Goal: Contribute content: Contribute content

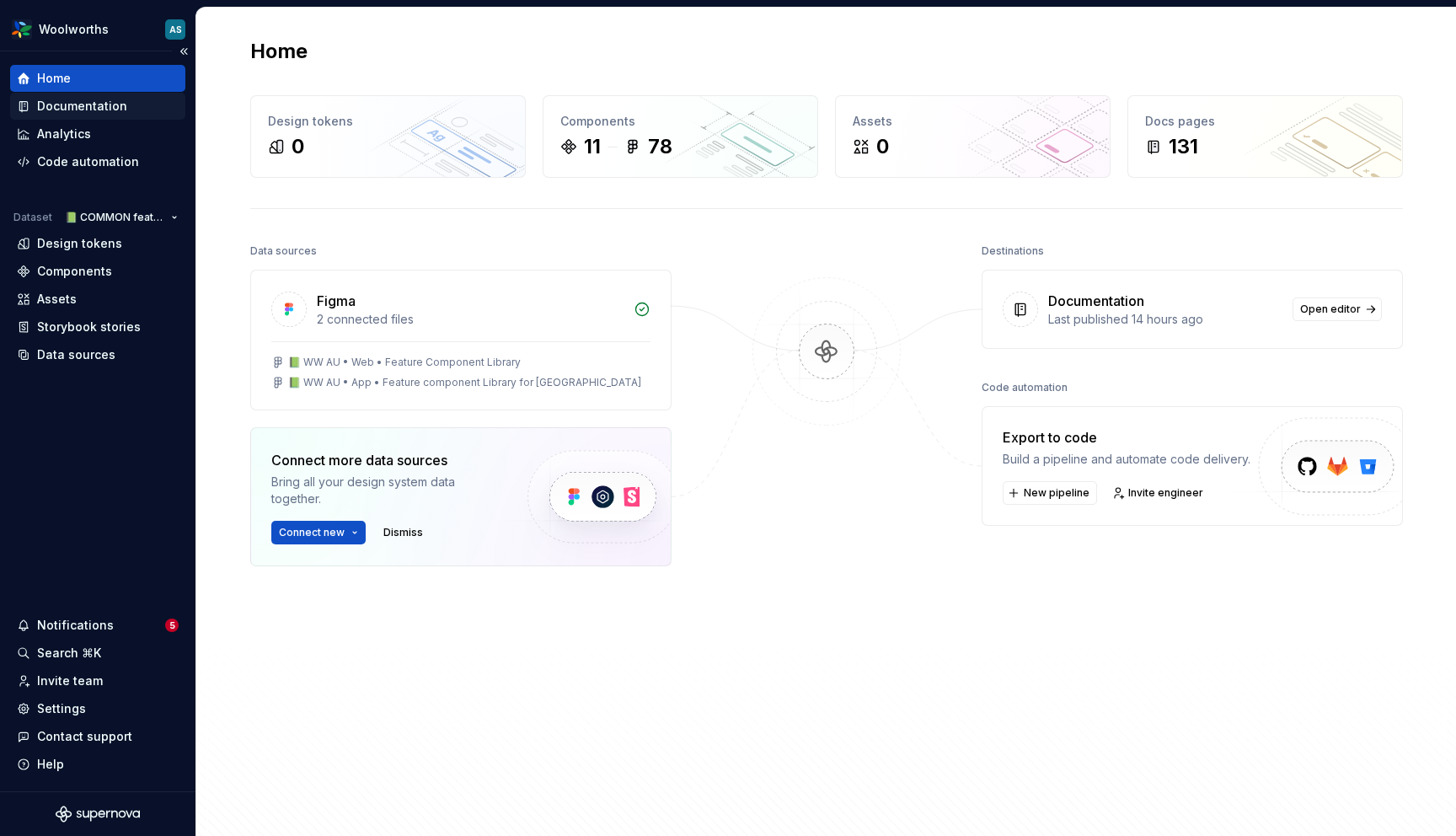
click at [98, 109] on div "Documentation" at bounding box center [81, 106] width 90 height 17
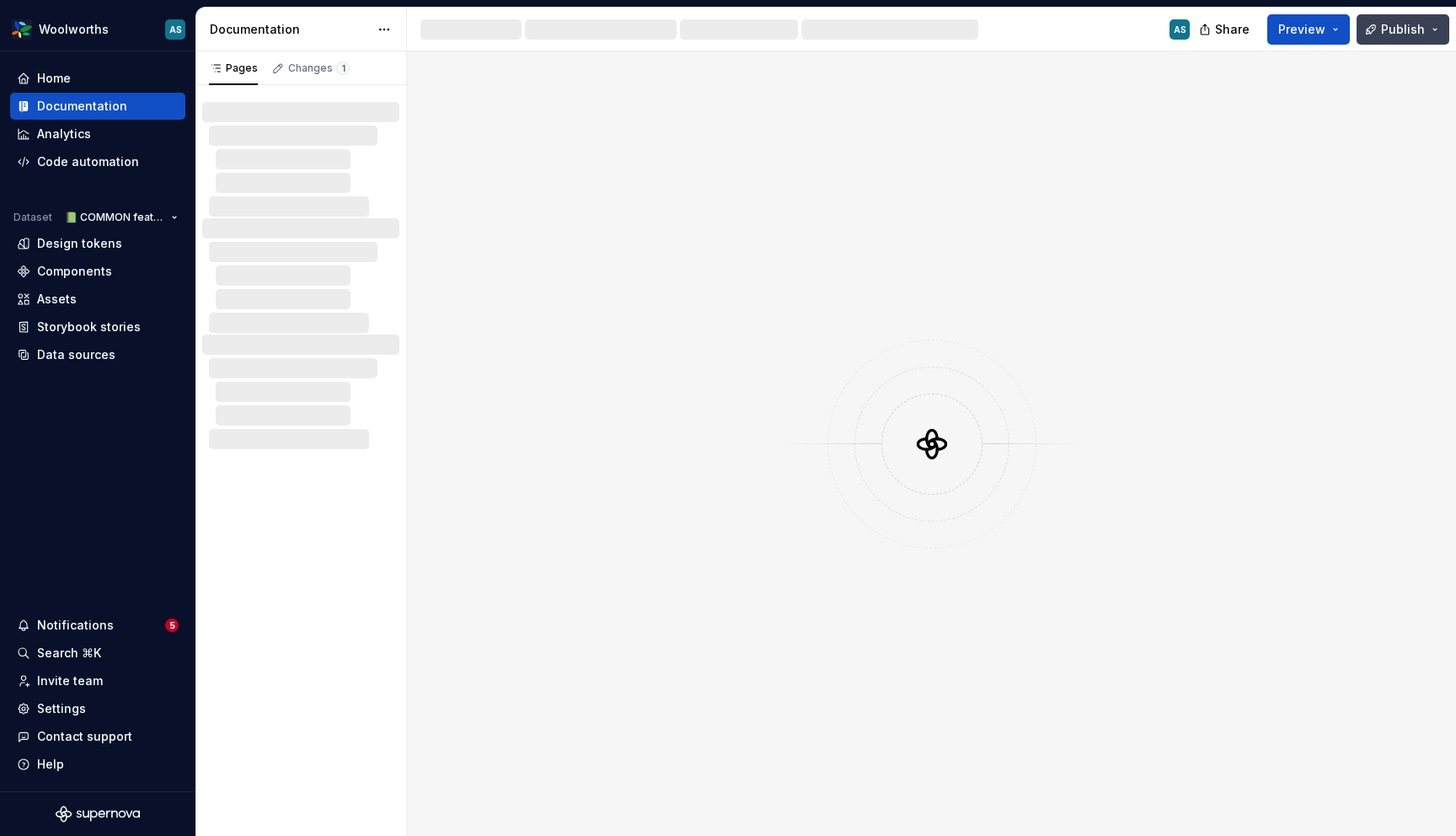
click at [1420, 30] on span "Publish" at bounding box center [1402, 30] width 44 height 17
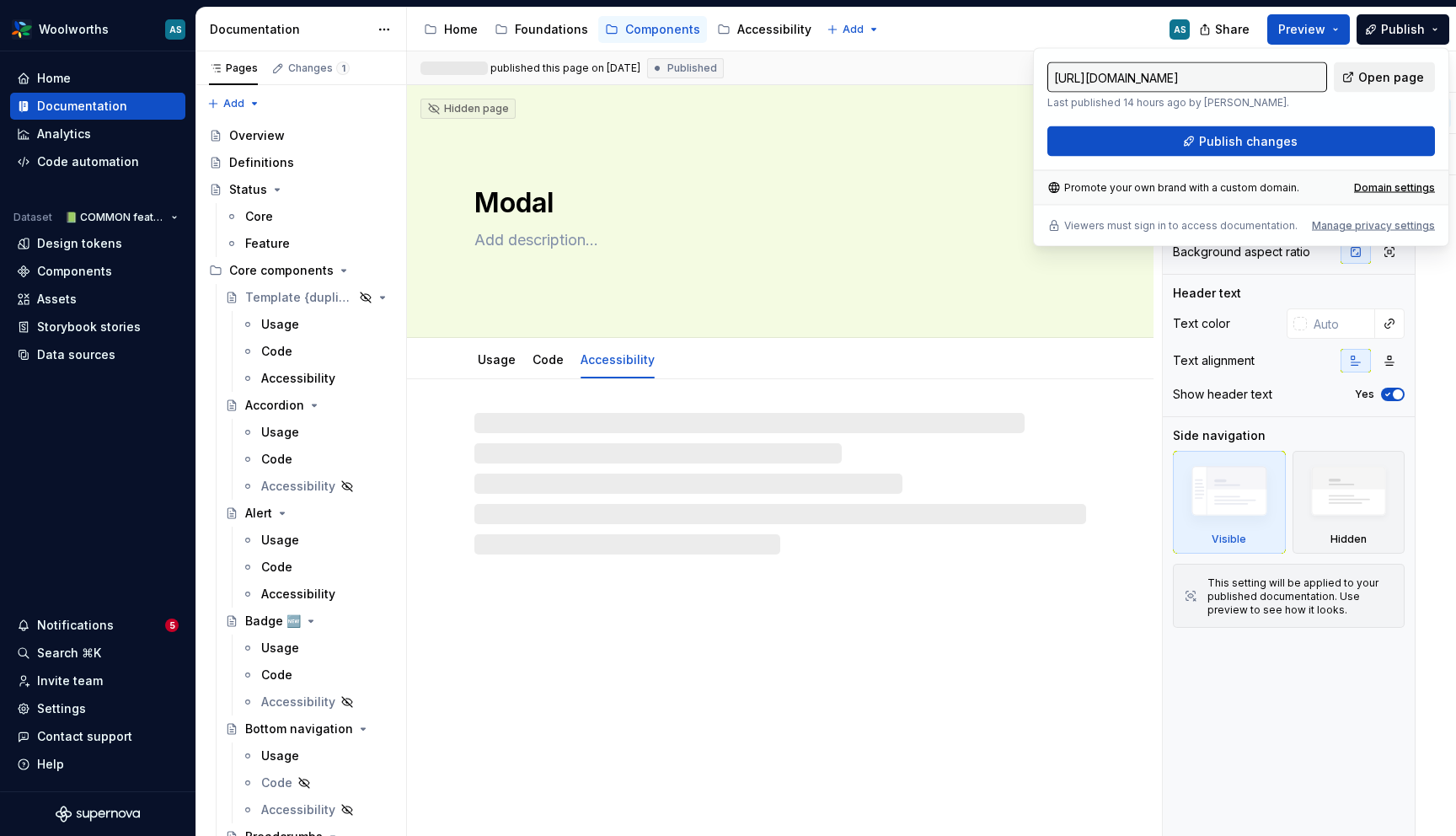
click at [1376, 78] on span "Open page" at bounding box center [1392, 77] width 66 height 17
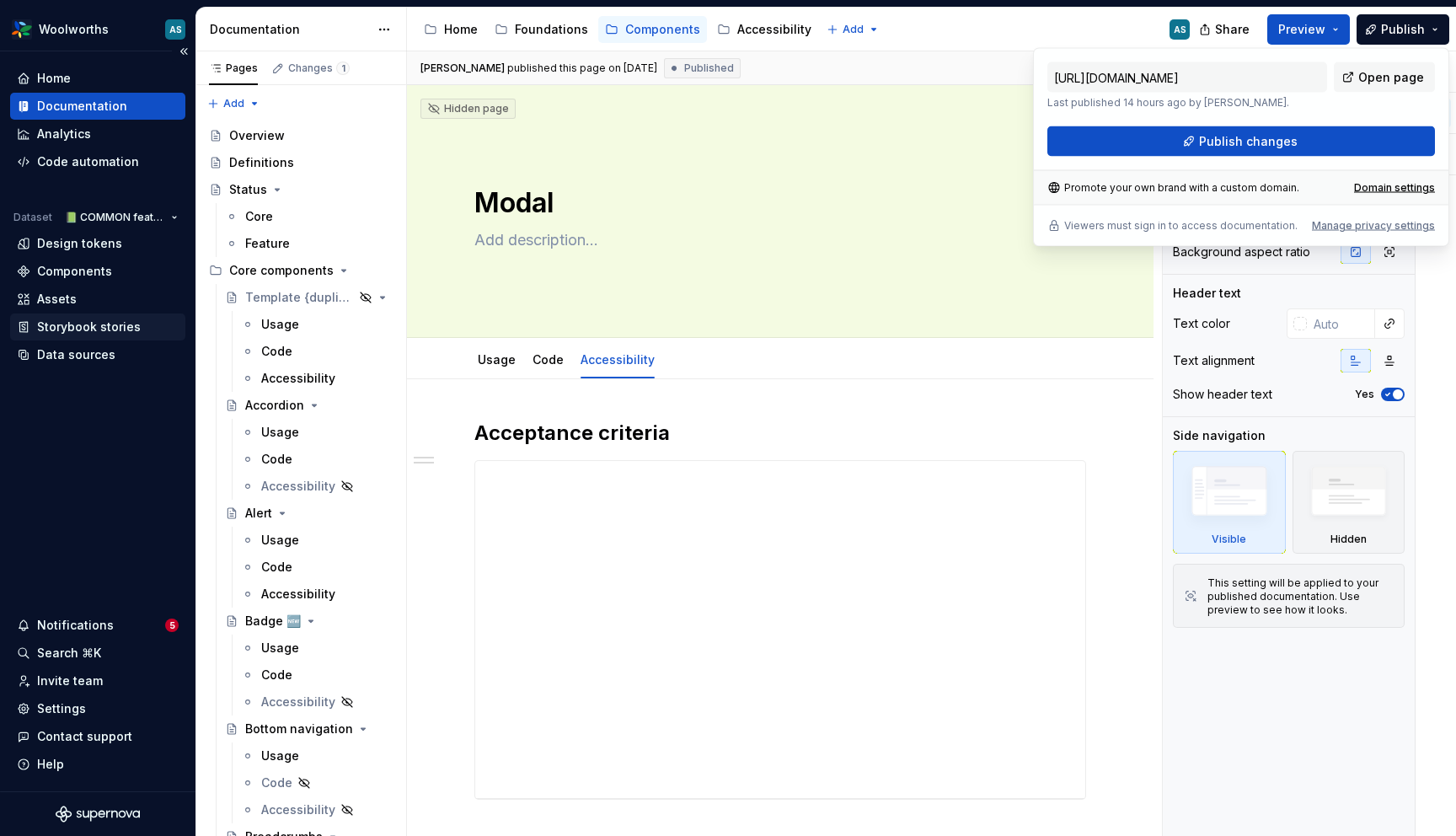
type textarea "*"
click at [88, 272] on div "Components" at bounding box center [74, 271] width 75 height 17
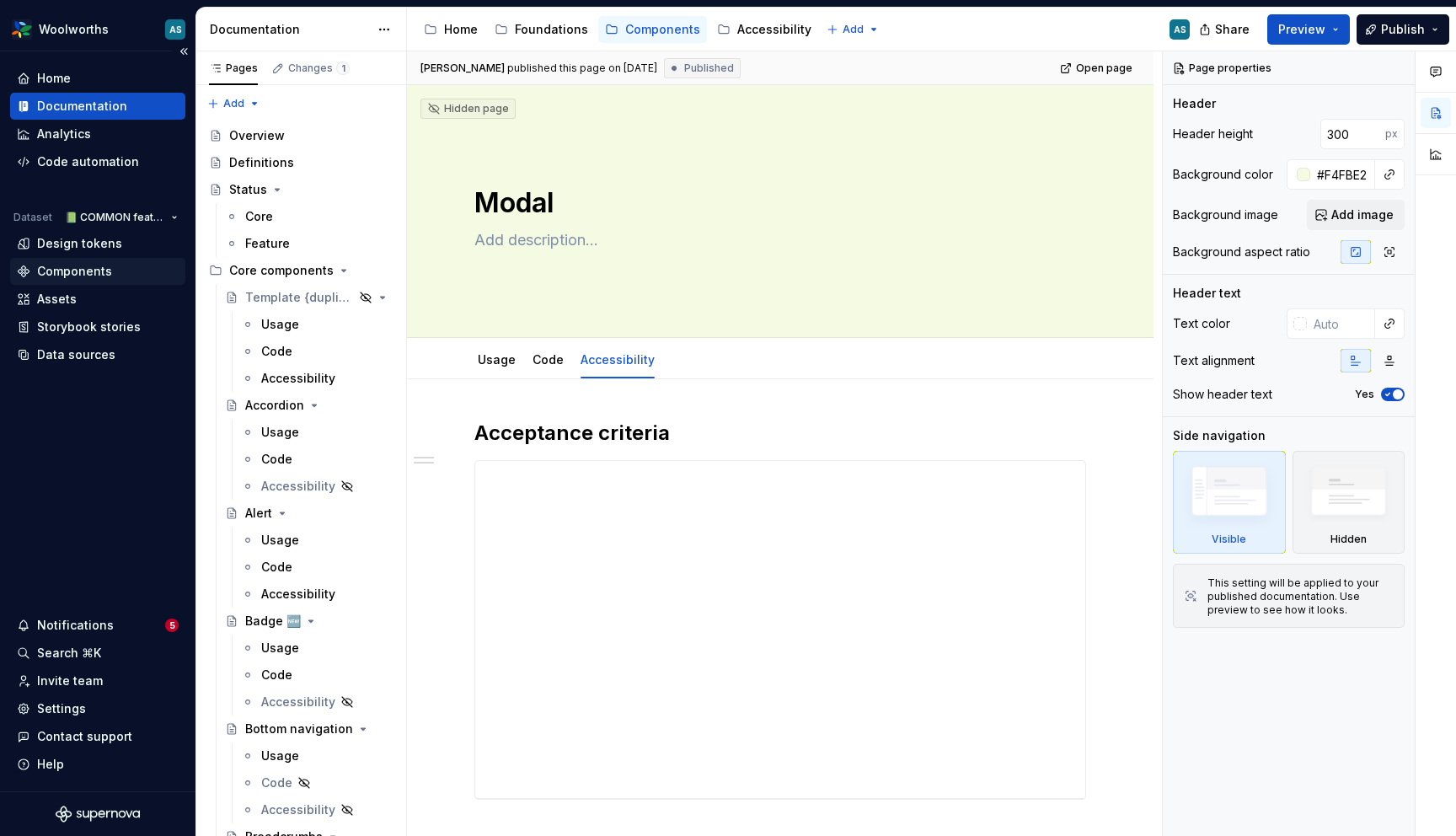
click at [88, 272] on div "Components" at bounding box center [74, 271] width 75 height 17
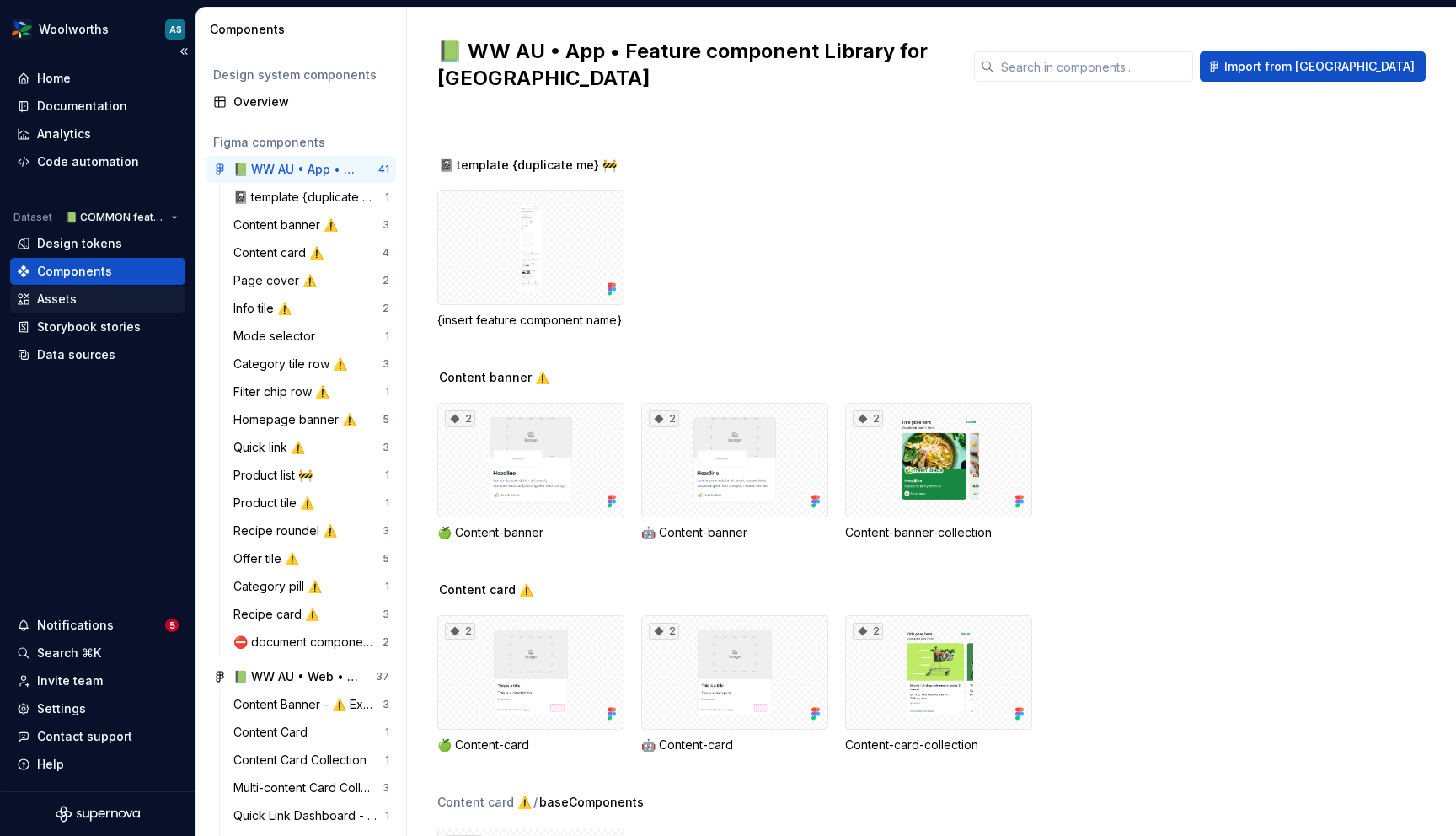
click at [70, 299] on div "Assets" at bounding box center [56, 299] width 39 height 17
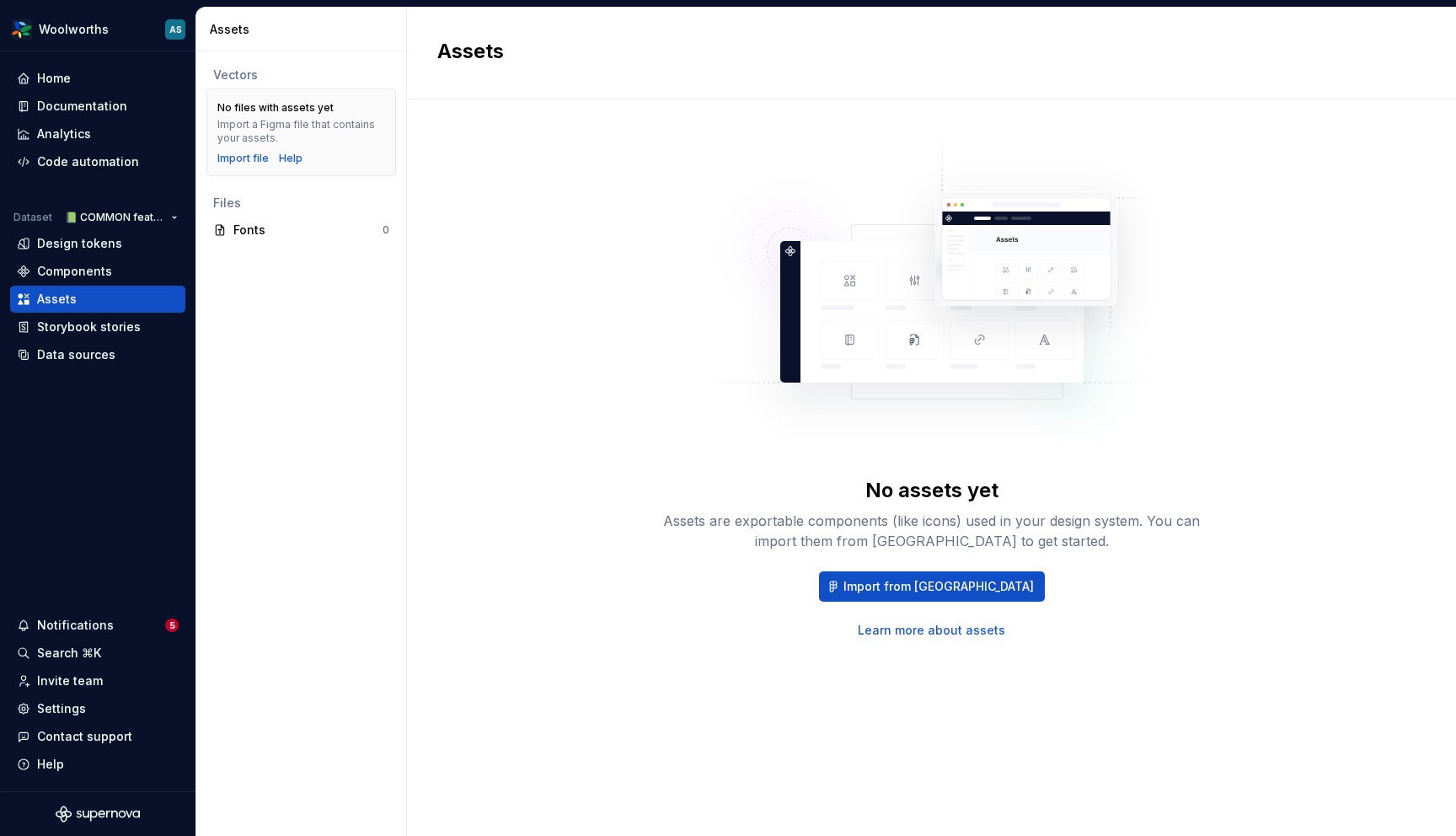
click at [1139, 606] on div "Import from Figma Learn more about assets" at bounding box center [932, 604] width 539 height 67
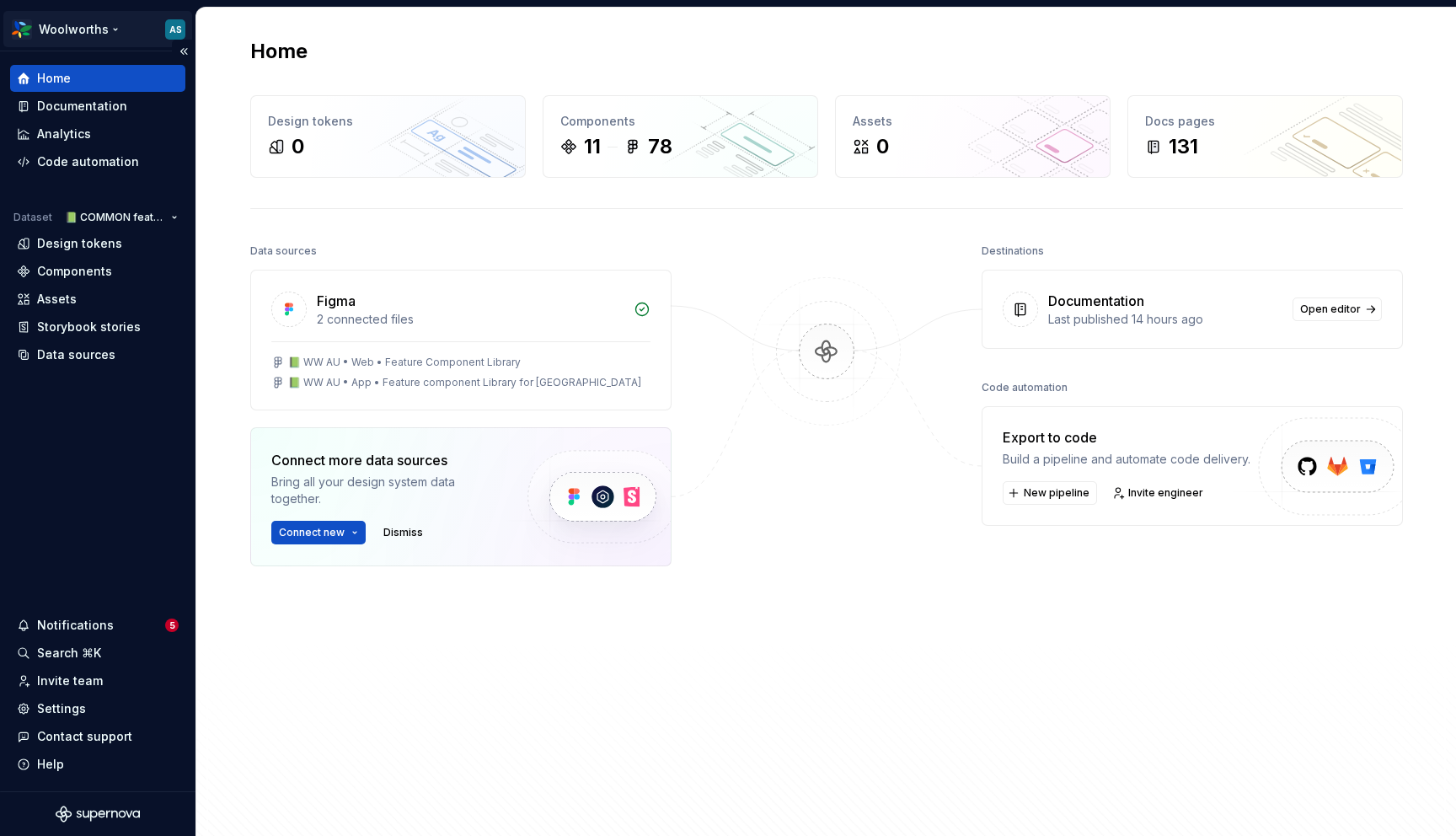
click at [83, 33] on html "Woolworths AS Home Documentation Analytics Code automation Dataset 📗 COMMON fea…" at bounding box center [728, 418] width 1456 height 836
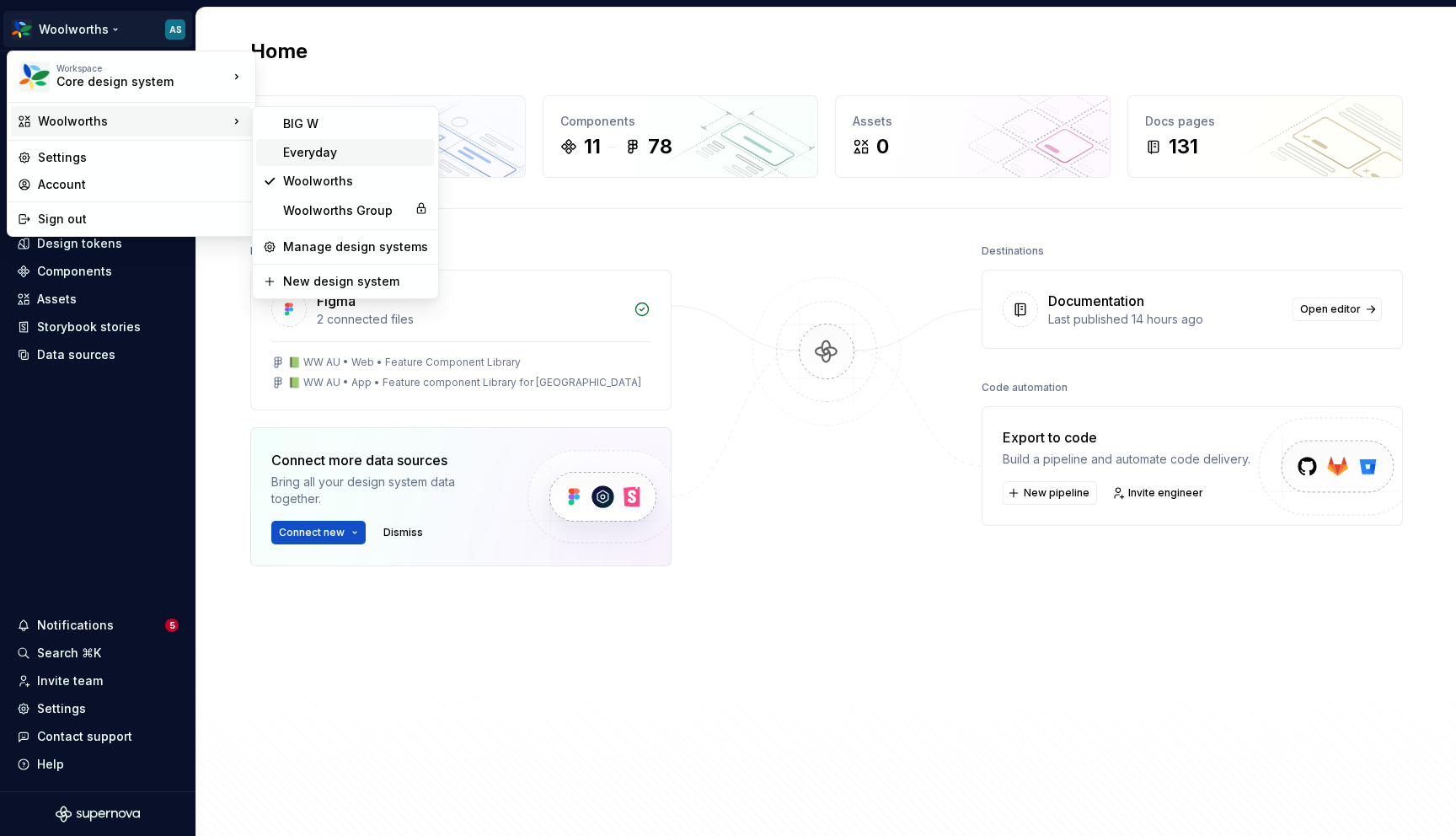
click at [335, 149] on div "Everyday" at bounding box center [356, 152] width 145 height 17
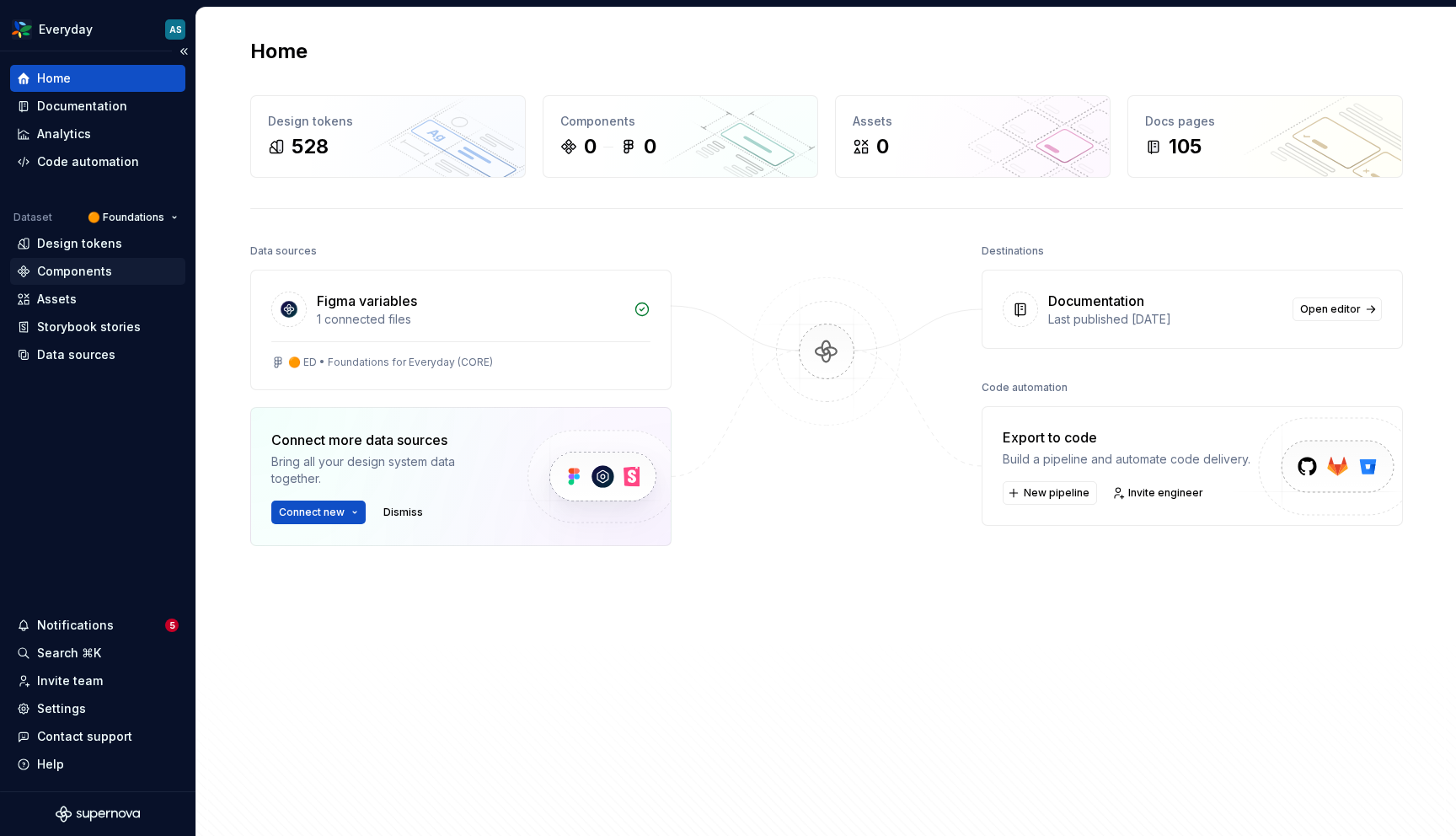
click at [96, 274] on div "Components" at bounding box center [74, 271] width 75 height 17
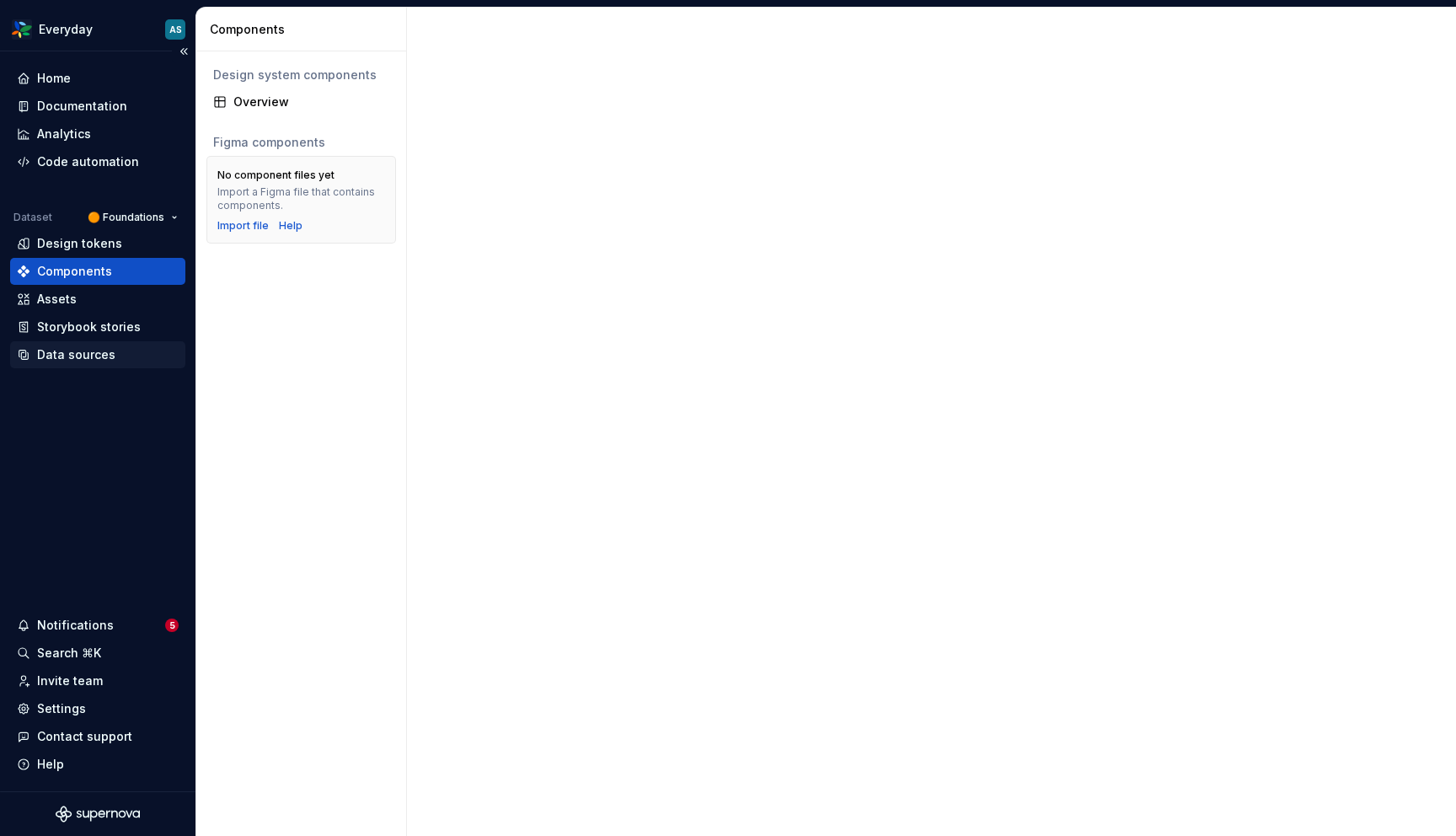
click at [95, 359] on div "Data sources" at bounding box center [76, 354] width 79 height 17
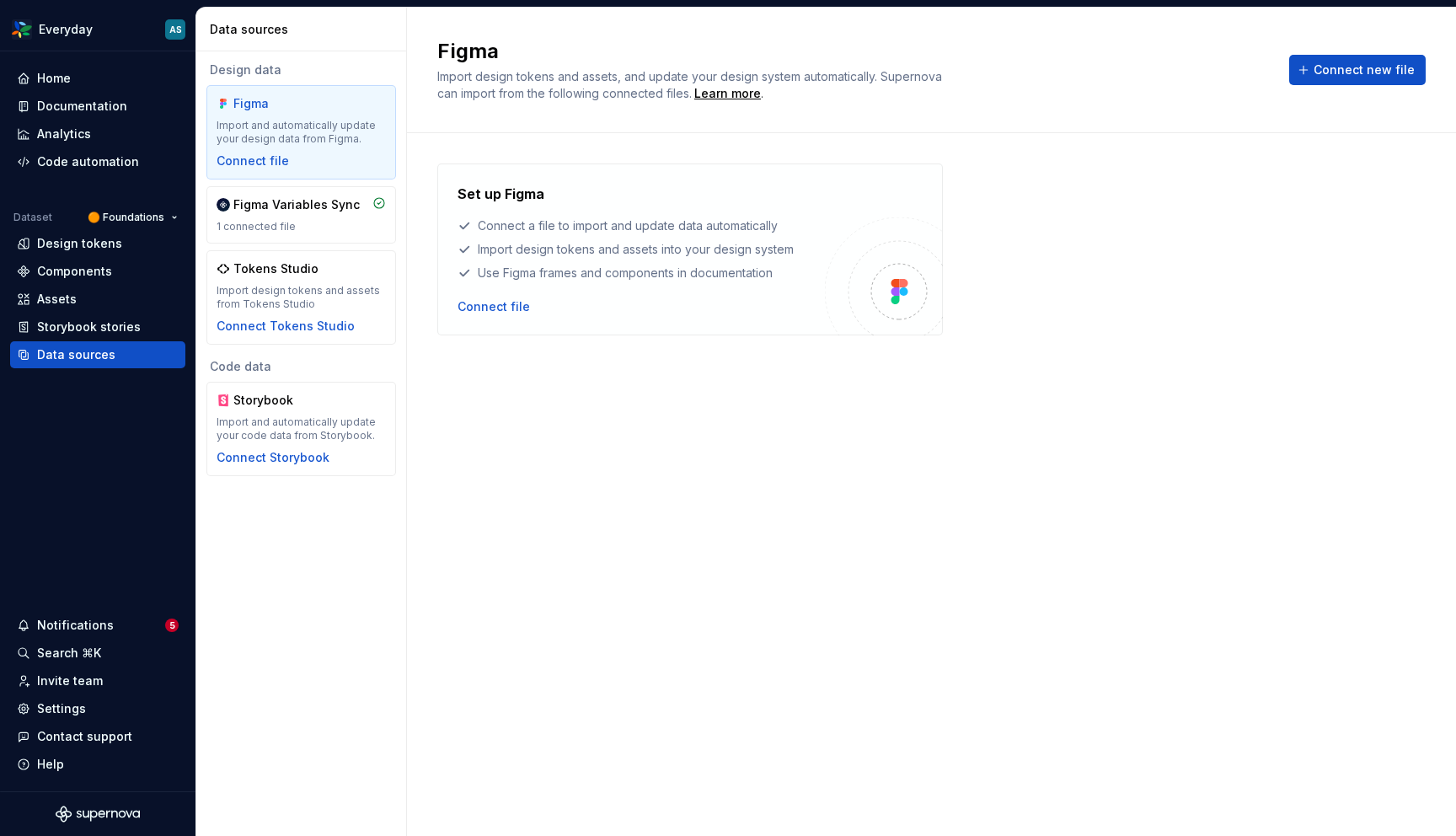
click at [650, 574] on div "Set up Figma Connect a file to import and update data automatically Import desi…" at bounding box center [931, 468] width 988 height 608
click at [322, 217] on div "Figma Variables Sync 1 connected file" at bounding box center [301, 215] width 169 height 37
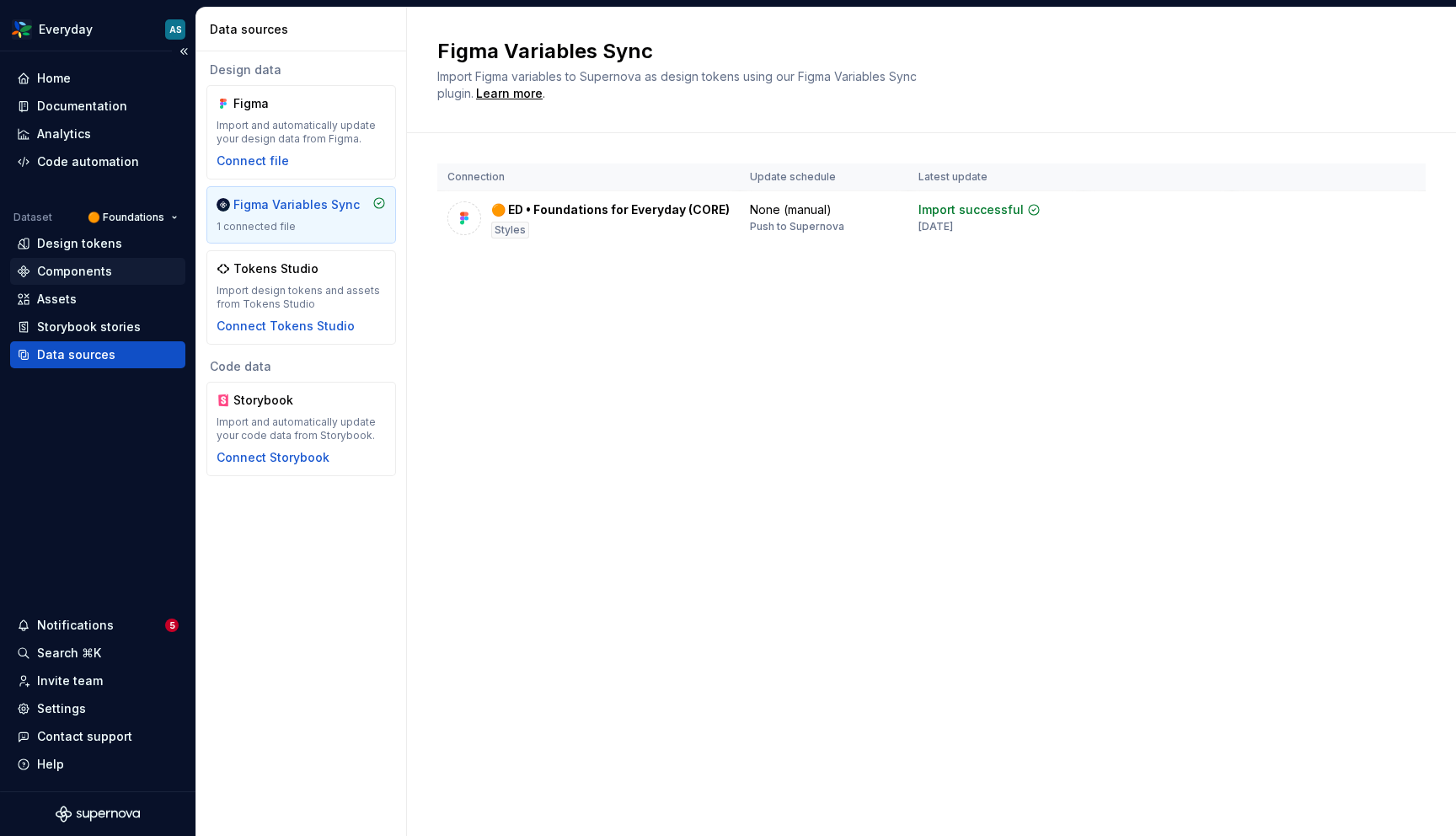
click at [98, 272] on div "Components" at bounding box center [74, 271] width 75 height 17
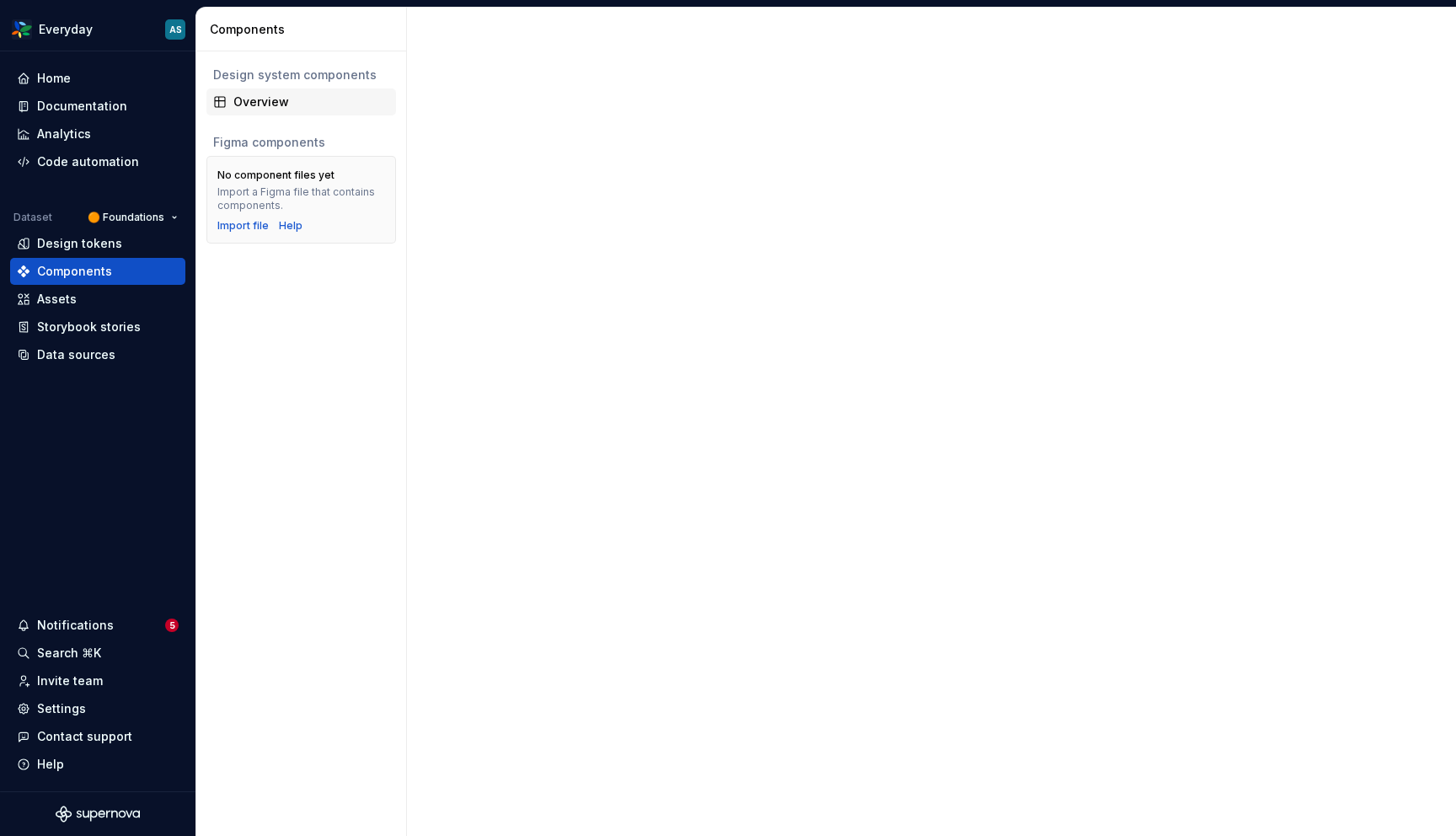
click at [257, 101] on div "Overview" at bounding box center [311, 102] width 156 height 17
click at [270, 339] on div "Design system components Overview Figma components No component files yet Impor…" at bounding box center [301, 443] width 210 height 784
click at [101, 27] on html "Everyday AS Home Documentation Analytics Code automation Dataset 🟠 Foundations …" at bounding box center [728, 418] width 1456 height 836
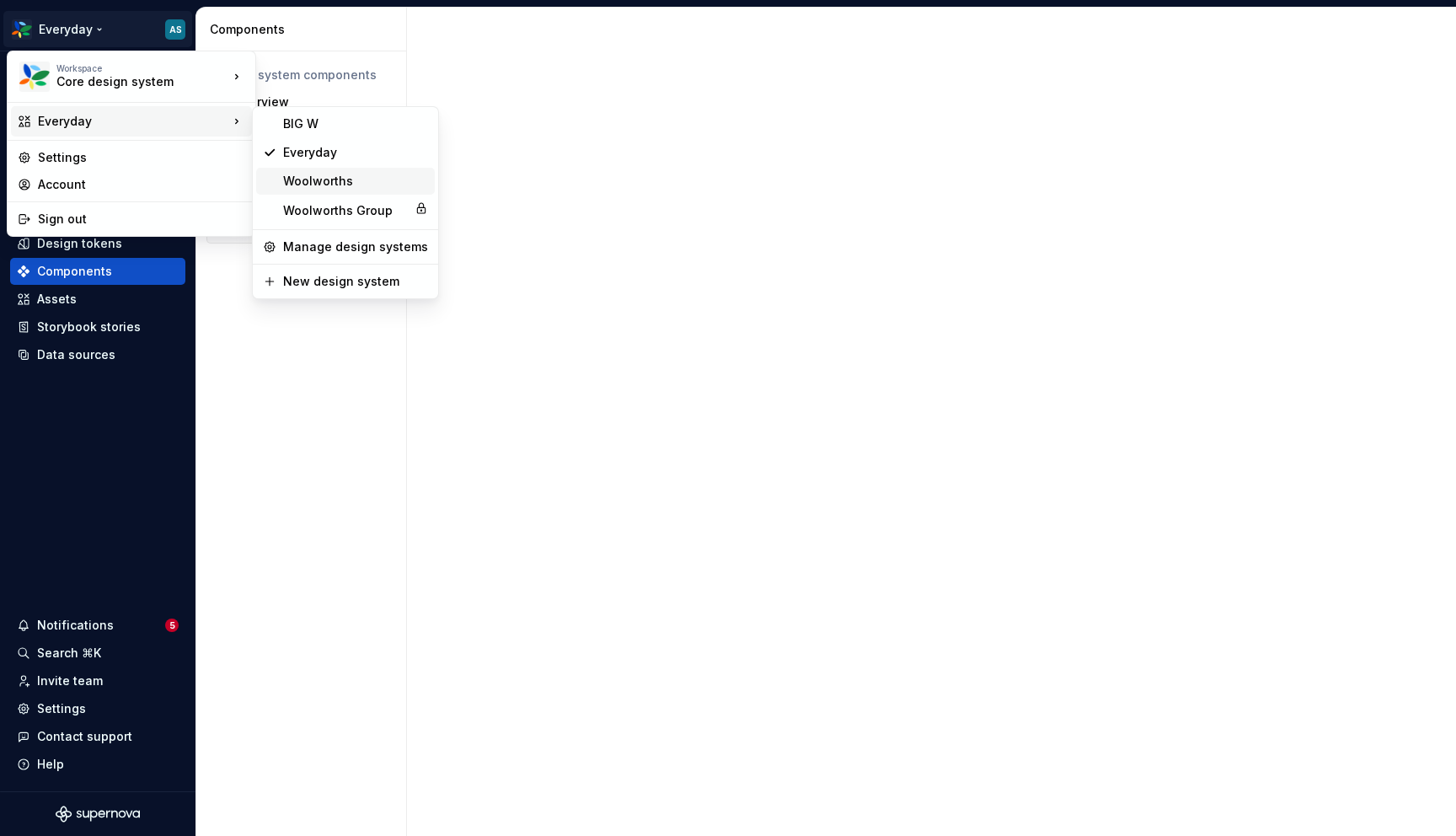
click at [324, 182] on div "Woolworths" at bounding box center [356, 181] width 145 height 17
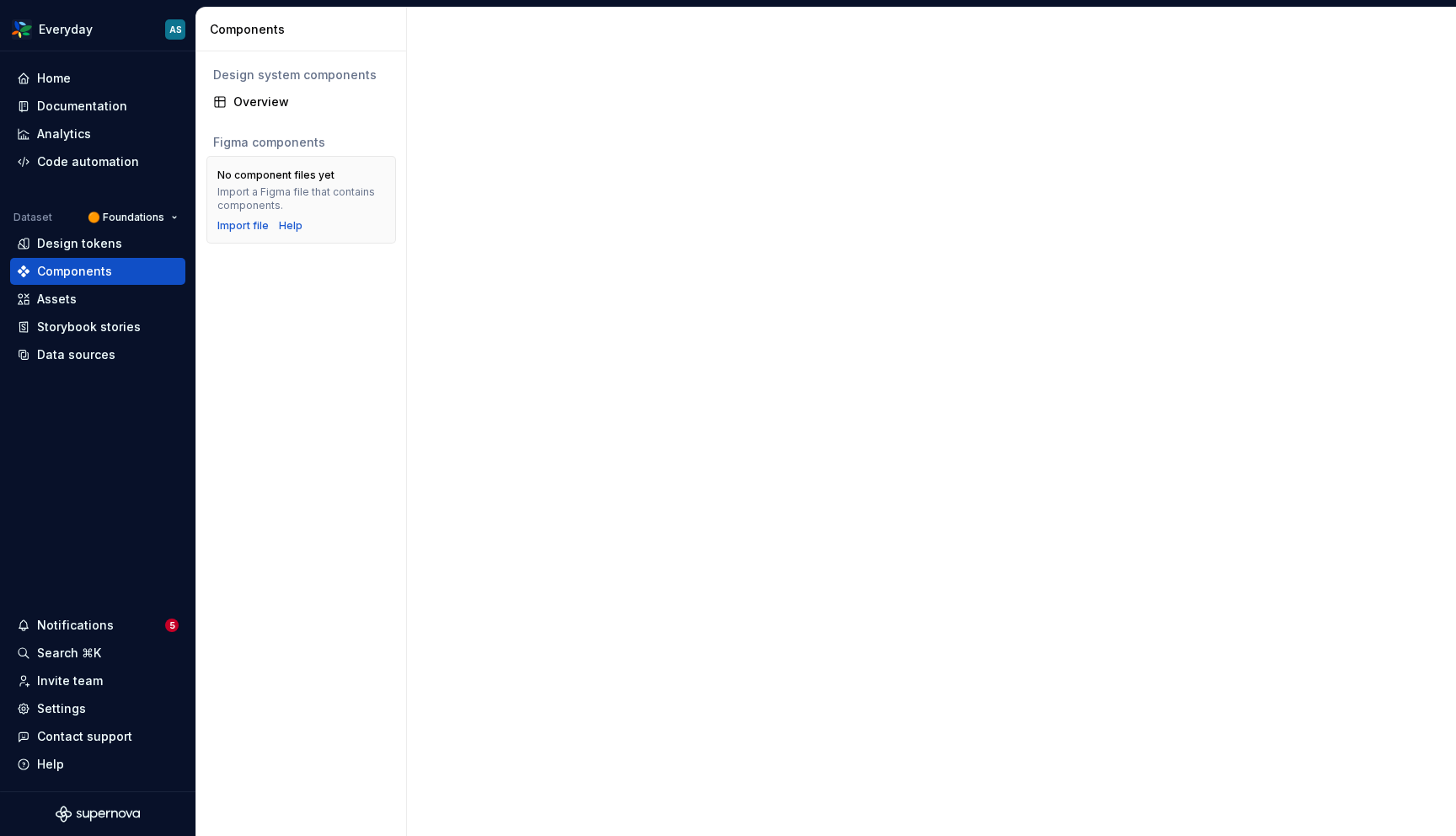
click at [521, 336] on div at bounding box center [931, 421] width 1049 height 828
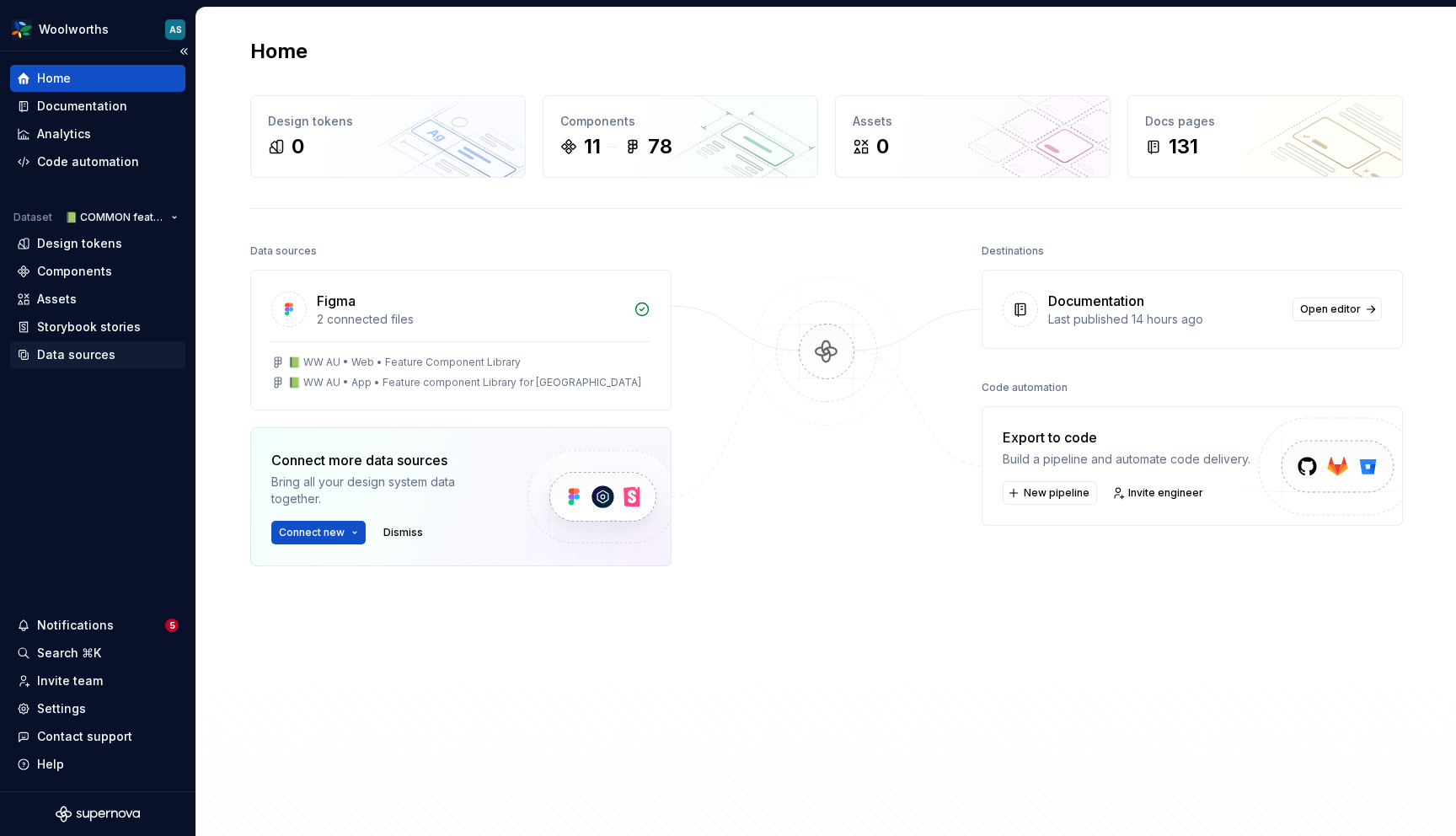
click at [87, 357] on div "Data sources" at bounding box center [76, 354] width 79 height 17
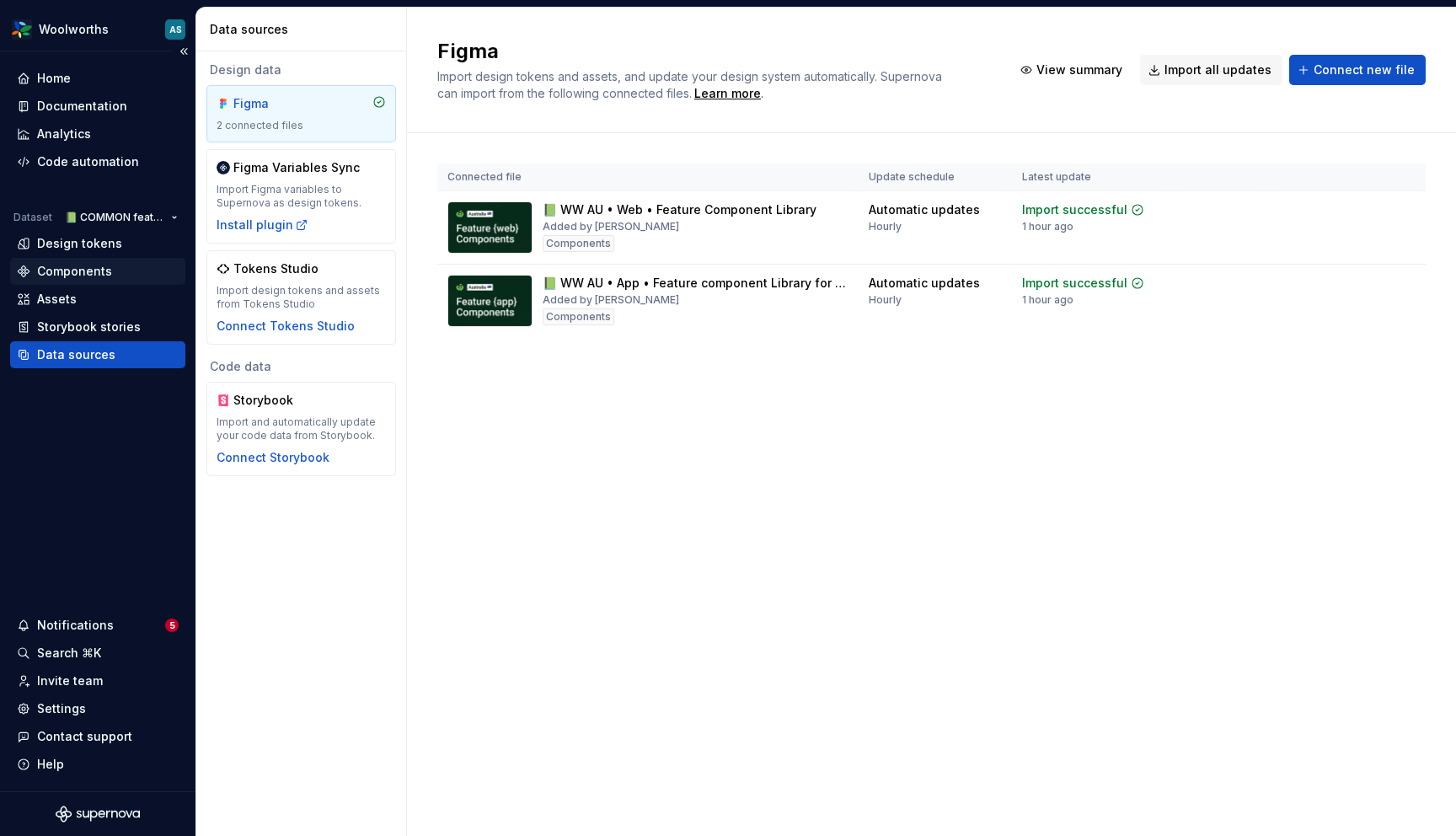
click at [78, 273] on div "Components" at bounding box center [74, 271] width 75 height 17
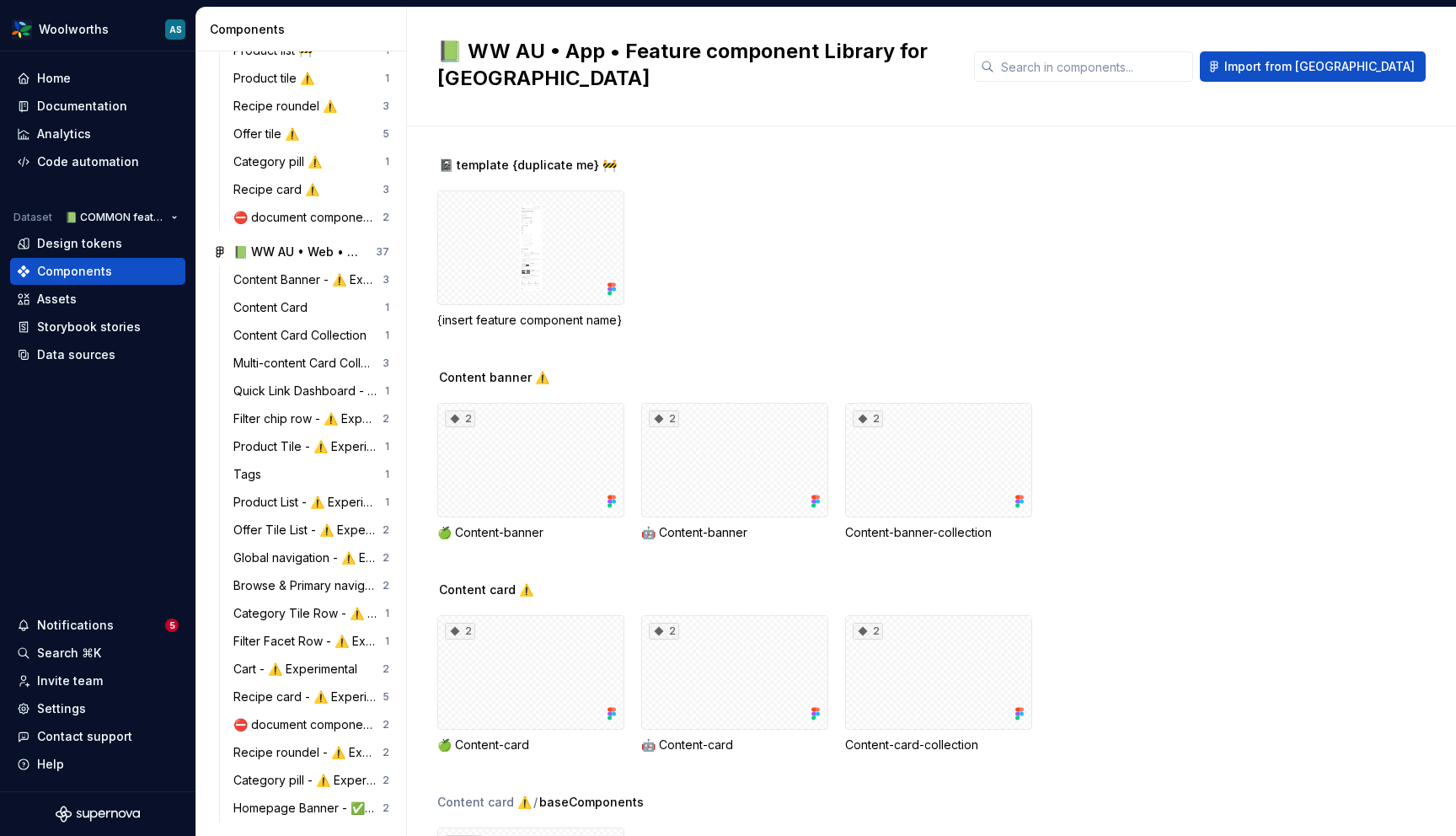
scroll to position [427, 0]
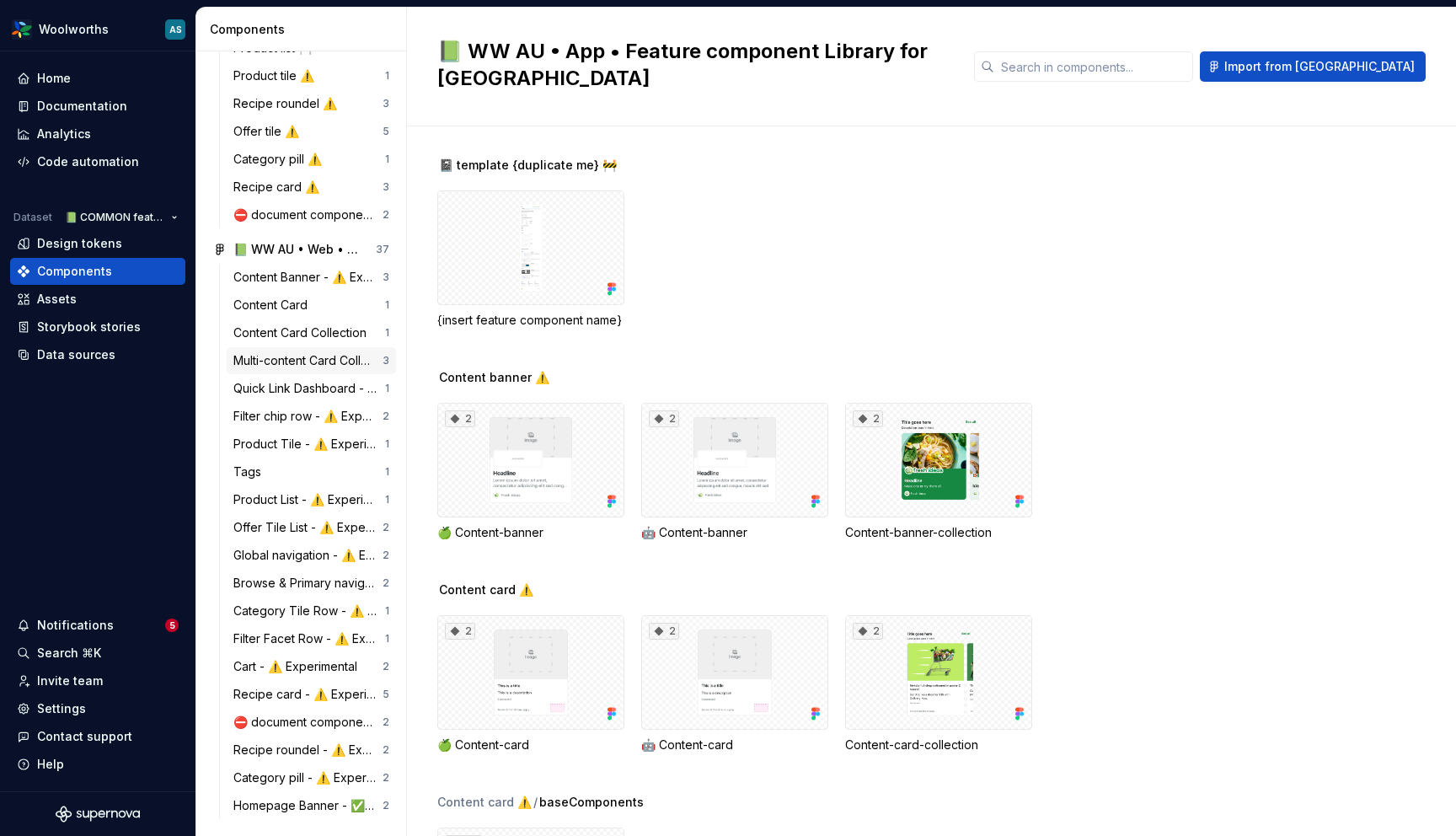
click at [284, 361] on div "Multi-content Card Collection - ⚠️ Experimental" at bounding box center [308, 360] width 149 height 17
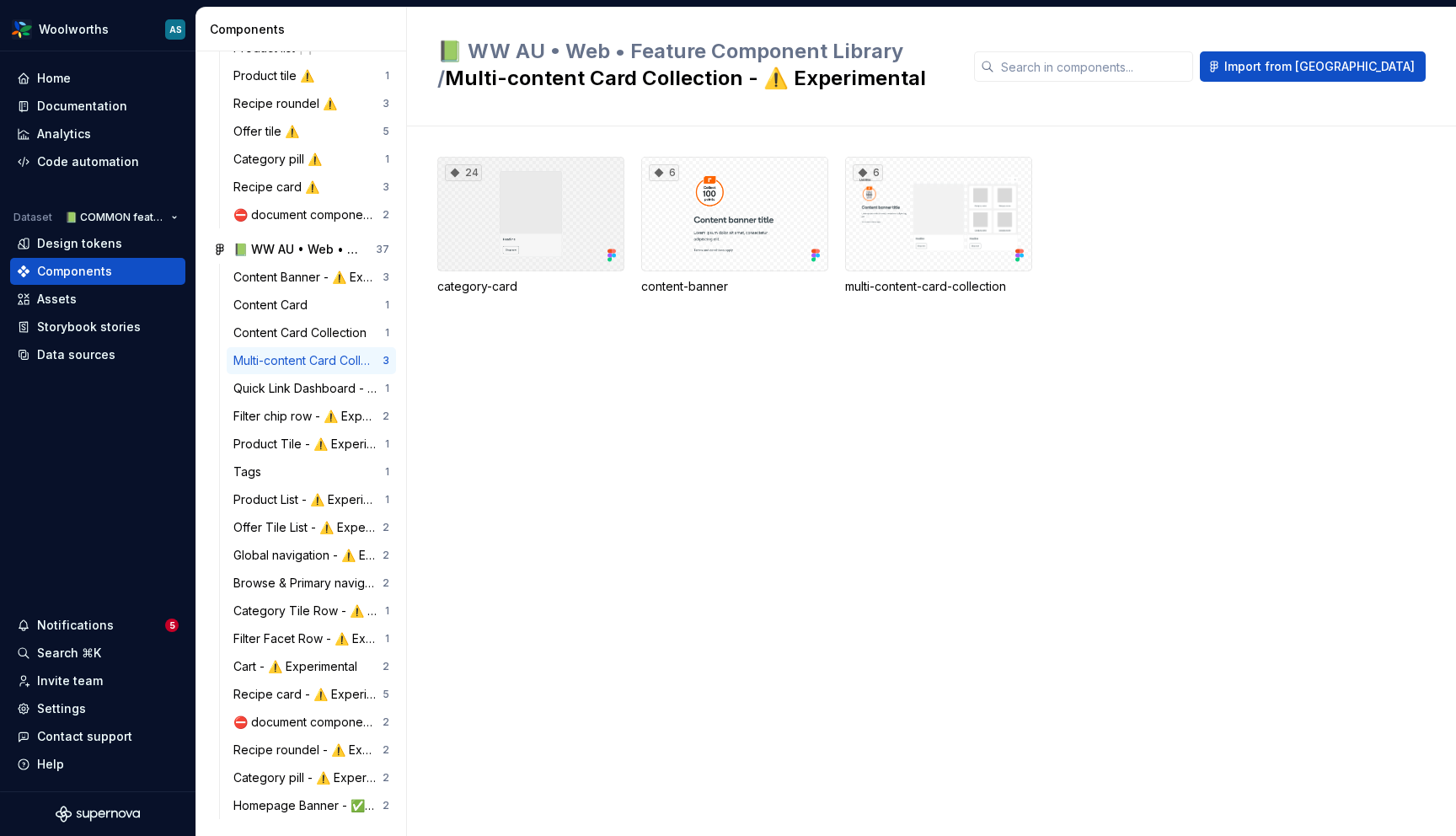
click at [504, 241] on div "24" at bounding box center [530, 214] width 187 height 114
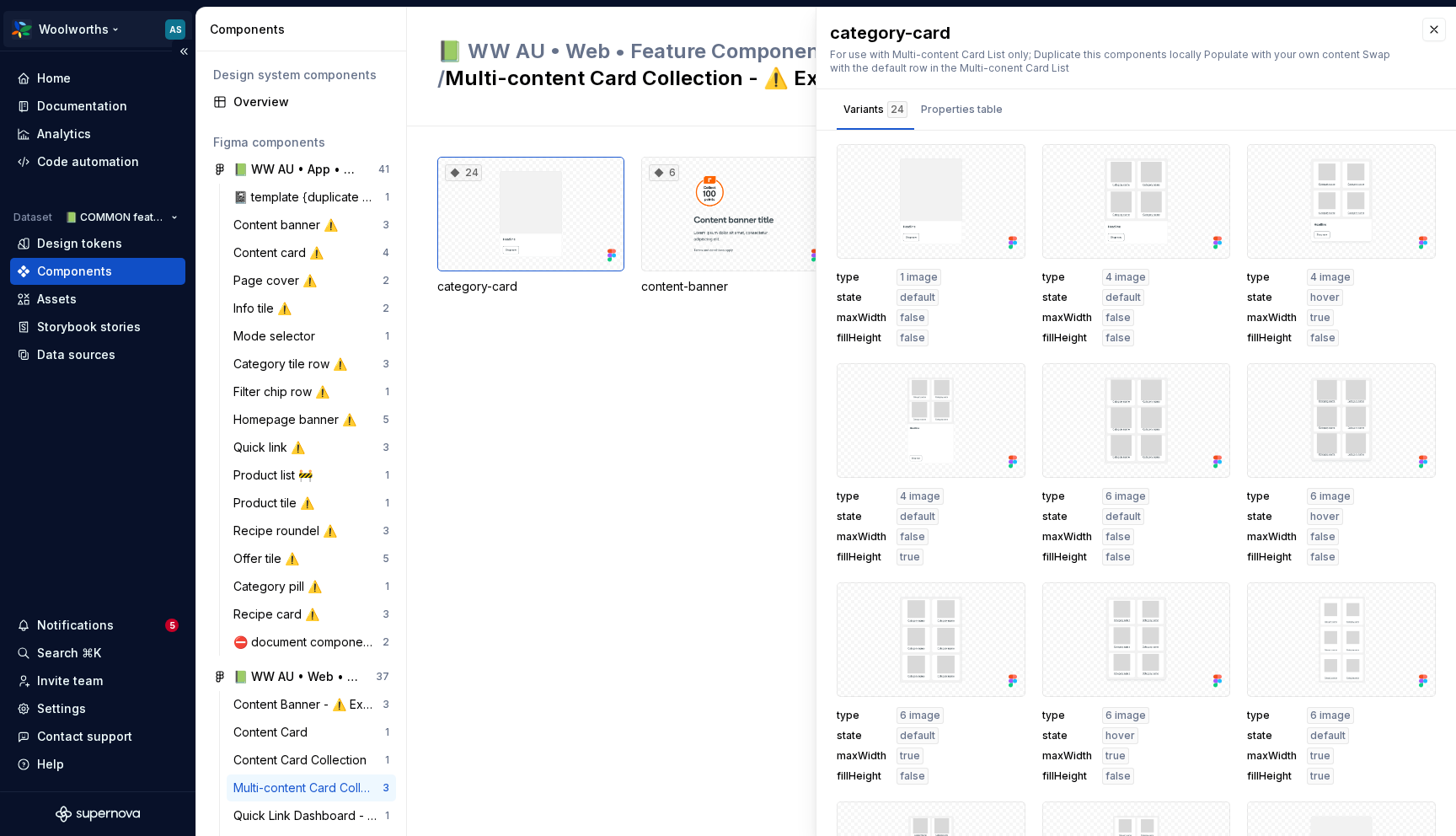
click at [104, 32] on html "Woolworths AS Home Documentation Analytics Code automation Dataset 📗 COMMON fea…" at bounding box center [728, 418] width 1456 height 836
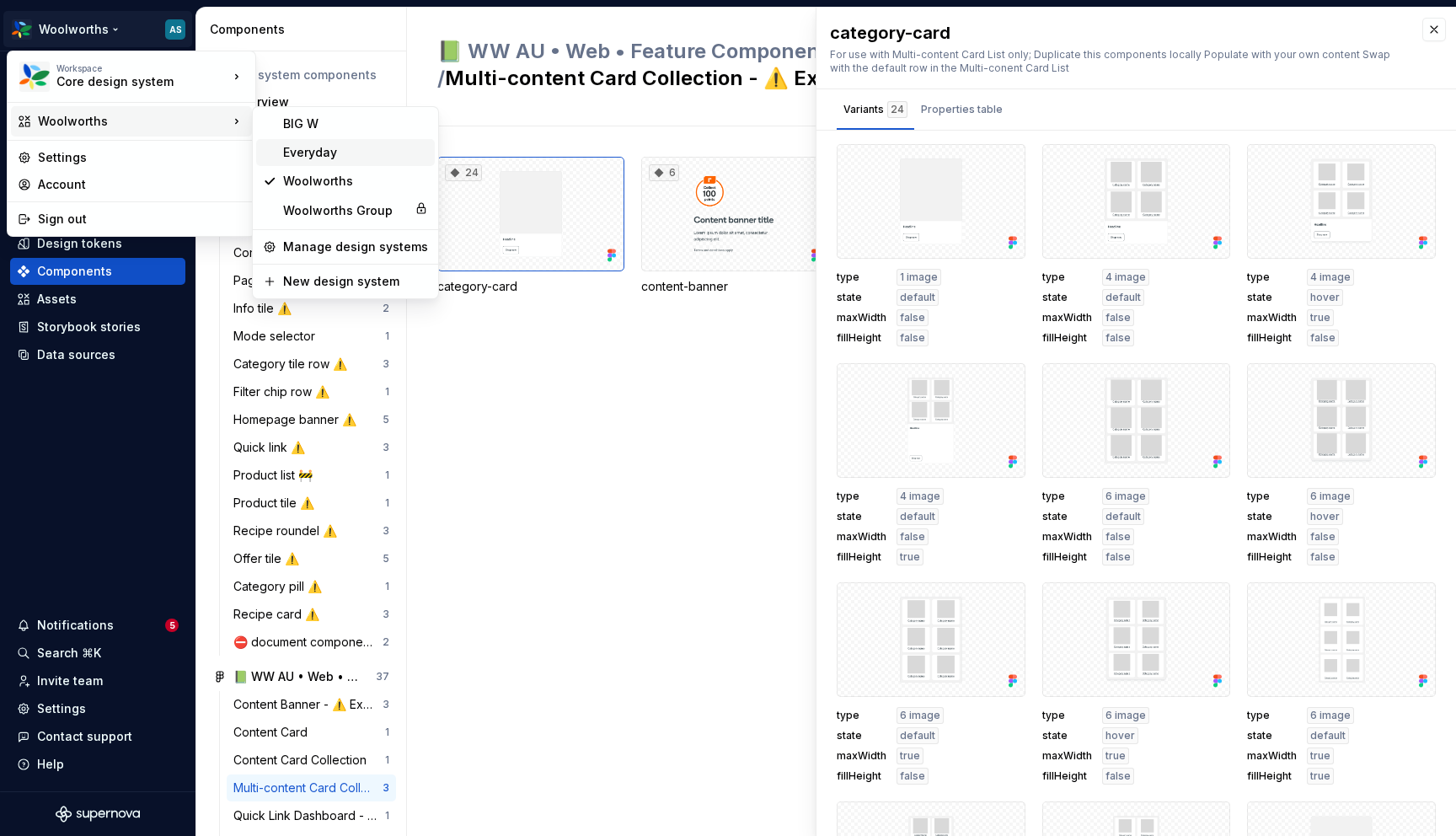
click at [345, 154] on div "Everyday" at bounding box center [356, 152] width 145 height 17
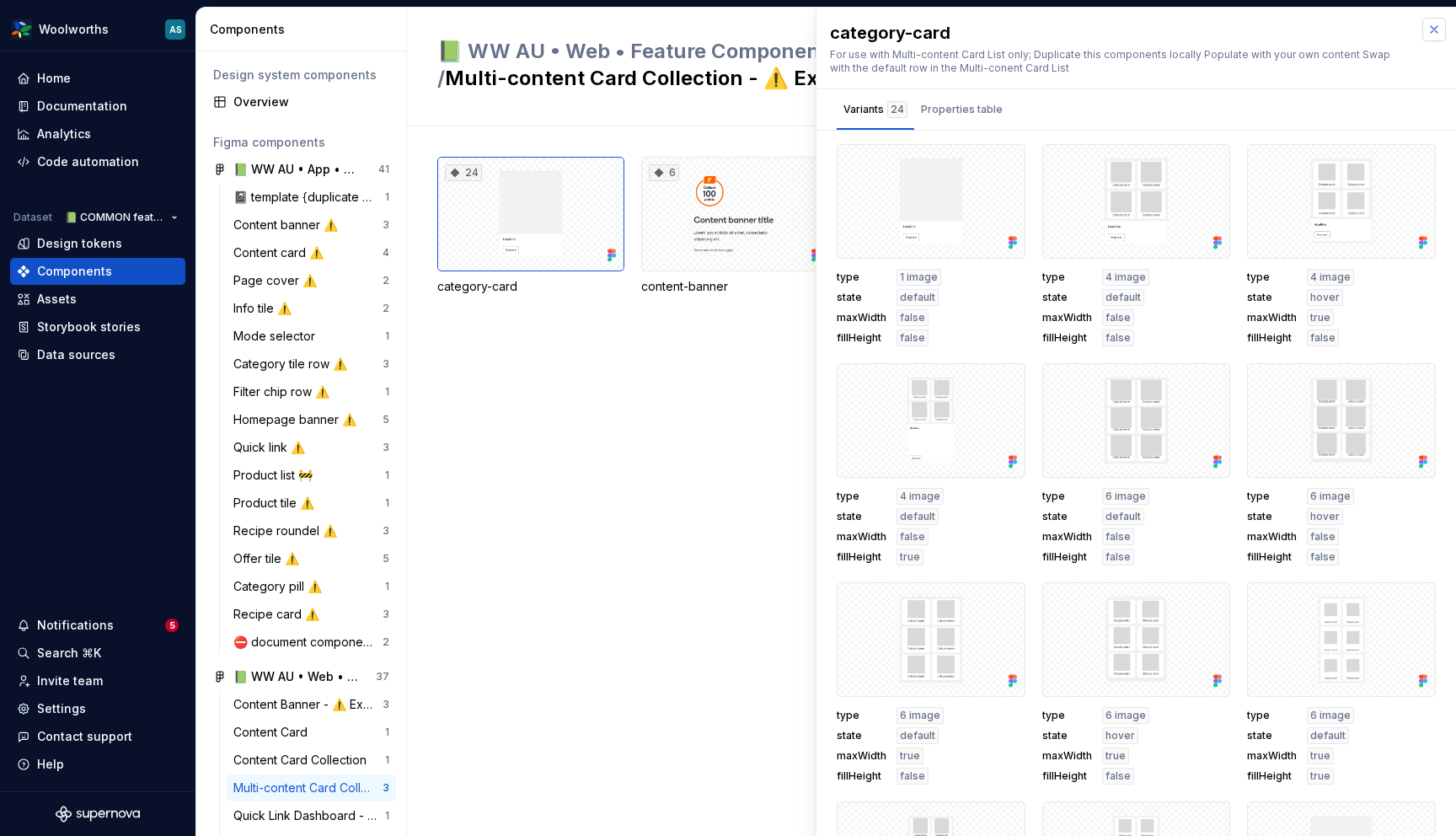
click at [1428, 29] on button "button" at bounding box center [1435, 30] width 23 height 23
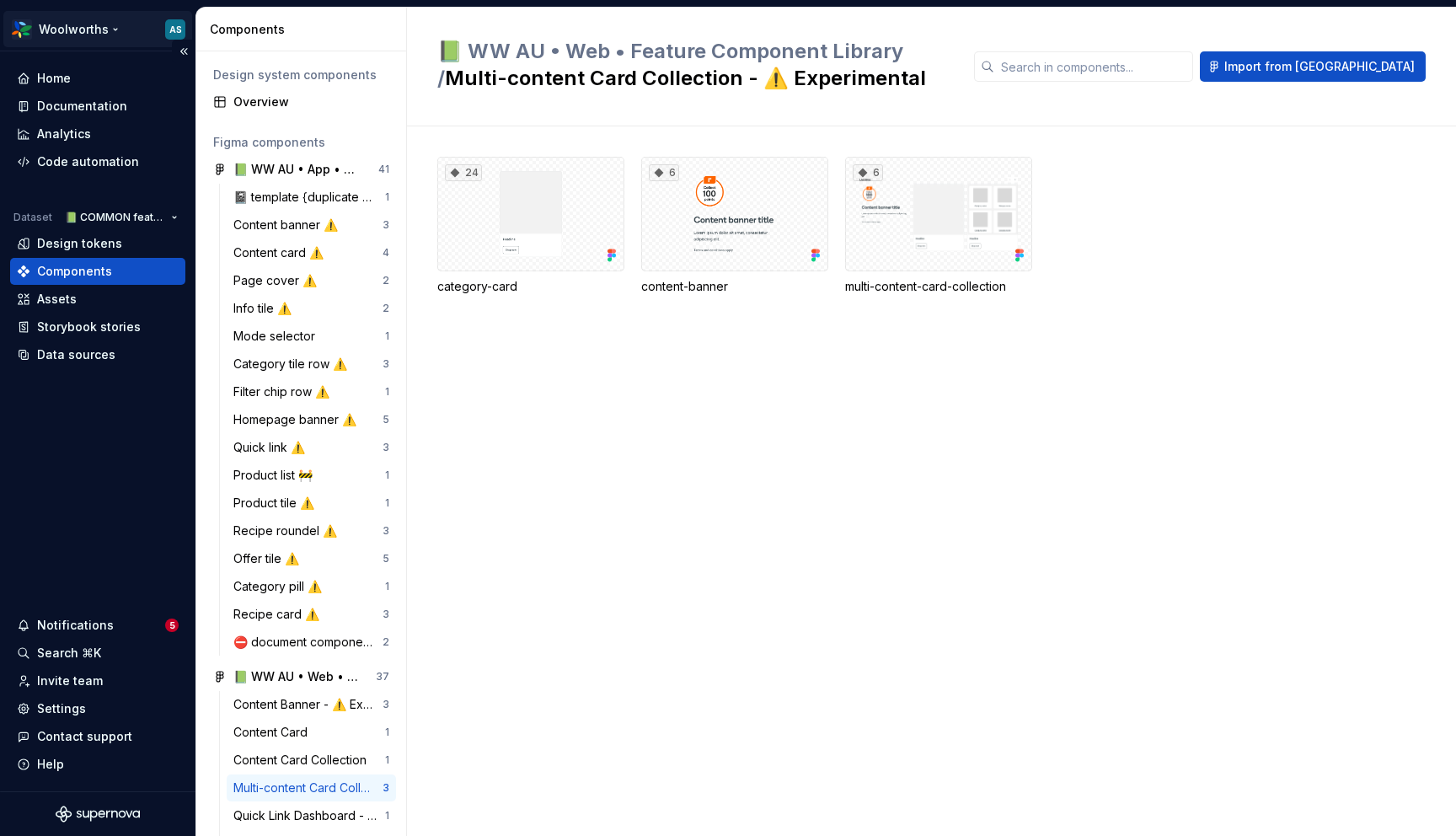
click at [93, 37] on html "Woolworths AS Home Documentation Analytics Code automation Dataset 📗 COMMON fea…" at bounding box center [728, 418] width 1456 height 836
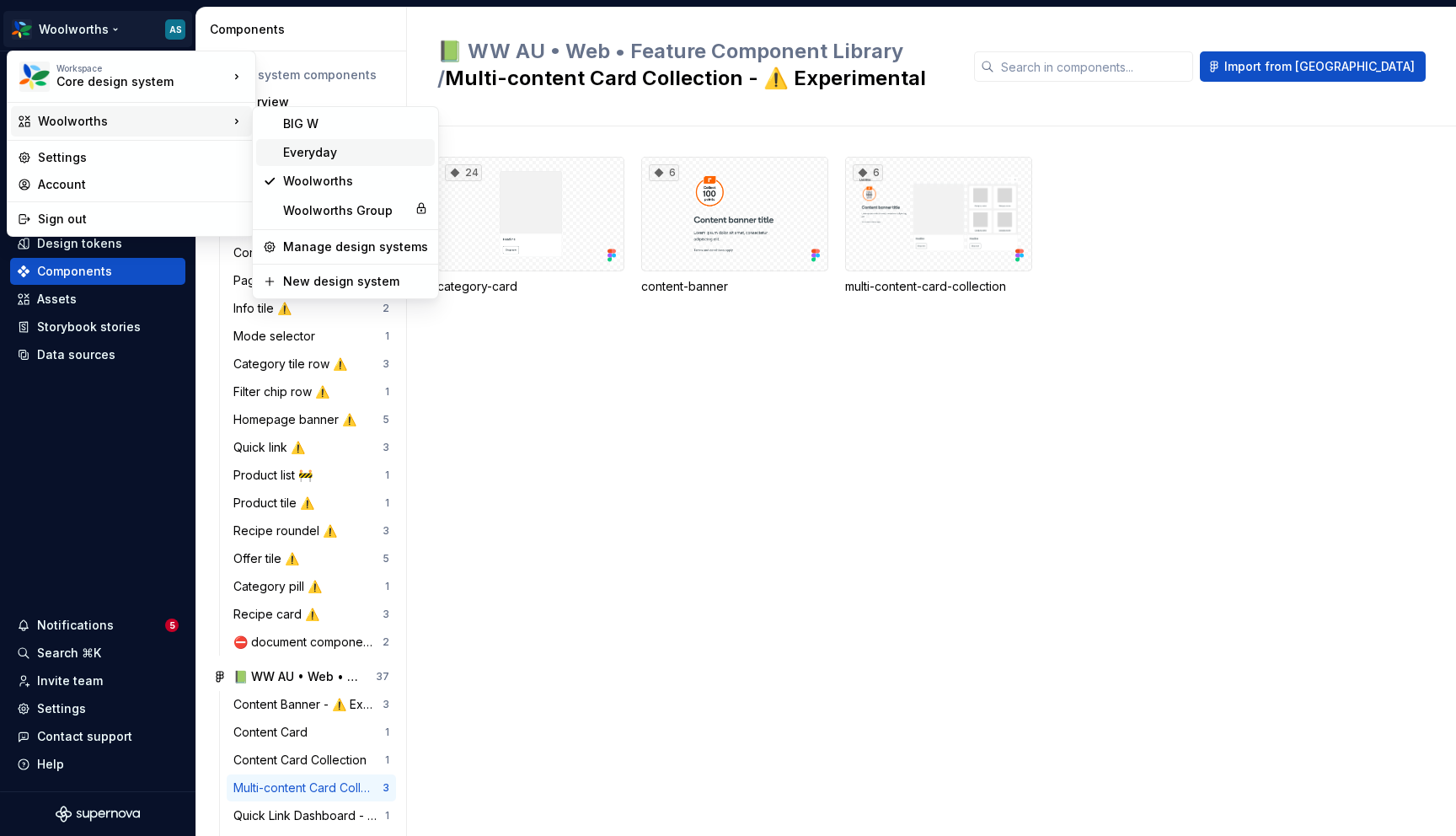
click at [324, 154] on div "Everyday" at bounding box center [356, 152] width 145 height 17
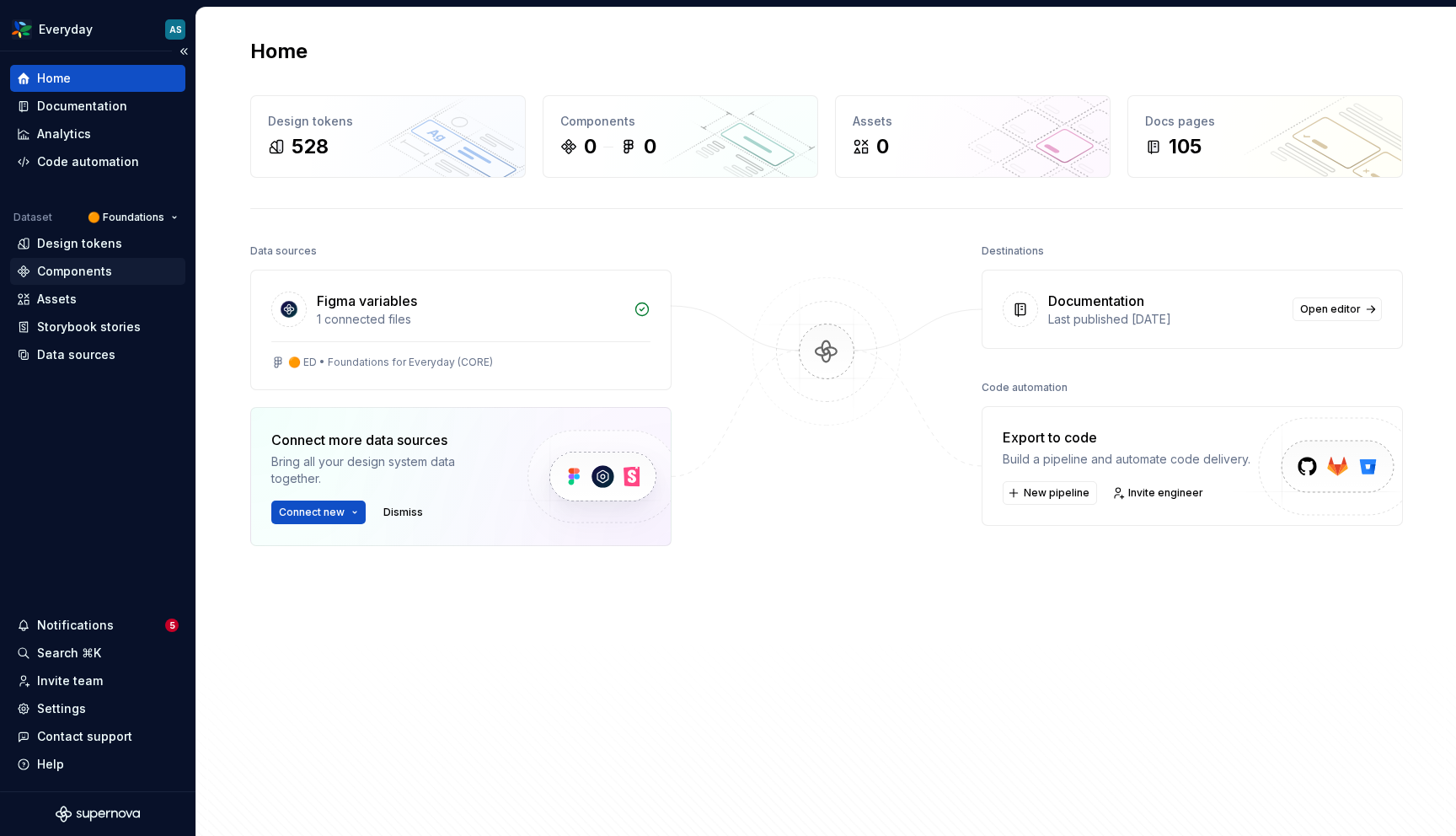
click at [88, 281] on div "Components" at bounding box center [97, 271] width 175 height 27
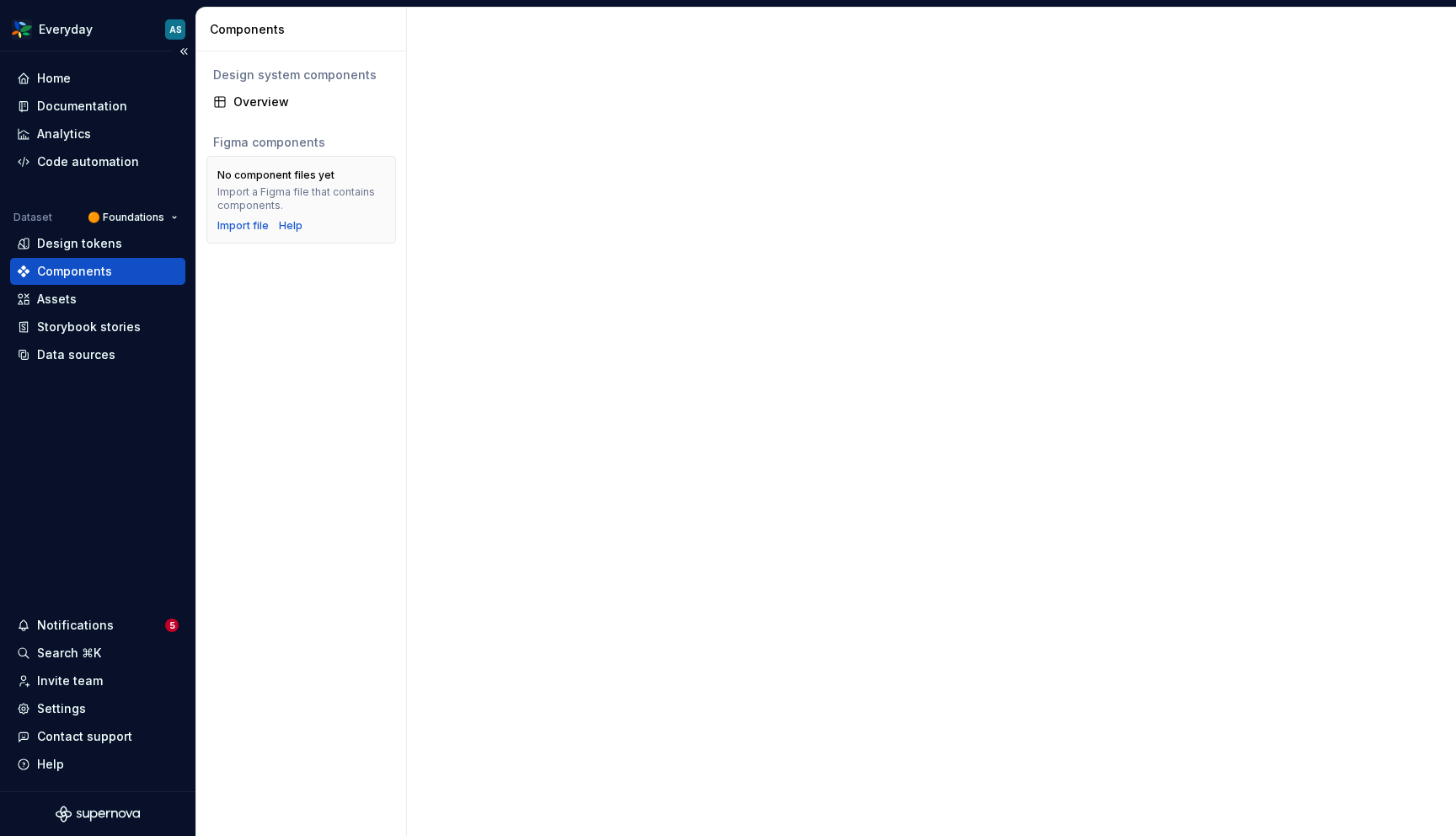
click at [78, 274] on div "Components" at bounding box center [74, 271] width 75 height 17
click at [93, 353] on div "Data sources" at bounding box center [76, 354] width 79 height 17
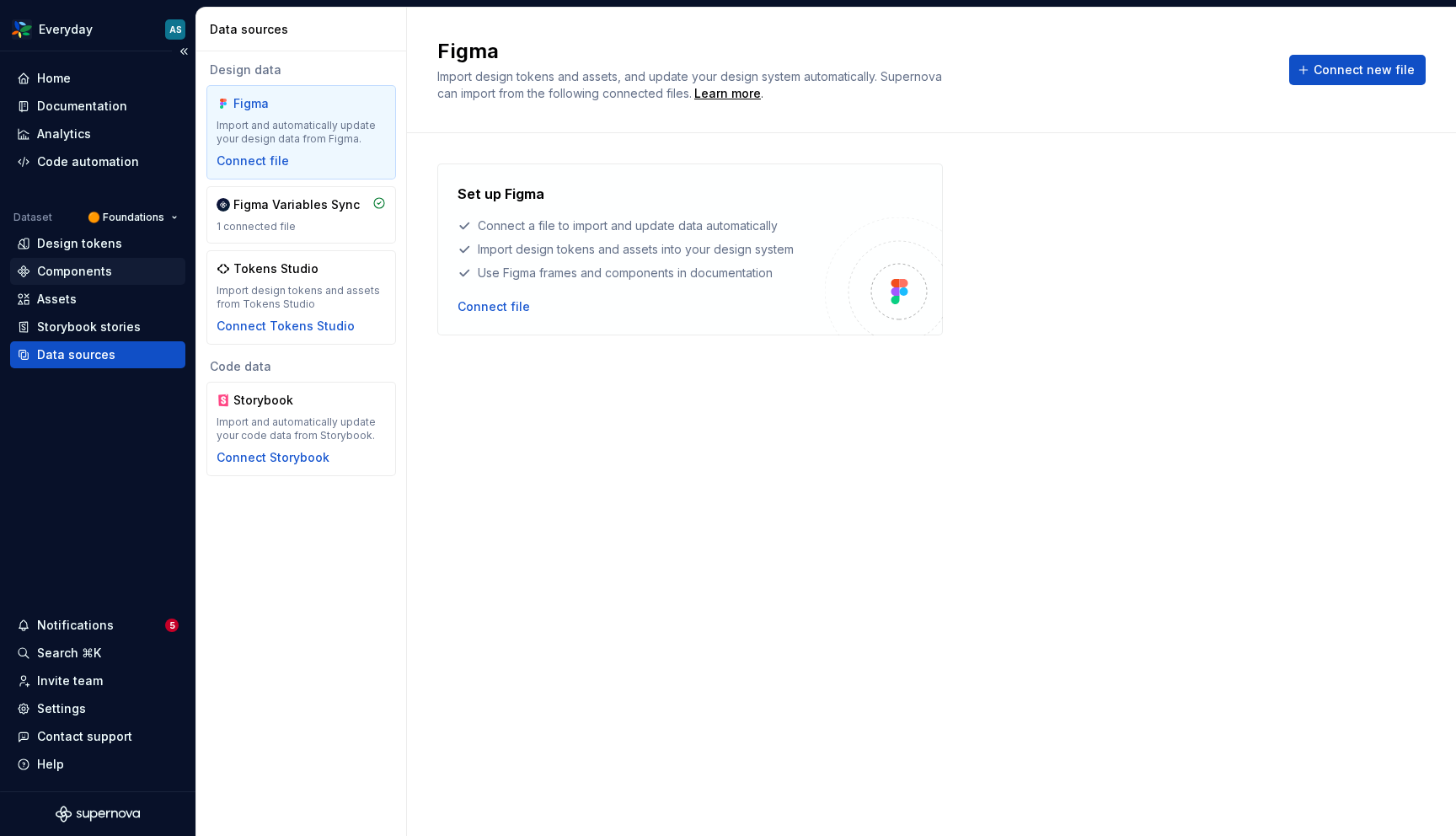
click at [83, 271] on div "Components" at bounding box center [74, 271] width 75 height 17
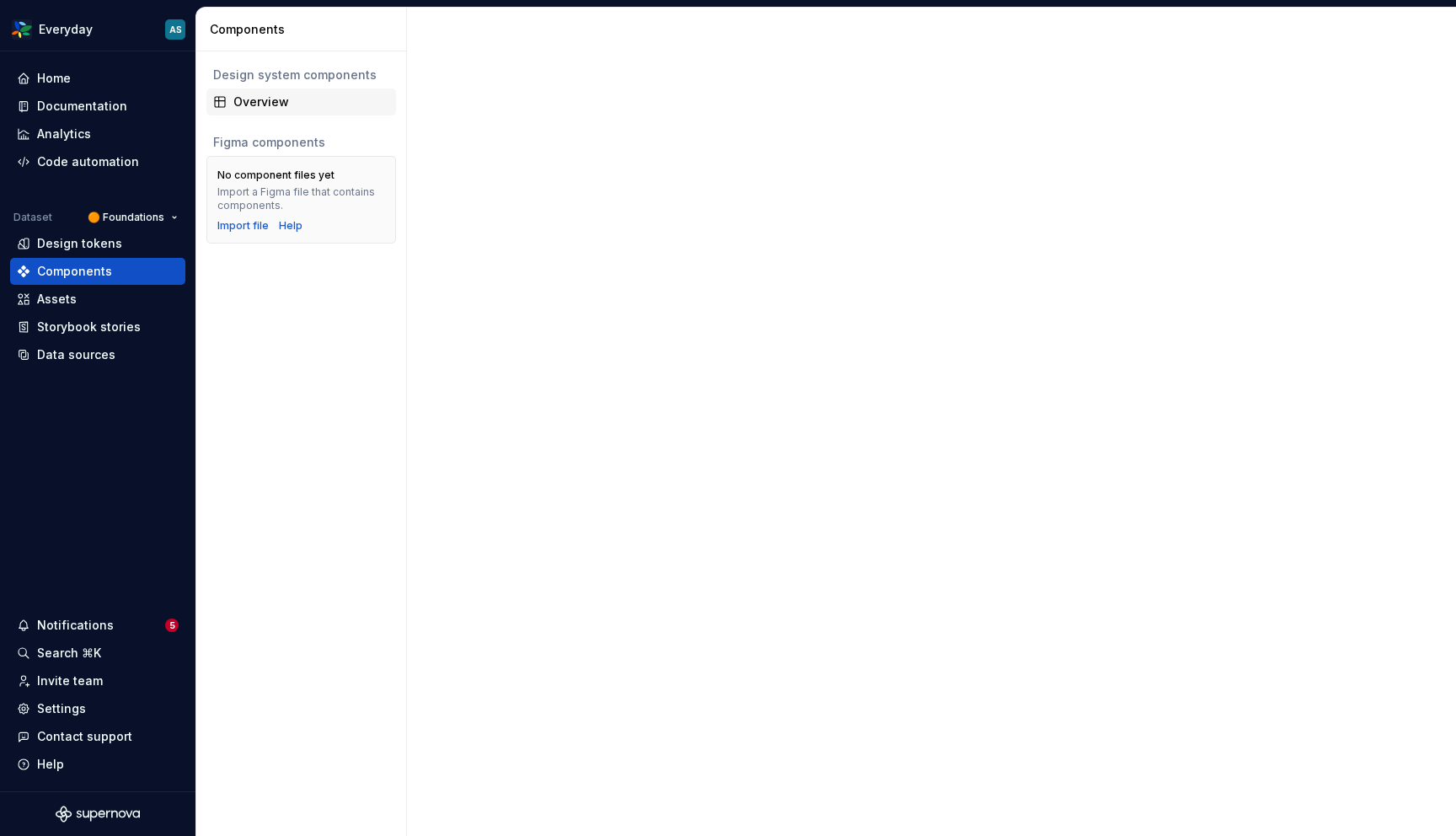
click at [258, 107] on div "Overview" at bounding box center [311, 102] width 156 height 17
click at [708, 410] on div at bounding box center [931, 421] width 1049 height 828
click at [72, 356] on div "Data sources" at bounding box center [76, 354] width 79 height 17
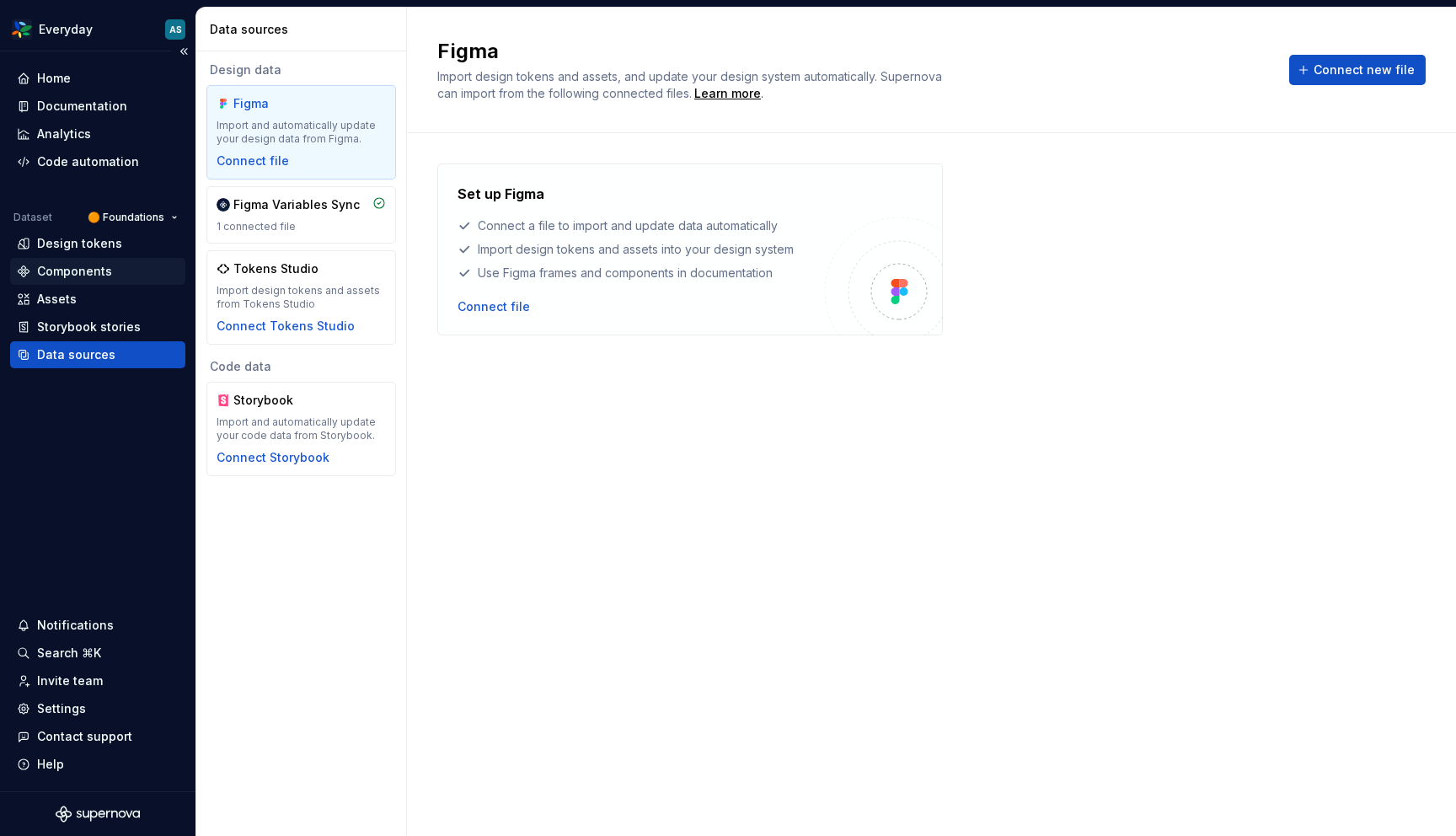
click at [65, 274] on div "Components" at bounding box center [74, 271] width 75 height 17
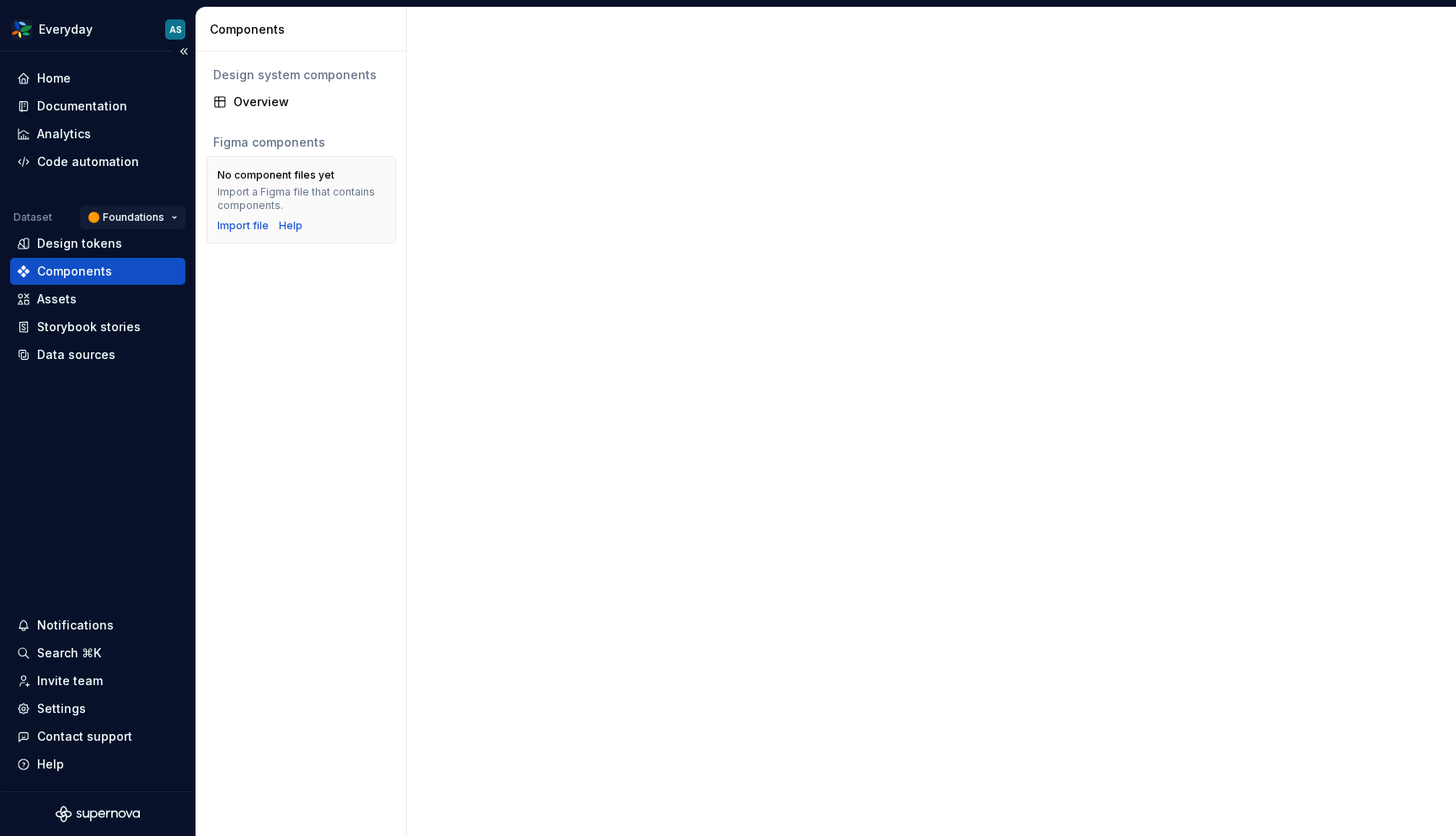
click at [167, 214] on html "Everyday AS Home Documentation Analytics Code automation Dataset 🟠 Foundations …" at bounding box center [728, 418] width 1456 height 836
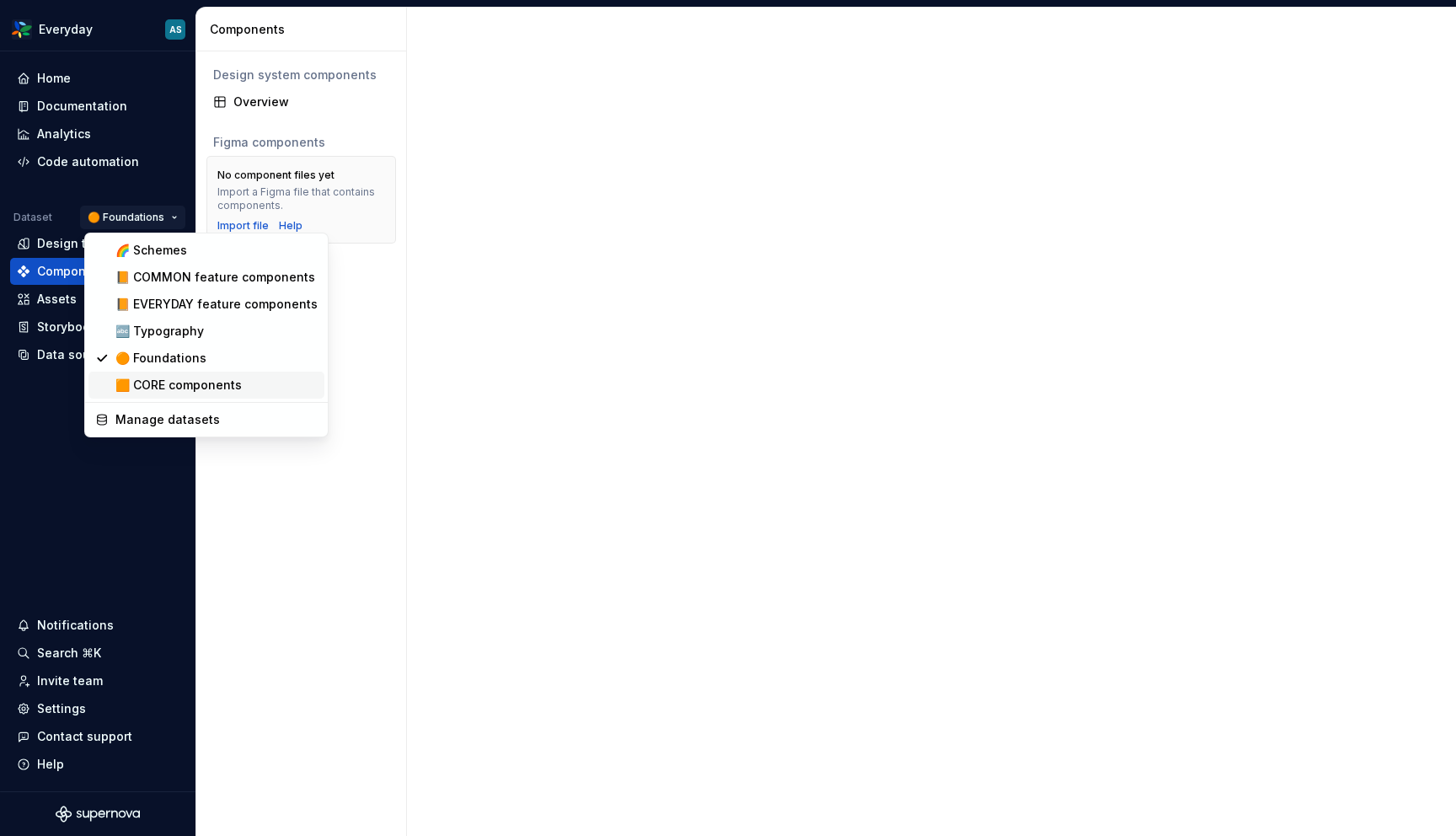
click at [199, 388] on div "🟧 CORE components" at bounding box center [216, 384] width 202 height 17
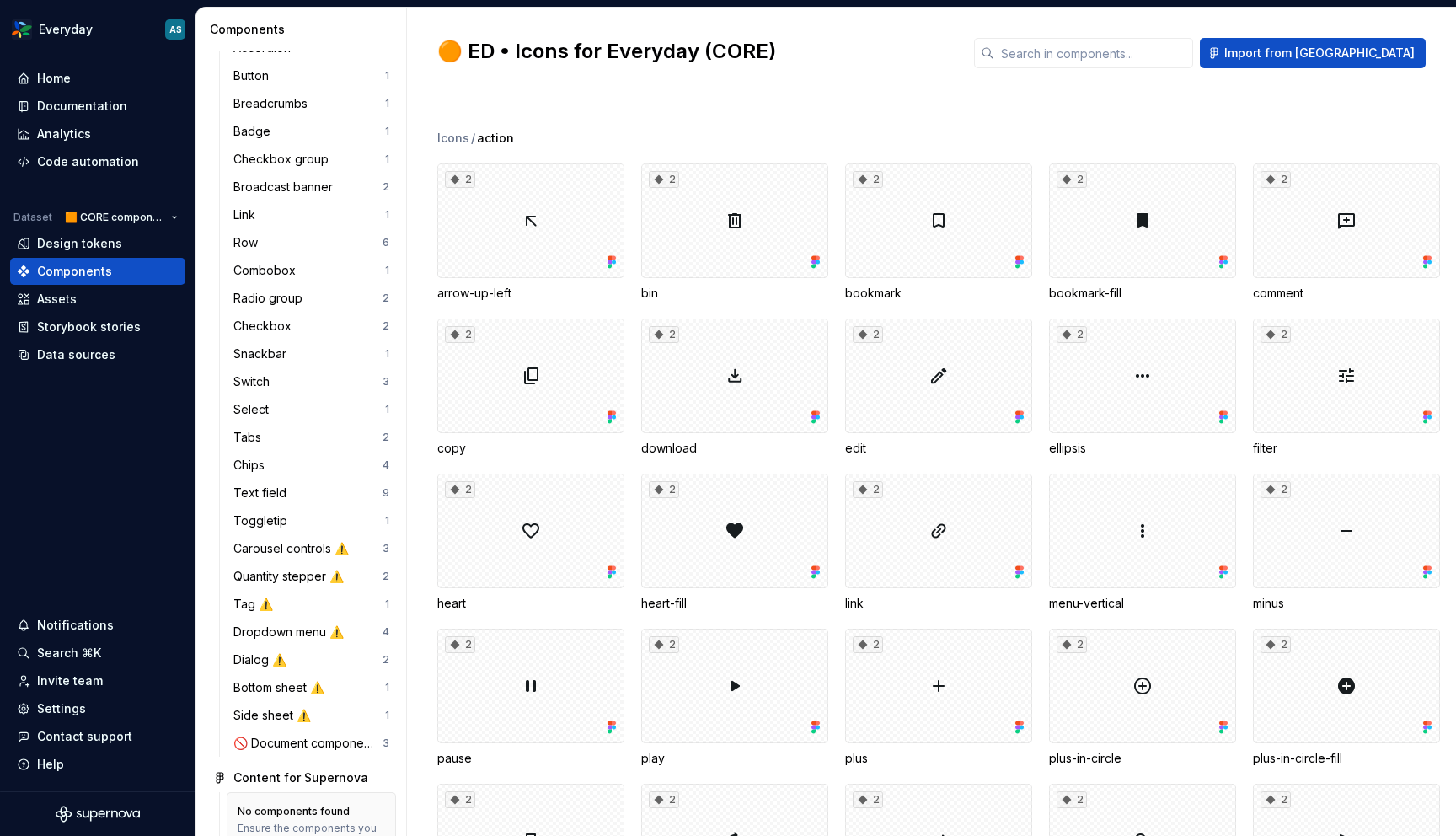
scroll to position [834, 0]
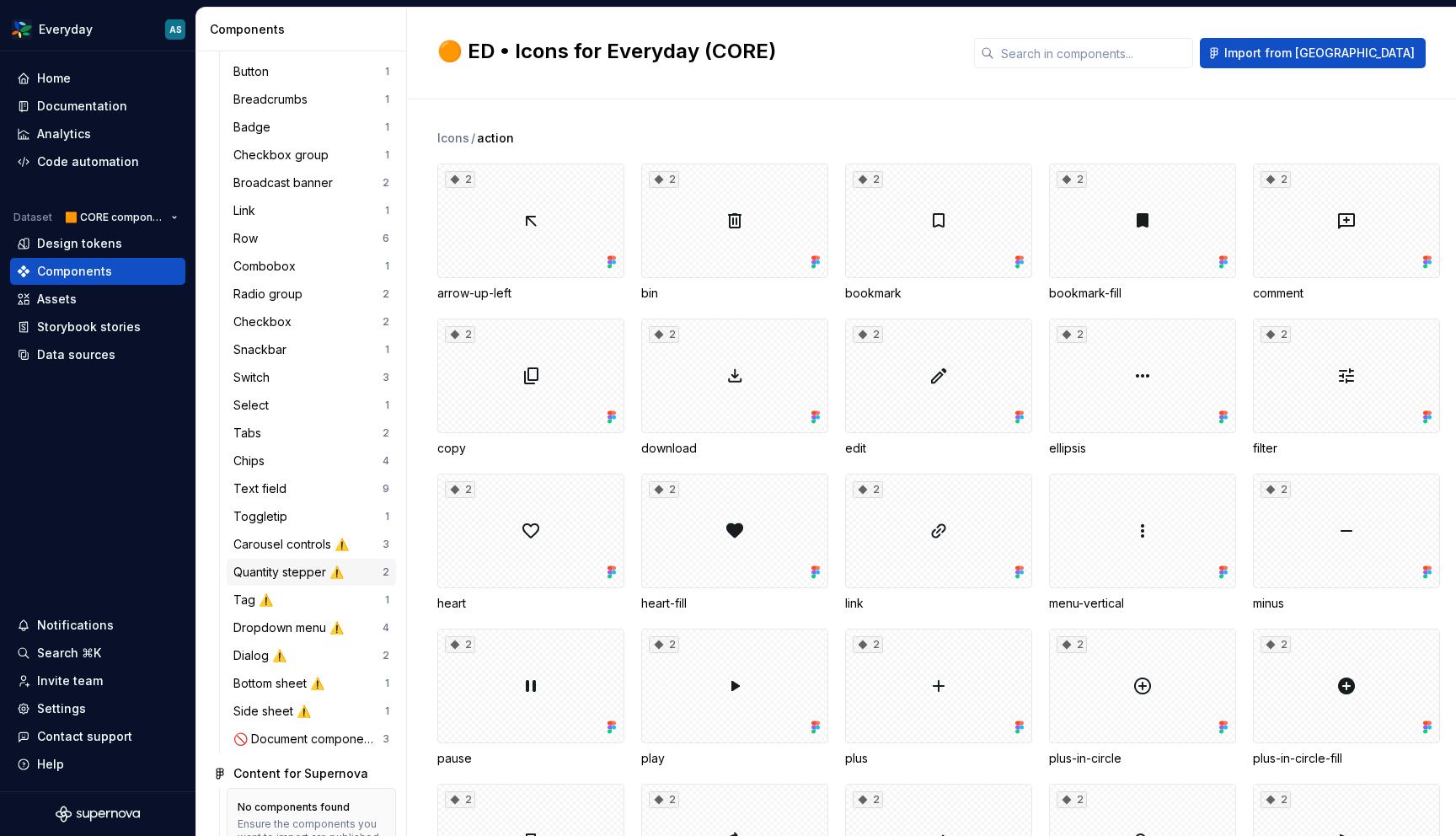
click at [278, 570] on div "Quantity stepper ⚠️" at bounding box center [292, 571] width 117 height 17
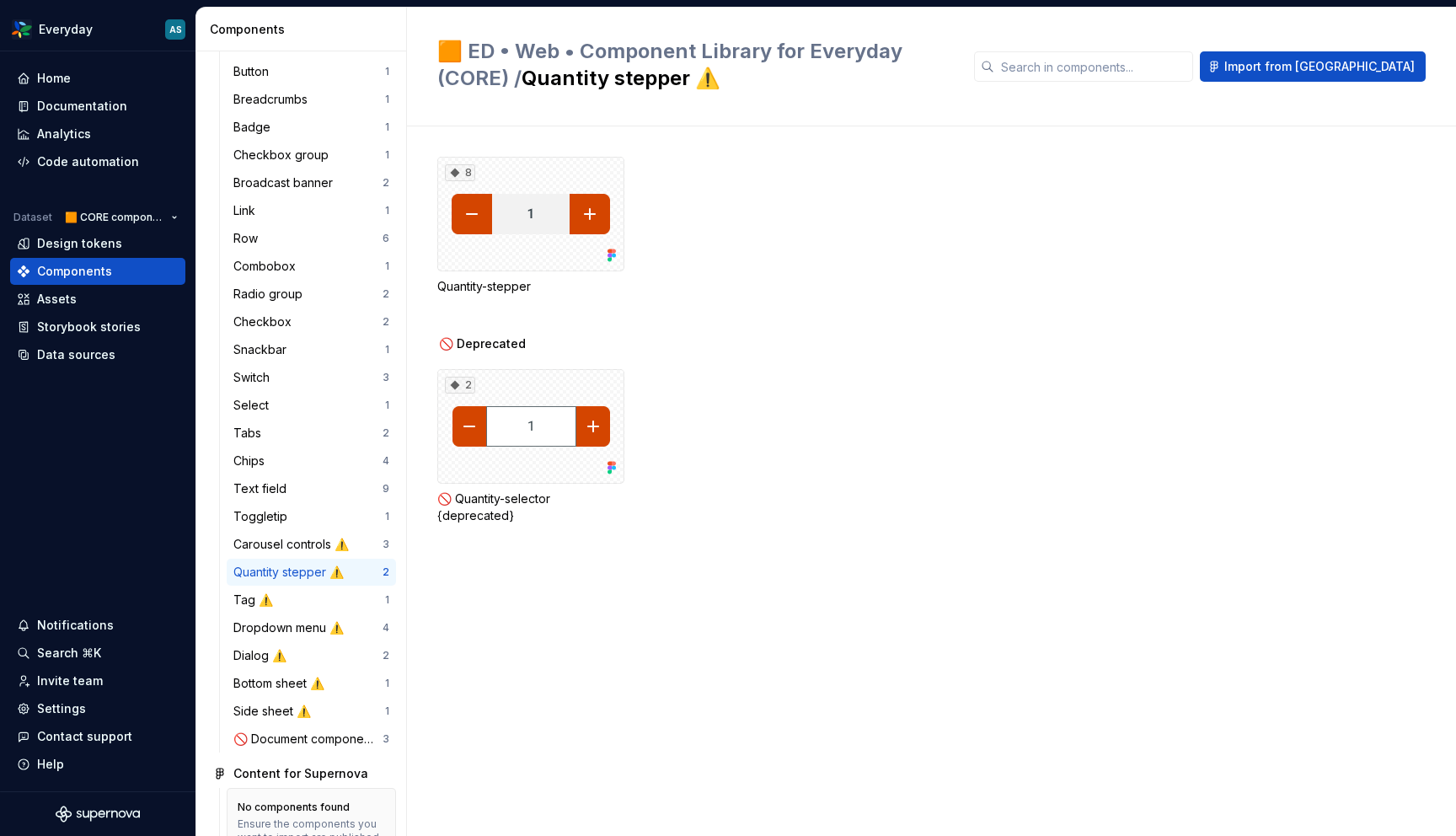
click at [350, 571] on div "Quantity stepper ⚠️" at bounding box center [308, 571] width 149 height 17
click at [519, 249] on div "8" at bounding box center [530, 214] width 187 height 114
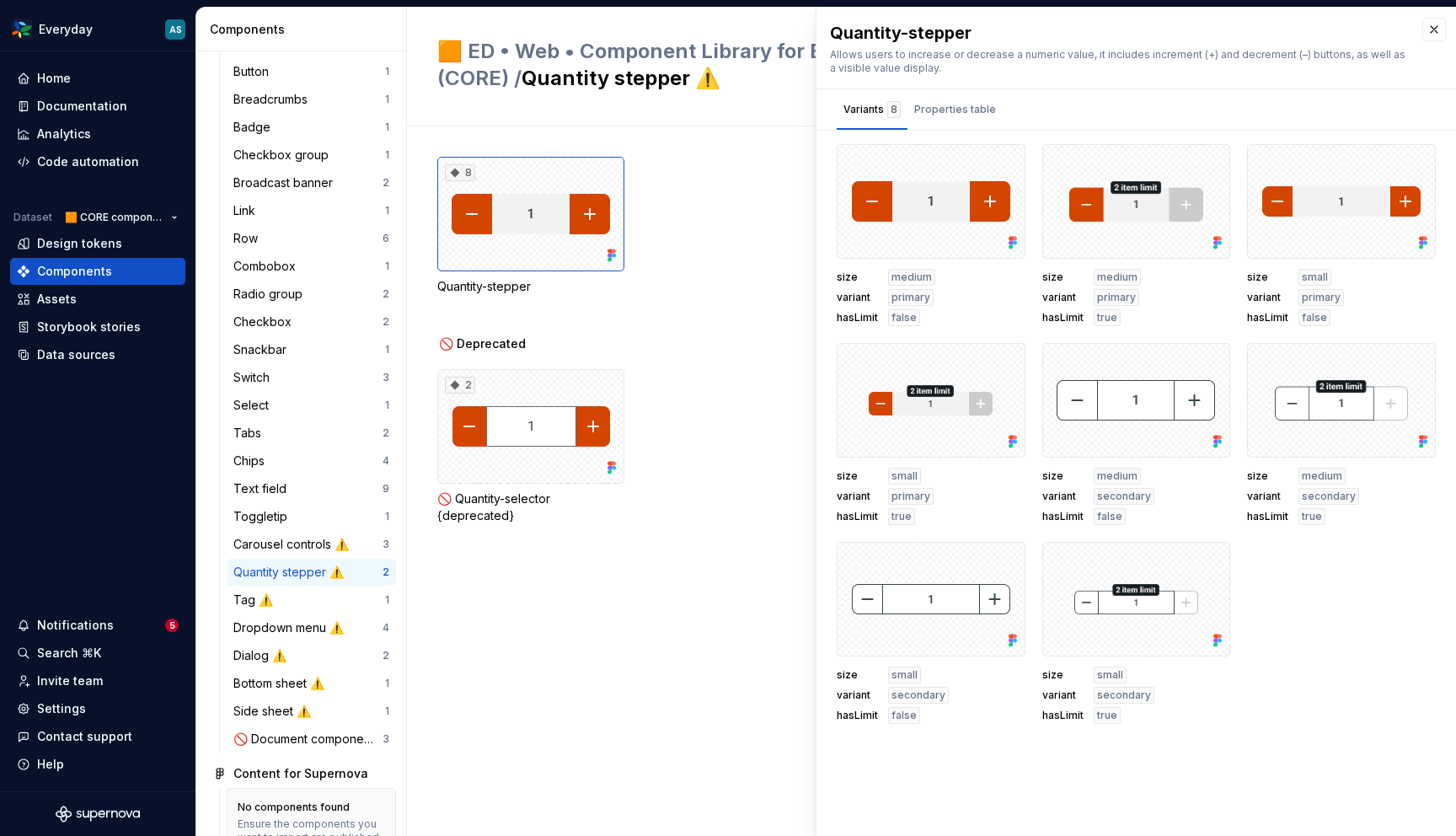
click at [292, 574] on div "Quantity stepper ⚠️" at bounding box center [292, 571] width 117 height 17
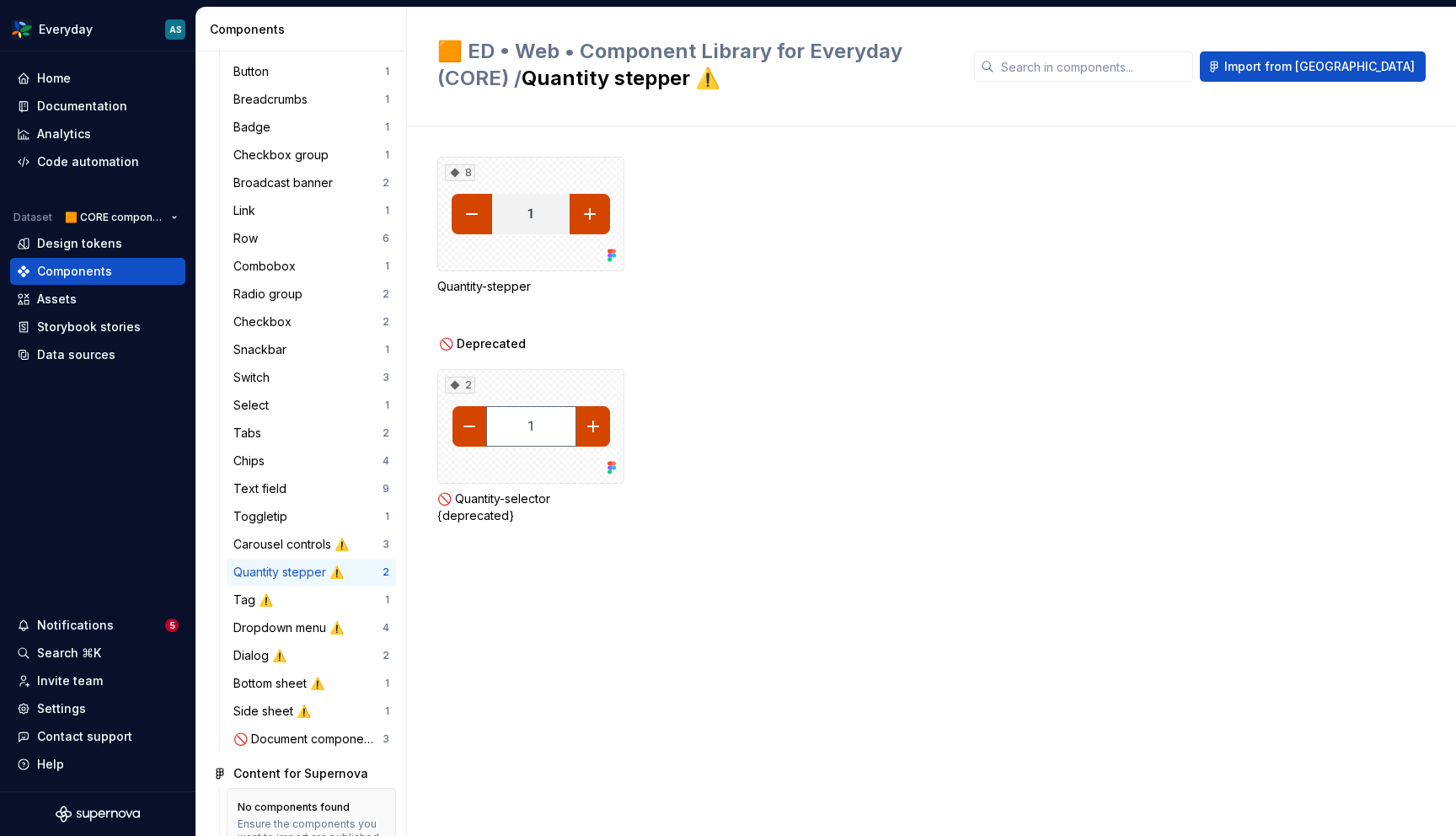
click at [333, 577] on div "Quantity stepper ⚠️" at bounding box center [292, 571] width 117 height 17
click at [583, 244] on div "8" at bounding box center [530, 214] width 187 height 114
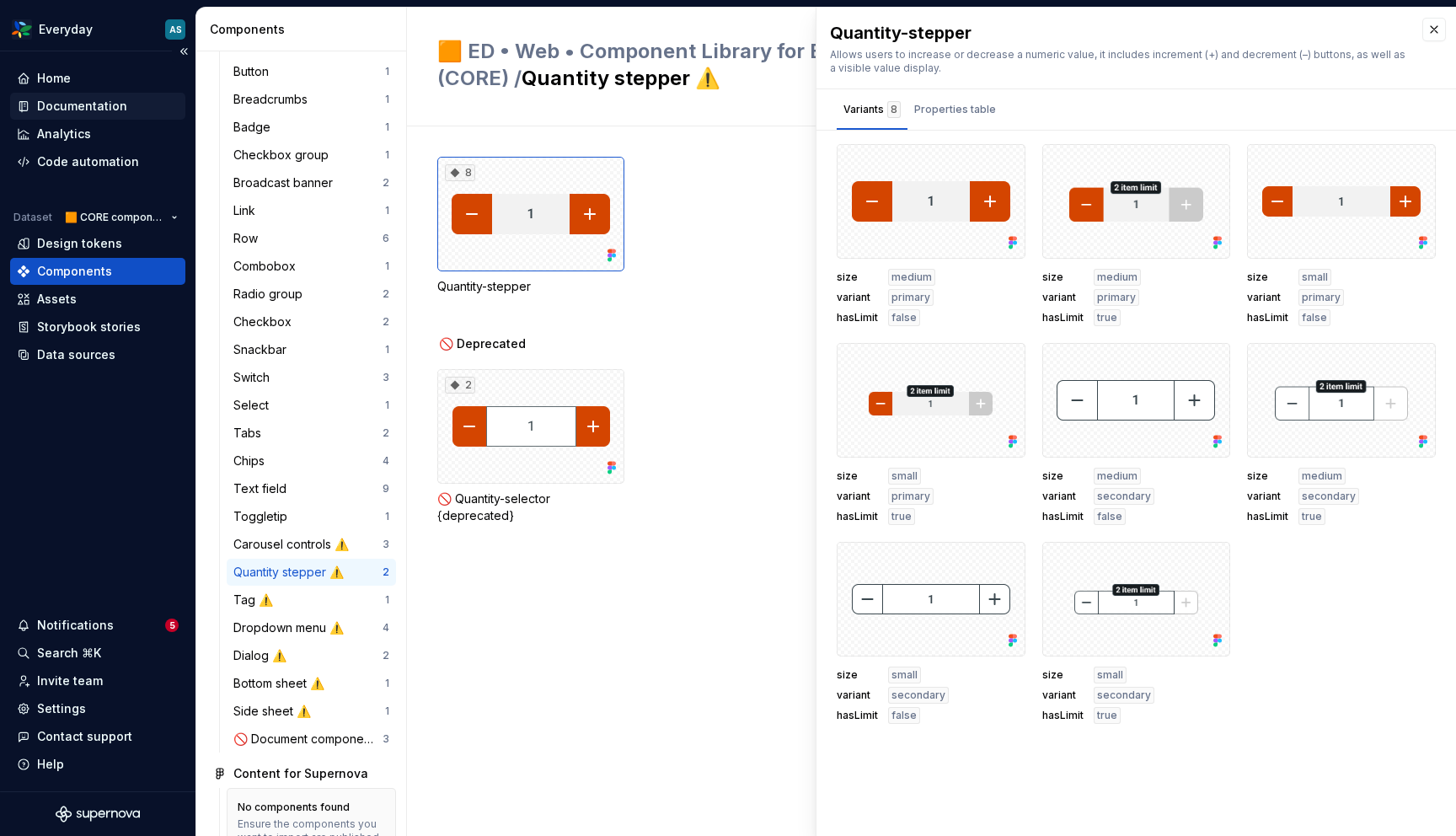
click at [74, 105] on div "Documentation" at bounding box center [81, 106] width 90 height 17
click at [80, 112] on div "Documentation" at bounding box center [81, 106] width 90 height 17
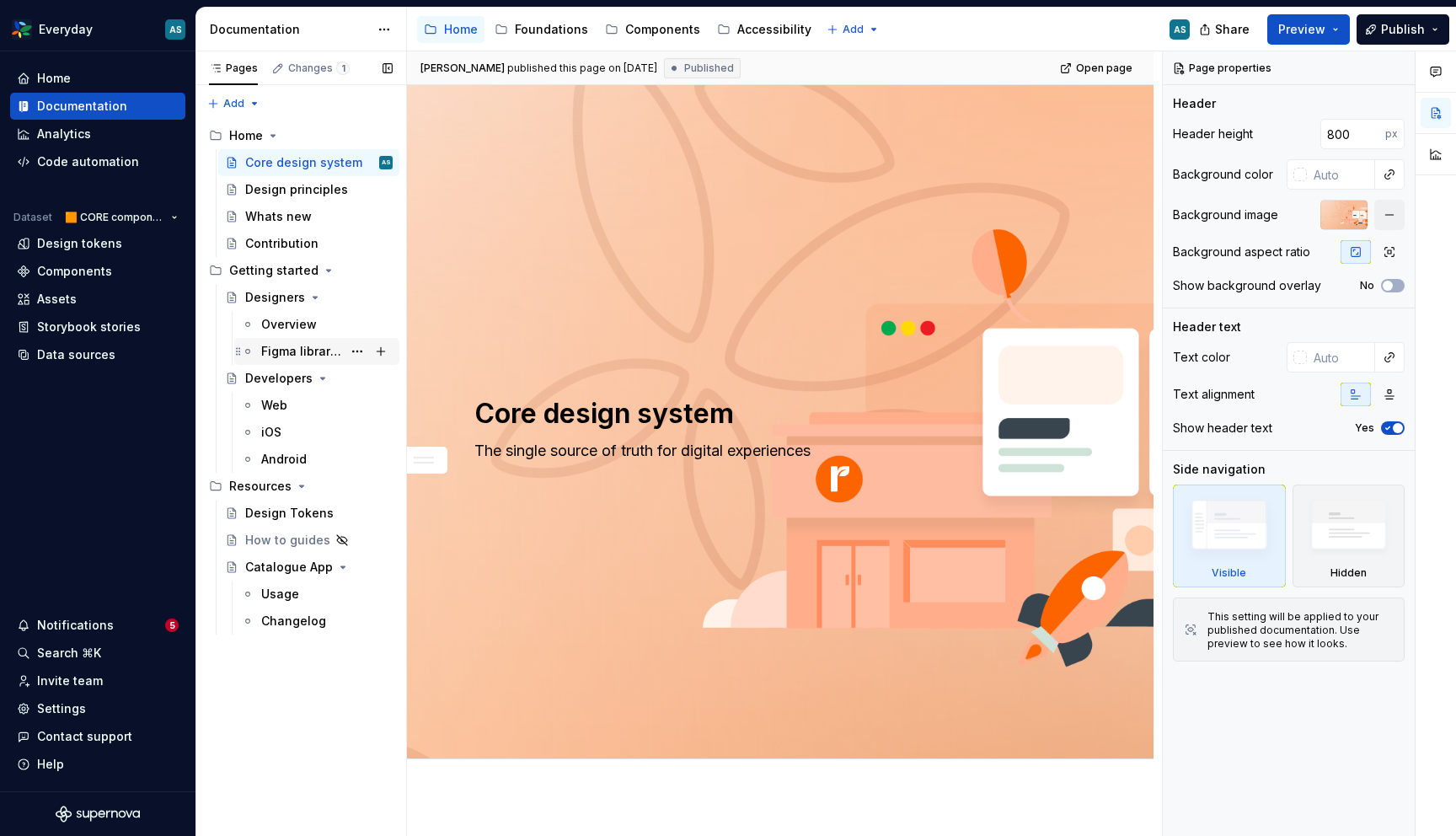
click at [306, 354] on div "Figma libraries" at bounding box center [301, 351] width 80 height 17
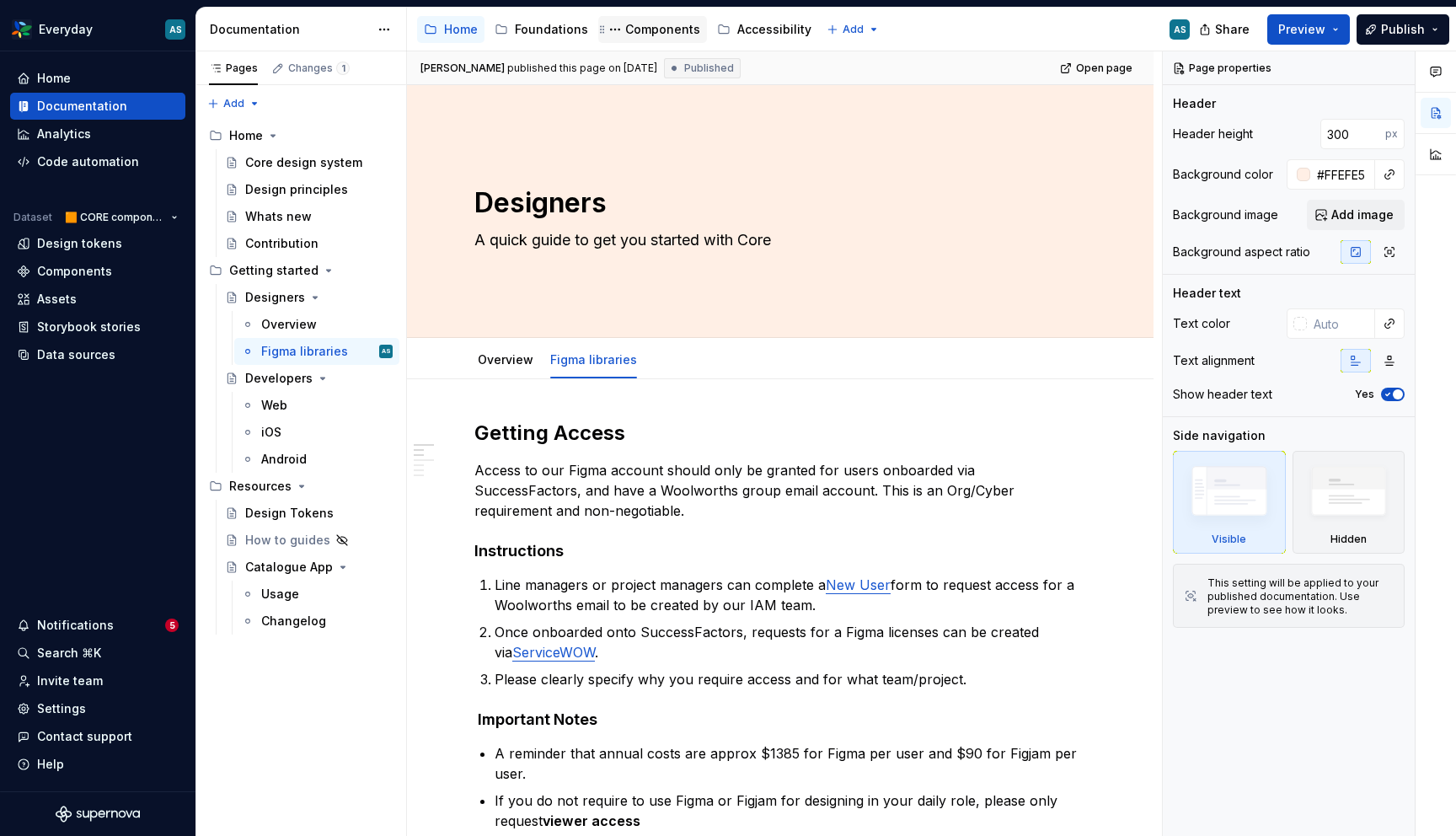
click at [665, 27] on div "Components" at bounding box center [663, 30] width 75 height 17
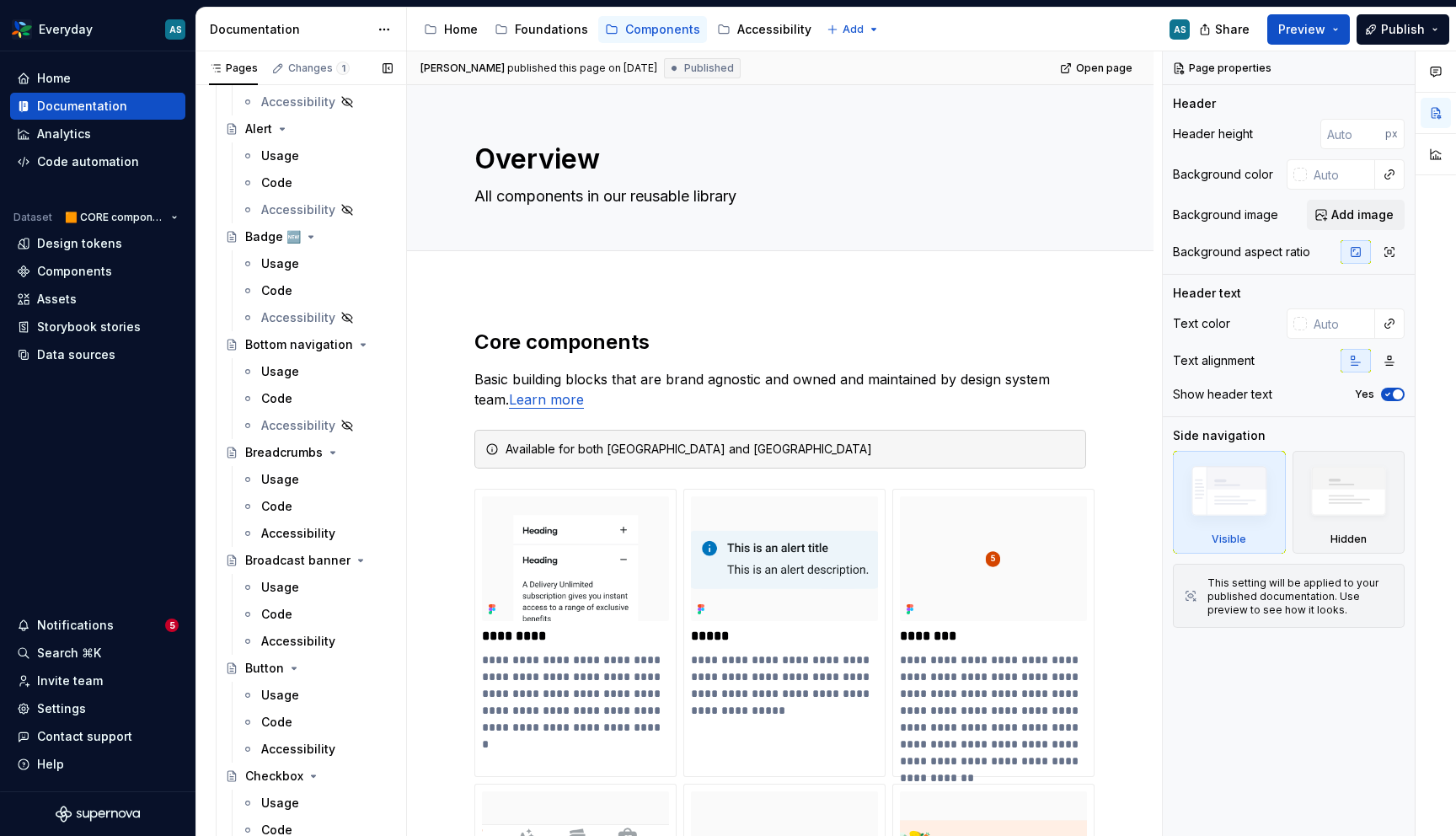
scroll to position [258, 0]
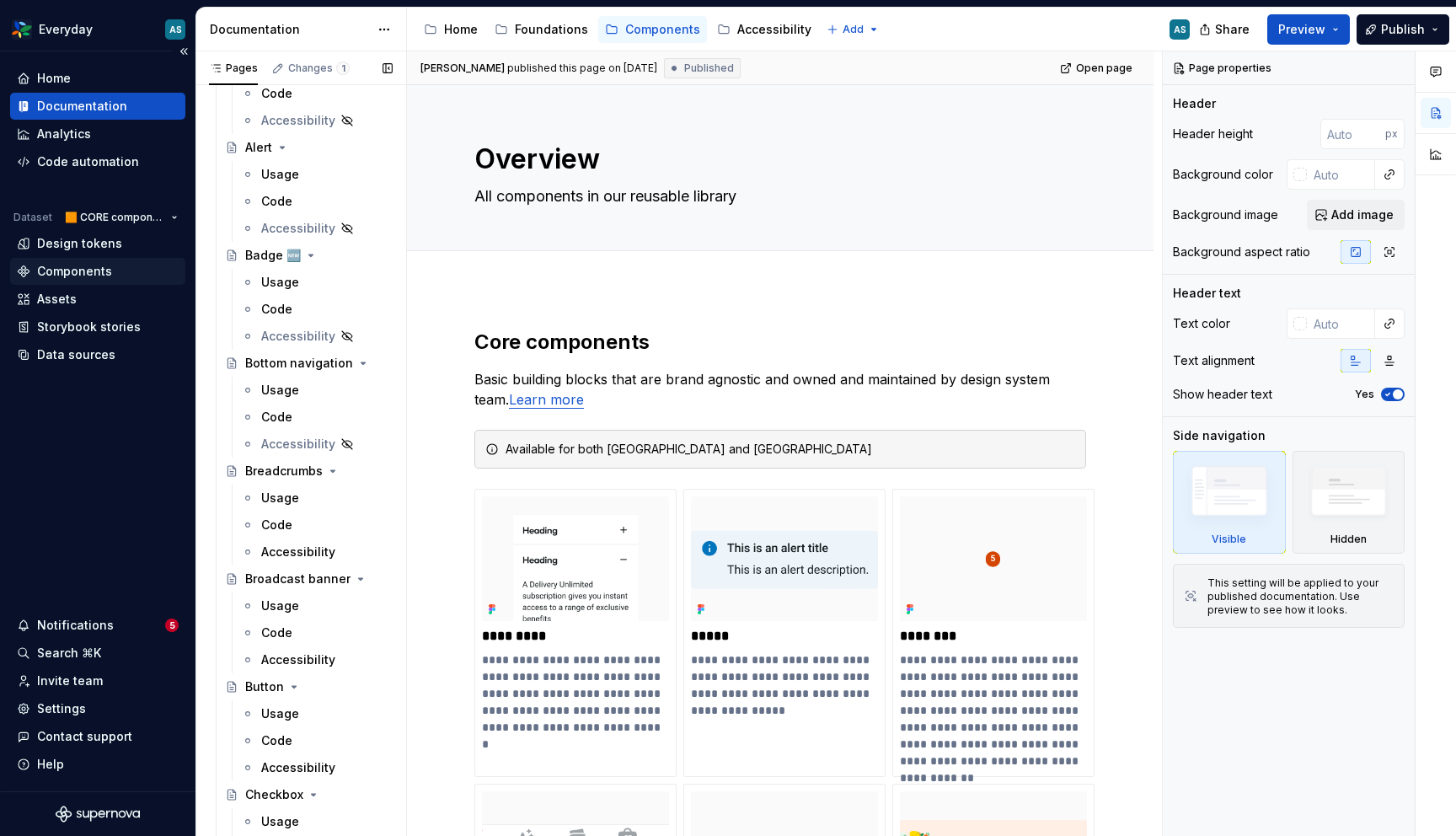
click at [86, 270] on div "Components" at bounding box center [74, 271] width 75 height 17
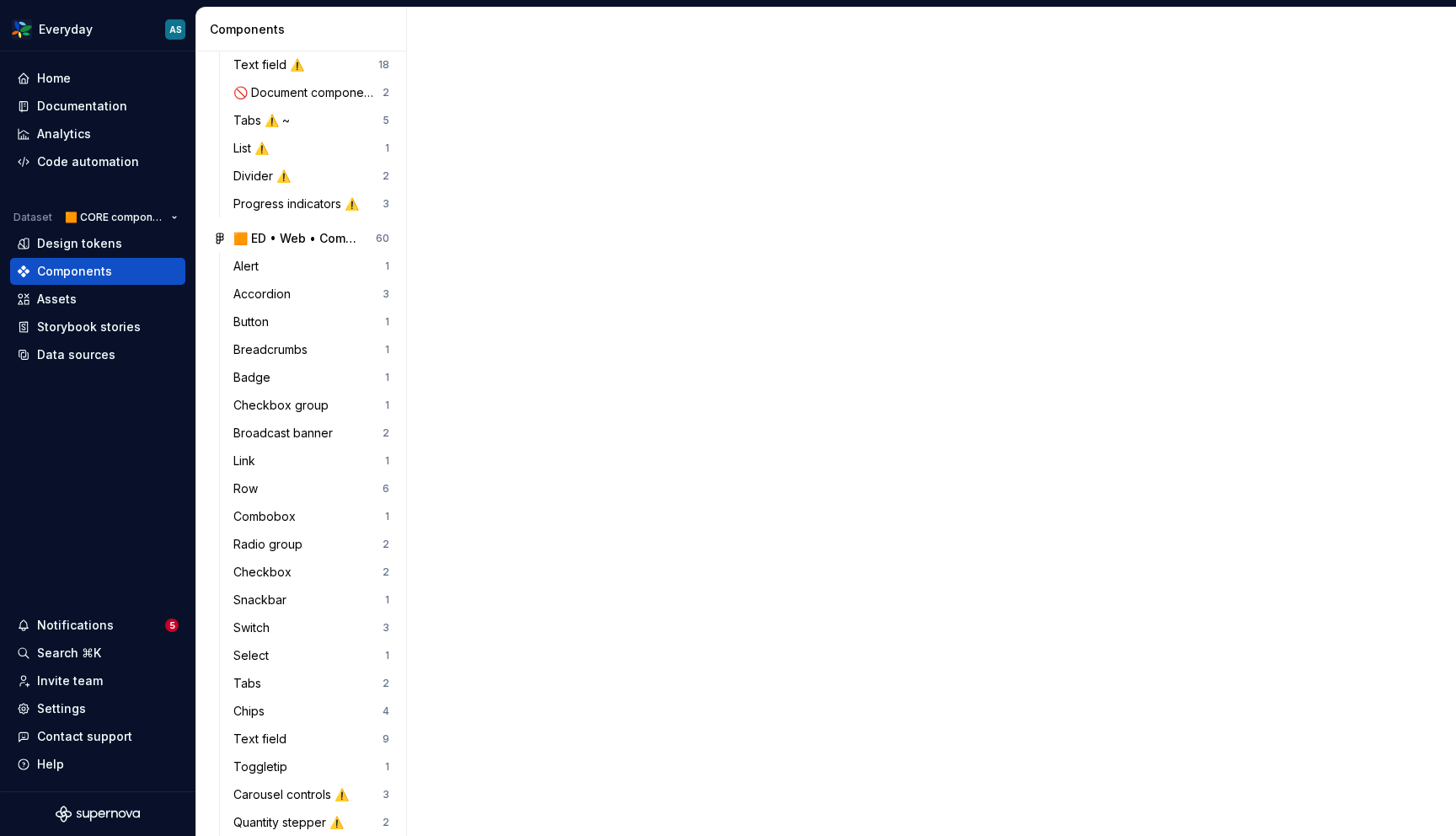
scroll to position [609, 0]
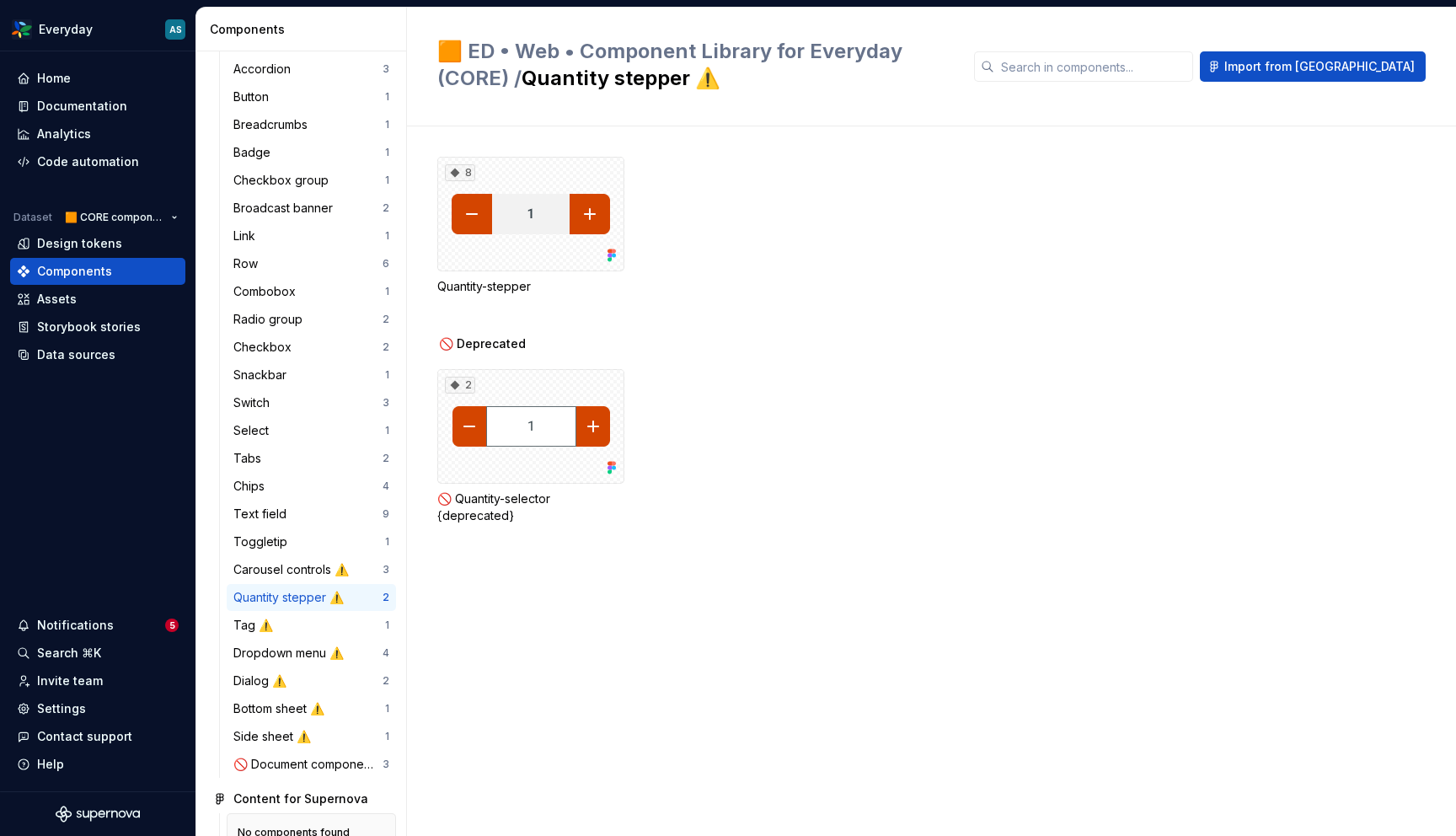
scroll to position [812, 0]
click at [300, 598] on div "Quantity stepper ⚠️" at bounding box center [292, 594] width 117 height 17
click at [554, 240] on div "8" at bounding box center [530, 214] width 187 height 114
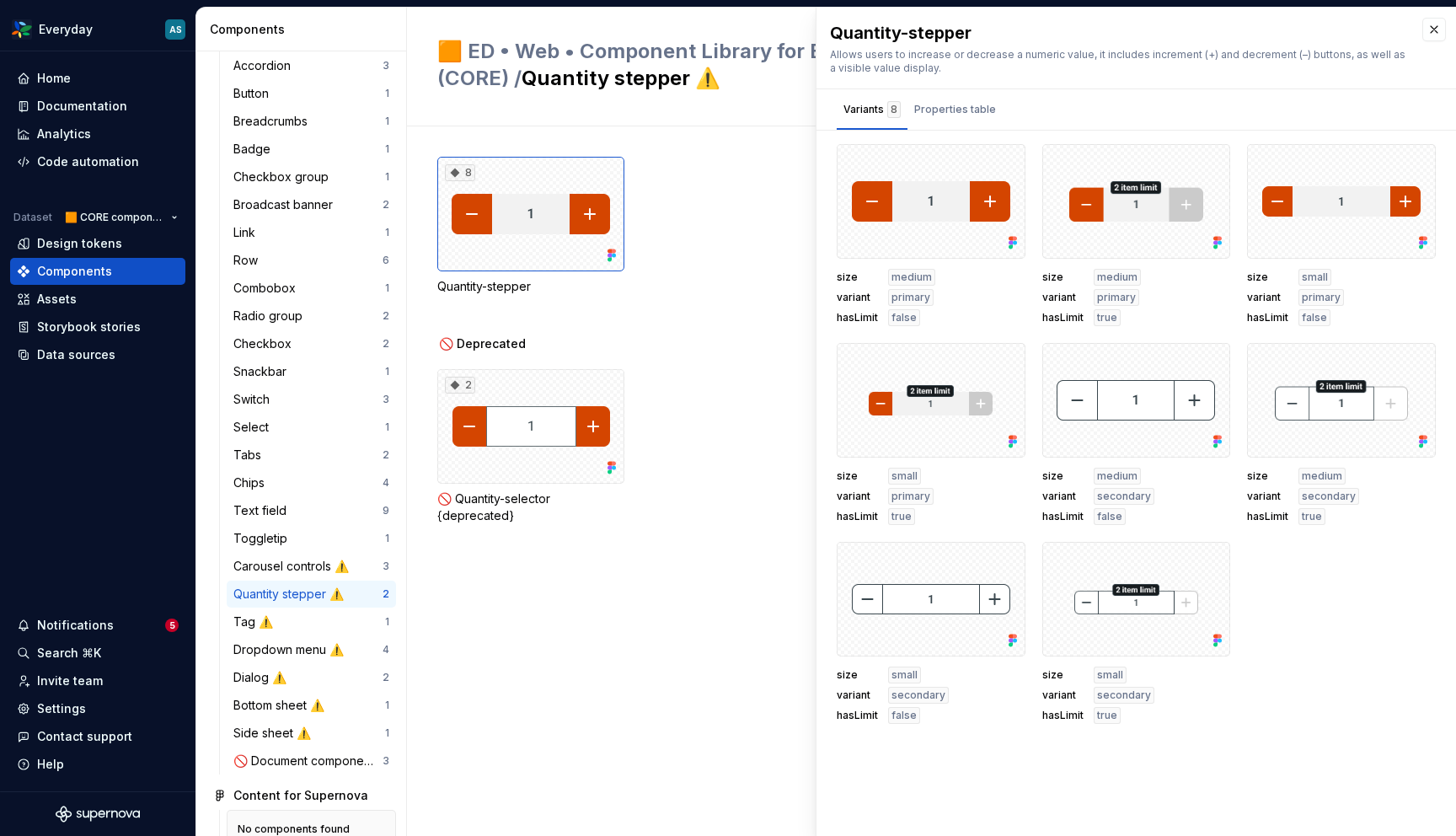
click at [654, 726] on div "8 Quantity-stepper 🚫 Deprecated 2 🚫 Quantity-selector {deprecated}" at bounding box center [946, 480] width 1019 height 709
click at [86, 357] on div "Data sources" at bounding box center [76, 354] width 79 height 17
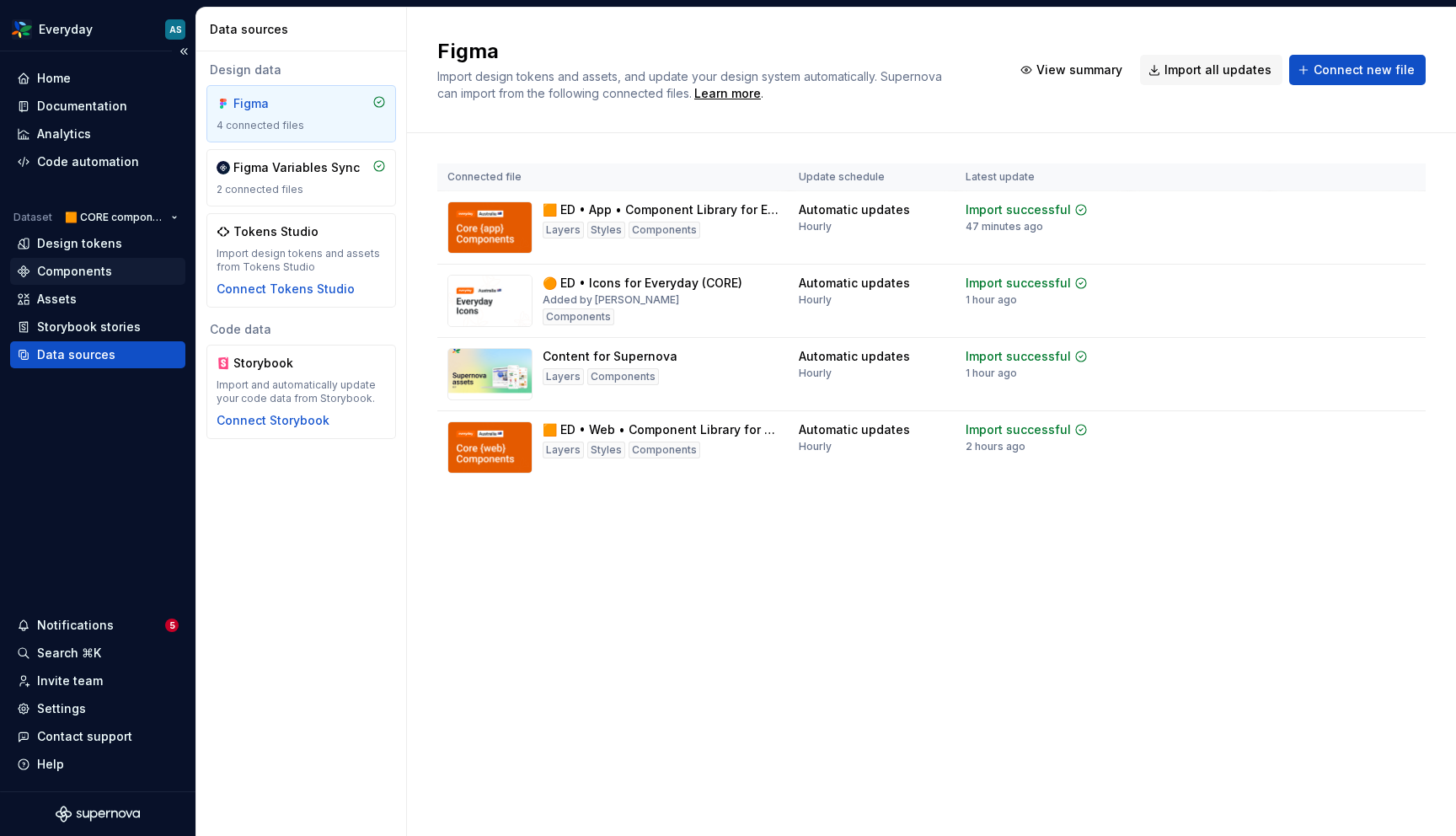
click at [89, 270] on div "Components" at bounding box center [74, 271] width 75 height 17
click at [66, 302] on div "Assets" at bounding box center [56, 299] width 39 height 17
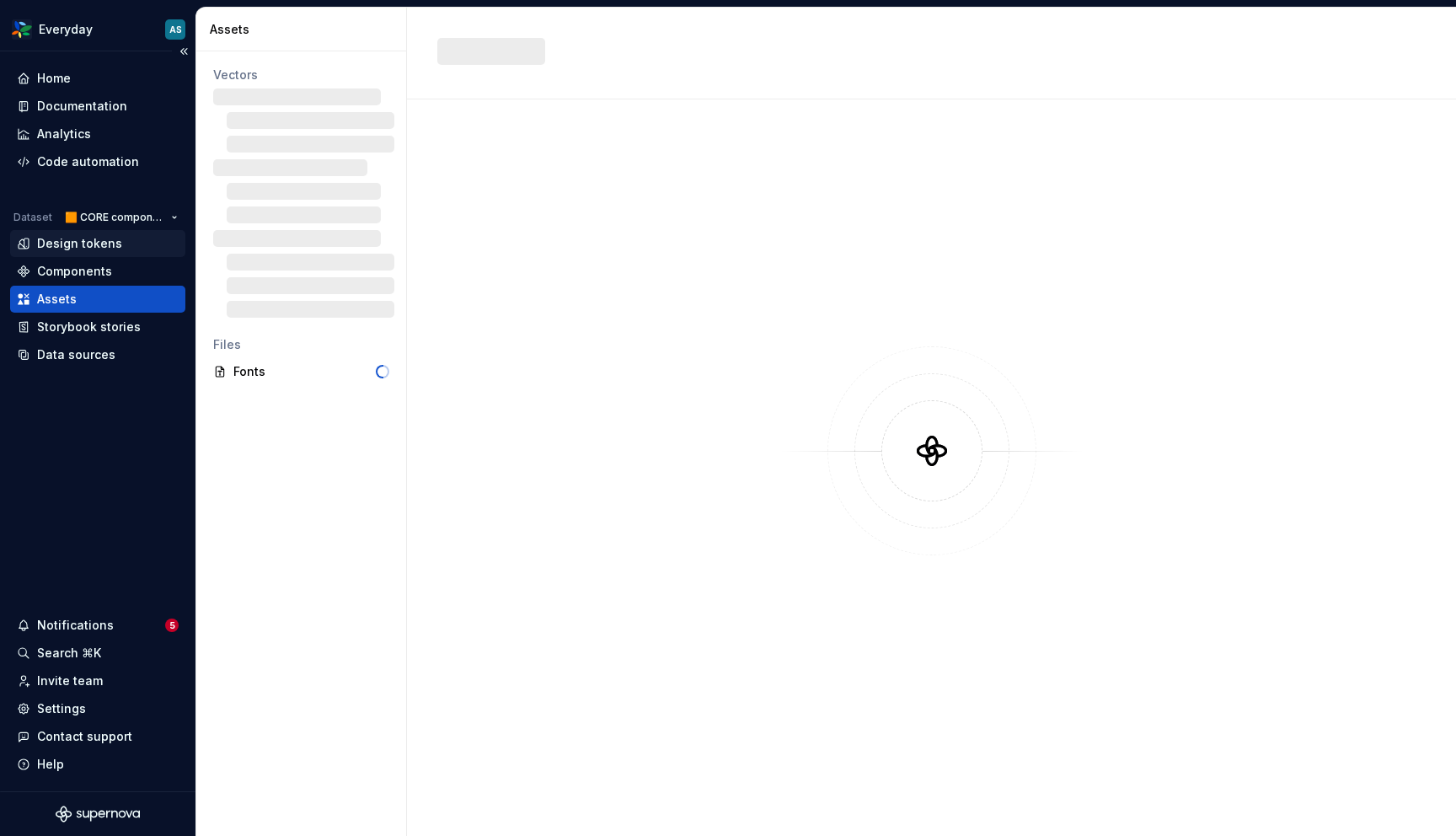
click at [99, 247] on div "Design tokens" at bounding box center [79, 243] width 85 height 17
click at [95, 270] on div "Components" at bounding box center [74, 271] width 75 height 17
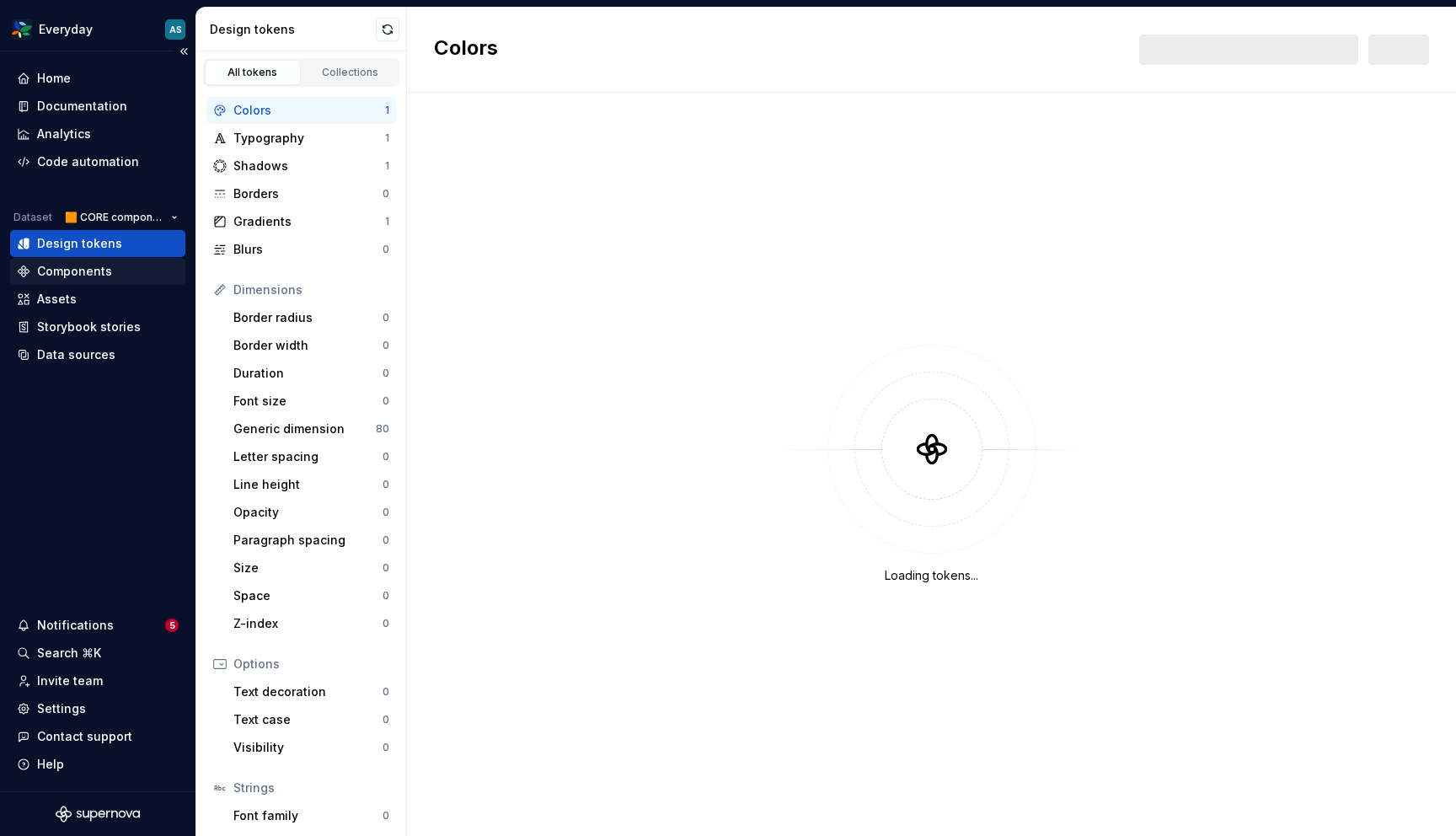
click at [110, 274] on div "Components" at bounding box center [97, 271] width 162 height 17
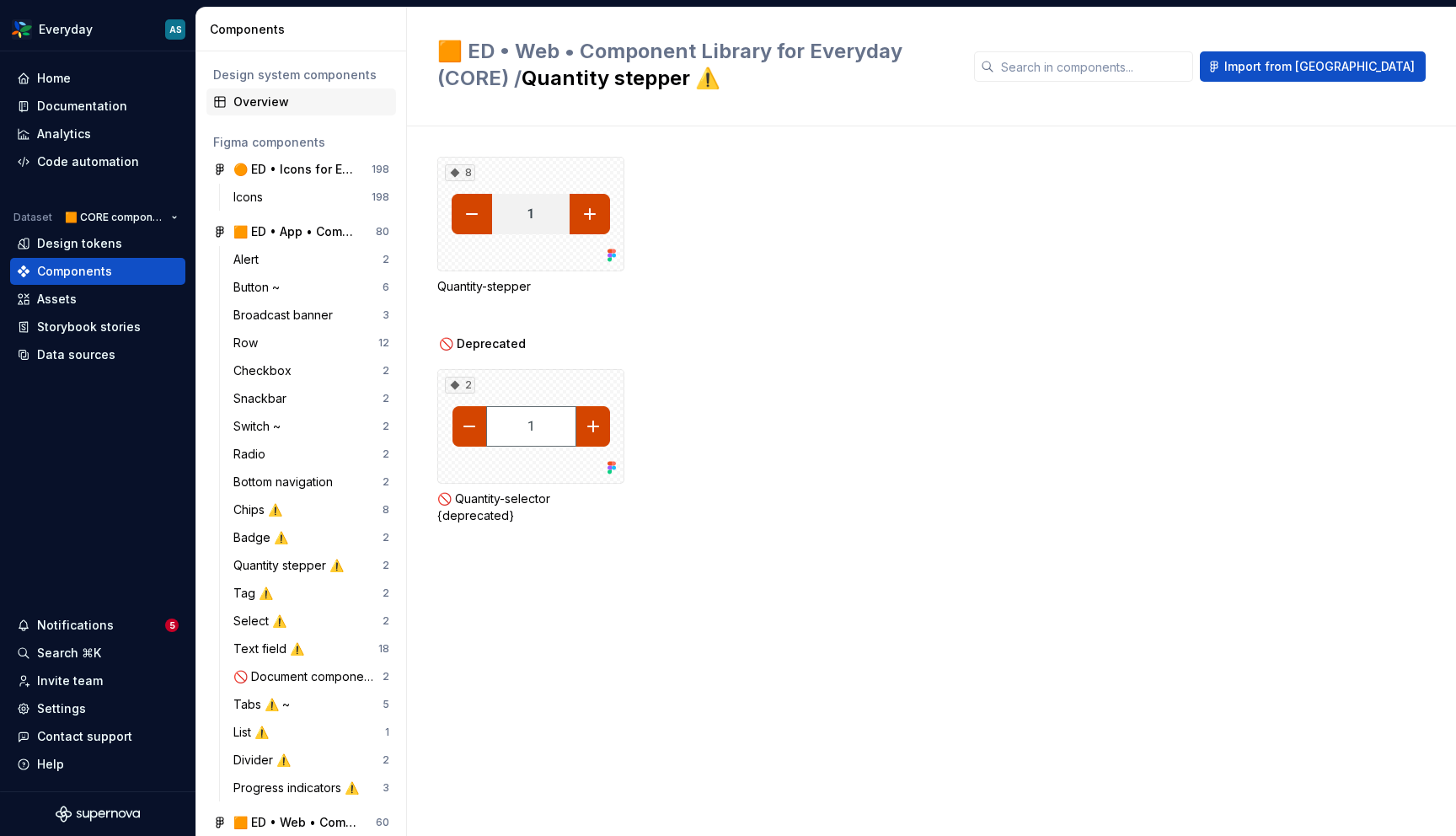
click at [283, 110] on div "Overview" at bounding box center [311, 102] width 156 height 17
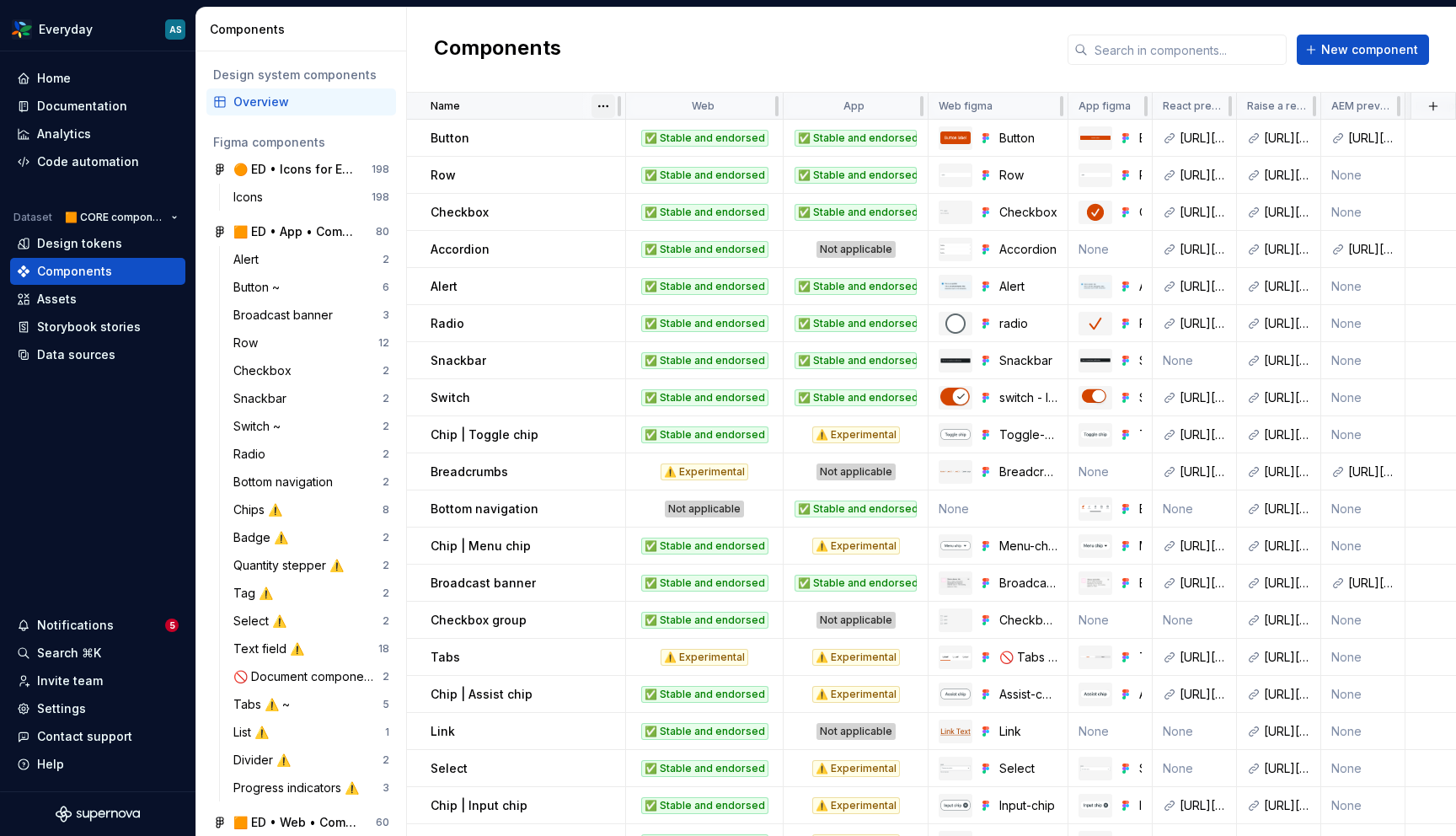
click at [603, 102] on html "Everyday AS Home Documentation Analytics Code automation Dataset 🟧 CORE compone…" at bounding box center [728, 418] width 1456 height 836
click at [651, 139] on div "Sort ascending" at bounding box center [677, 139] width 110 height 17
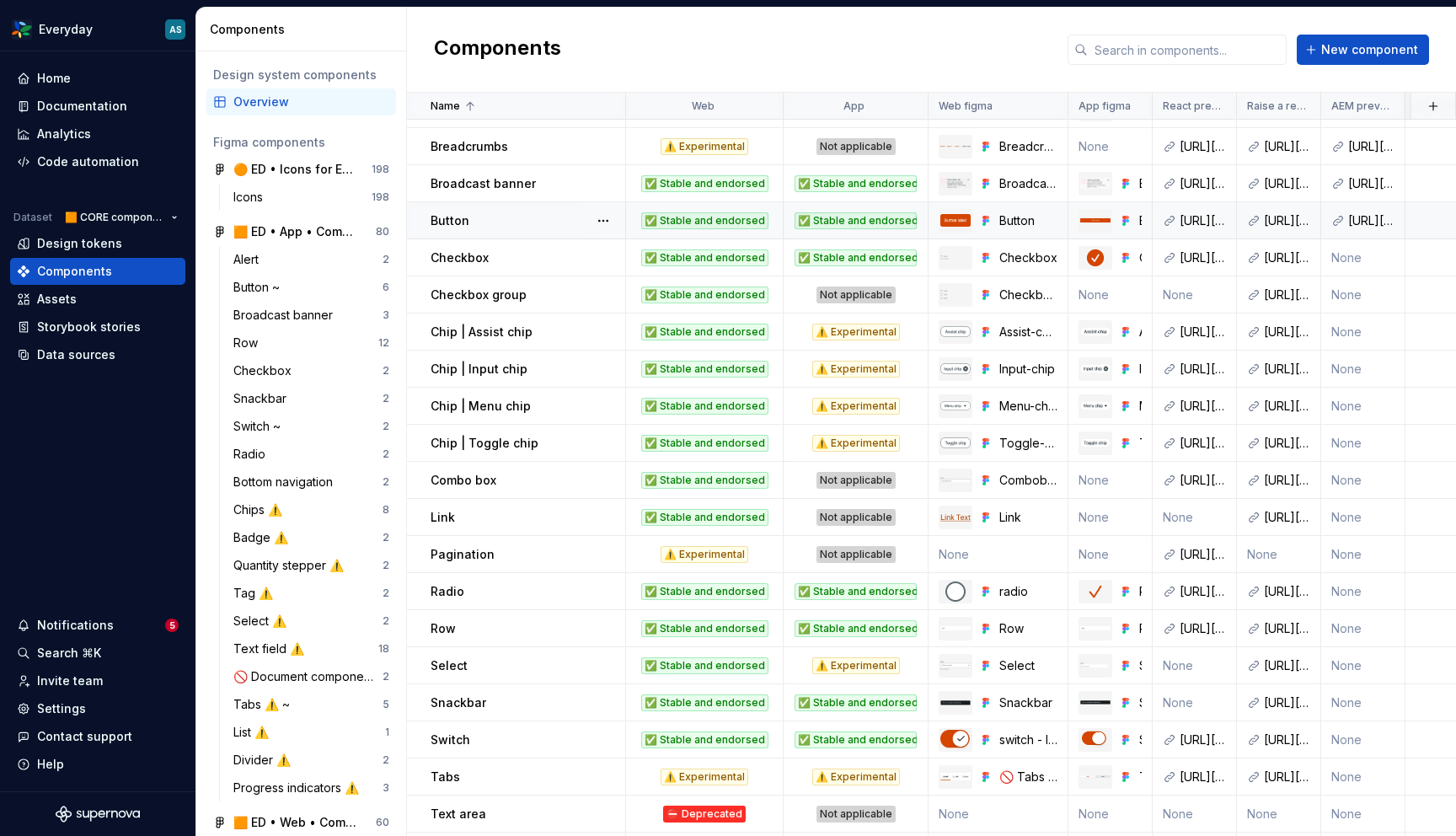
scroll to position [211, 0]
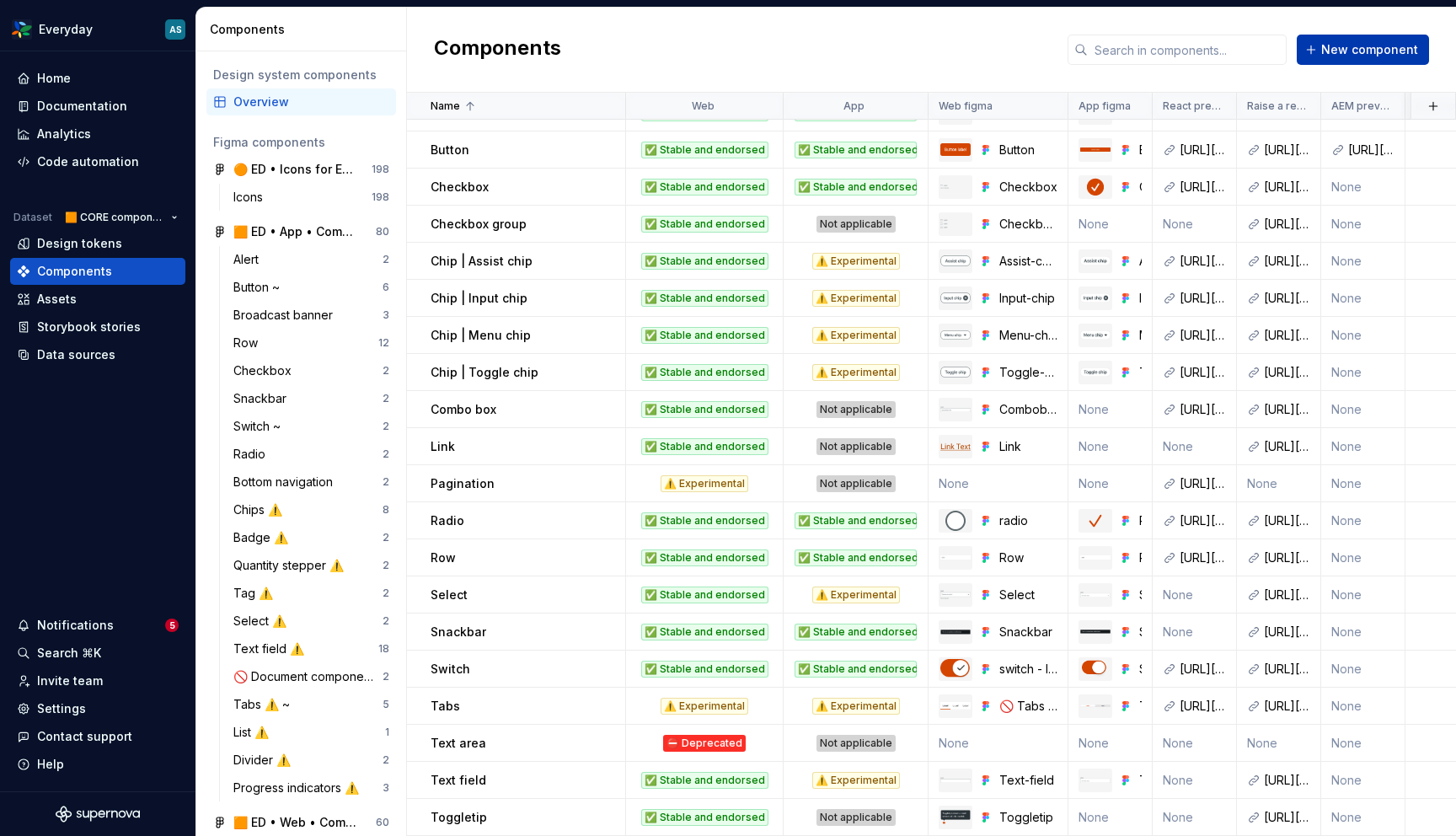
click at [1348, 48] on span "New component" at bounding box center [1370, 49] width 97 height 17
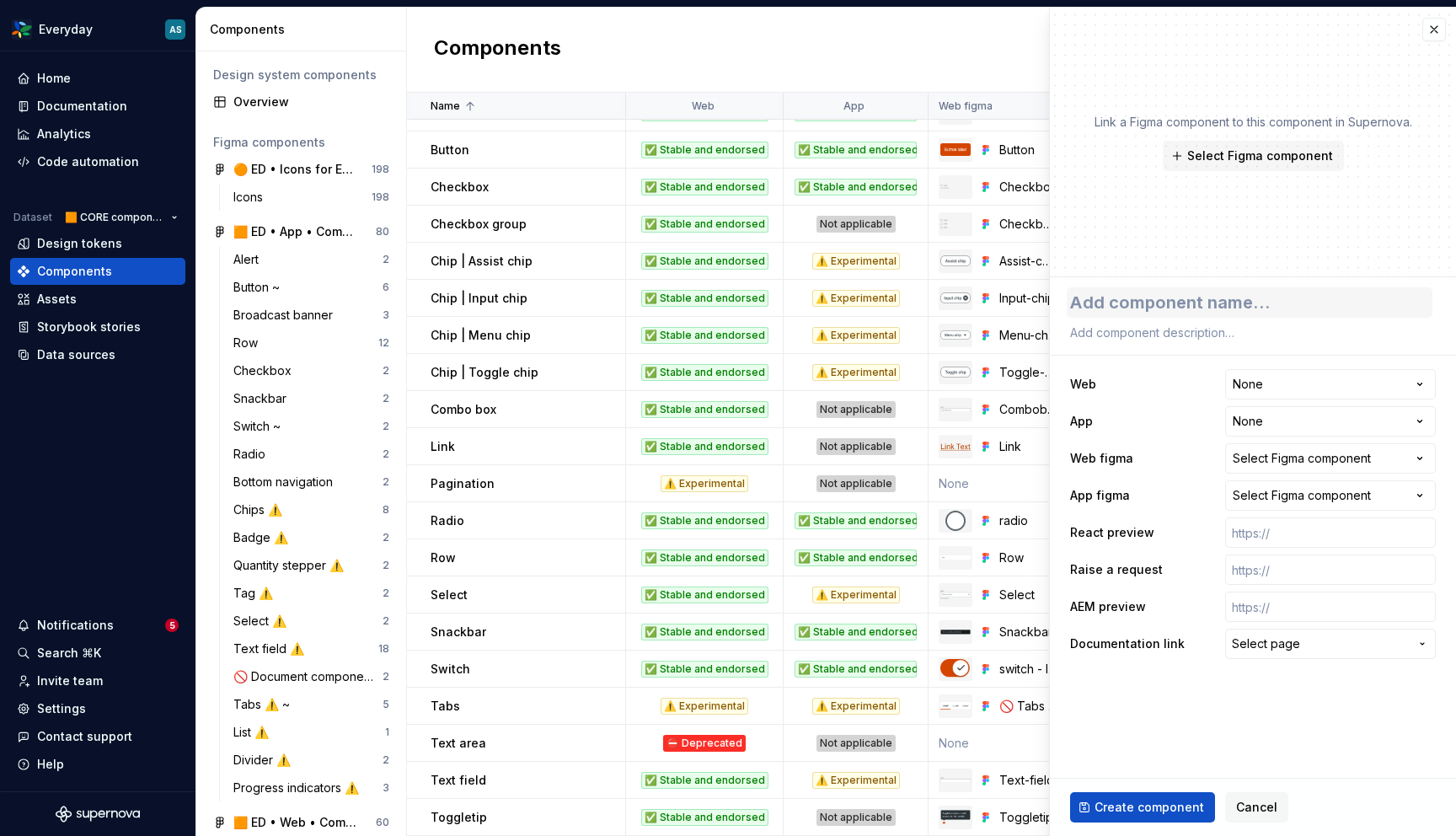
click at [1144, 302] on textarea at bounding box center [1249, 302] width 366 height 30
type textarea "*"
type textarea "Q"
type textarea "*"
type textarea "Qu"
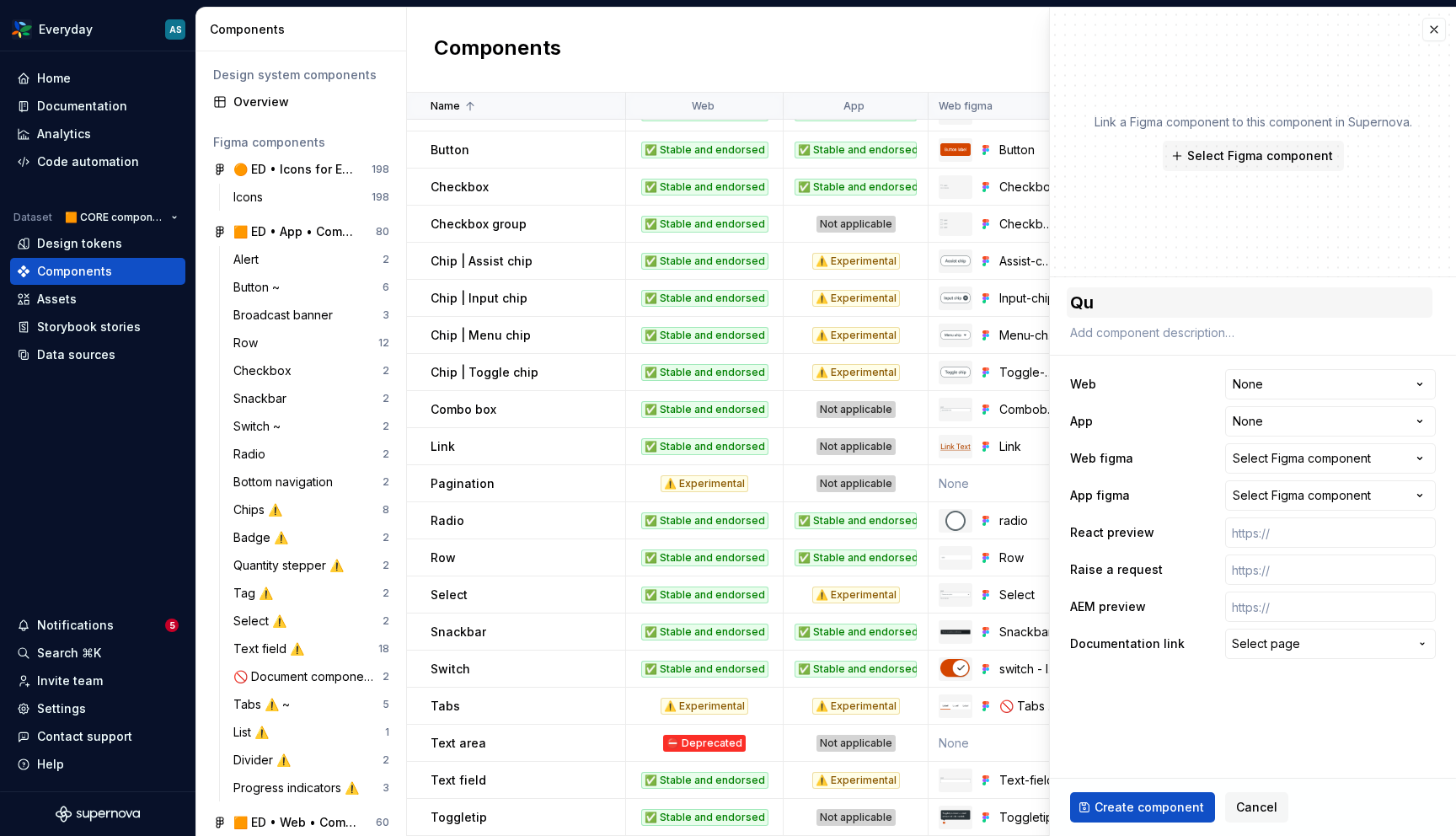
type textarea "*"
type textarea "Qua"
type textarea "*"
type textarea "Quant"
type textarea "*"
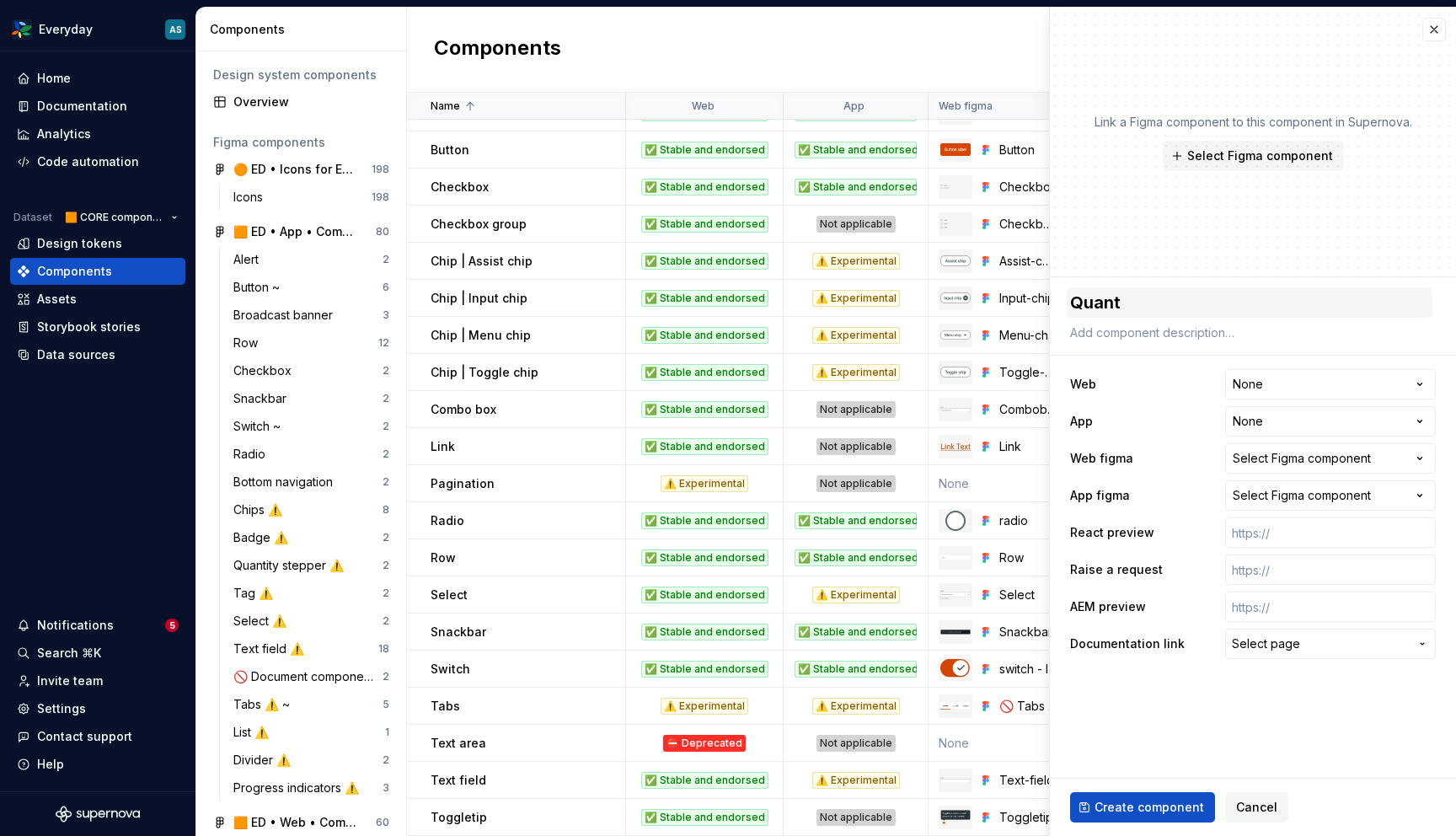
type textarea "Quanti"
type textarea "*"
type textarea "Quantiy"
type textarea "*"
type textarea "Quanti"
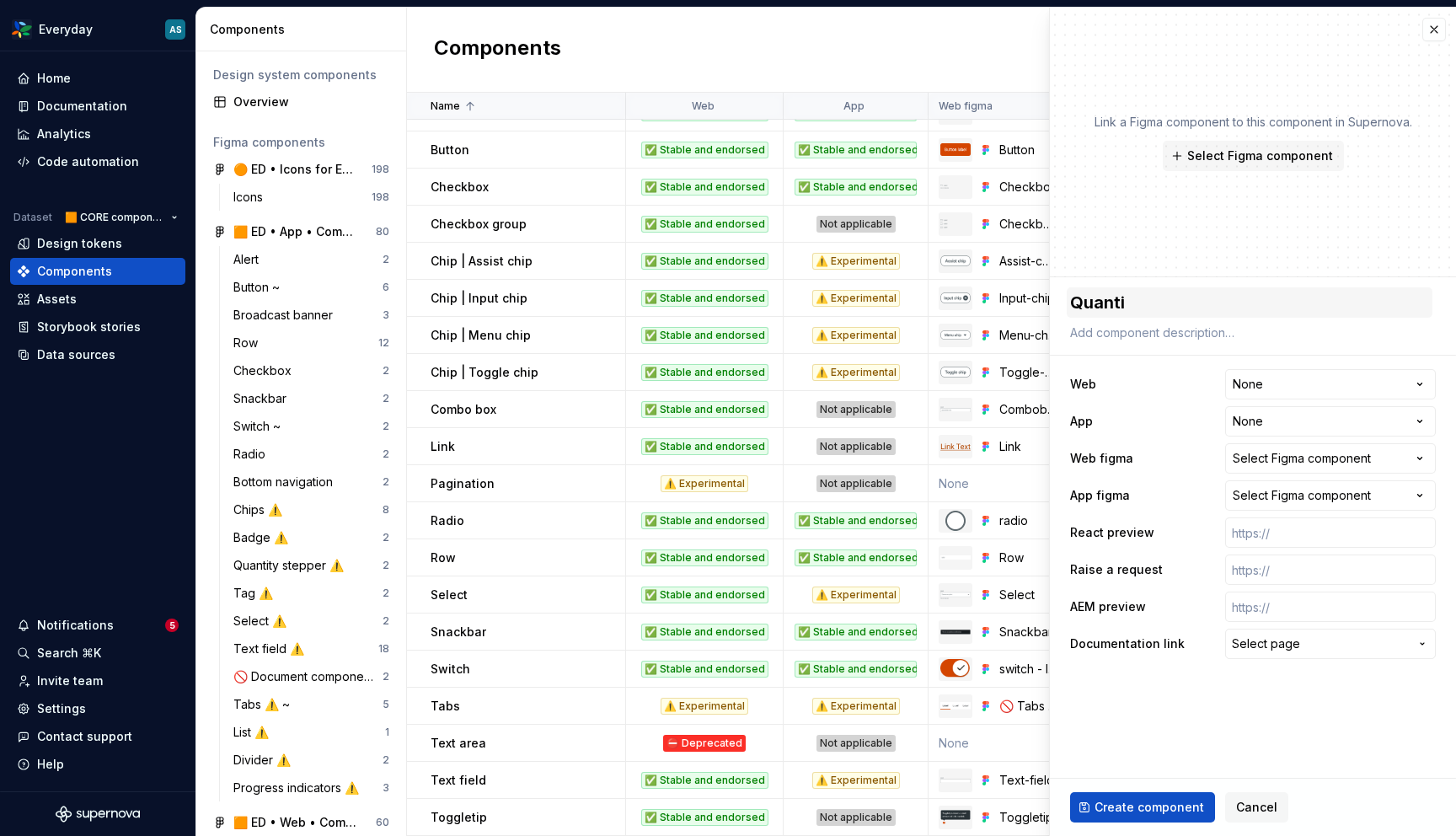
type textarea "*"
type textarea "Quantit"
type textarea "*"
type textarea "Quantity"
type textarea "*"
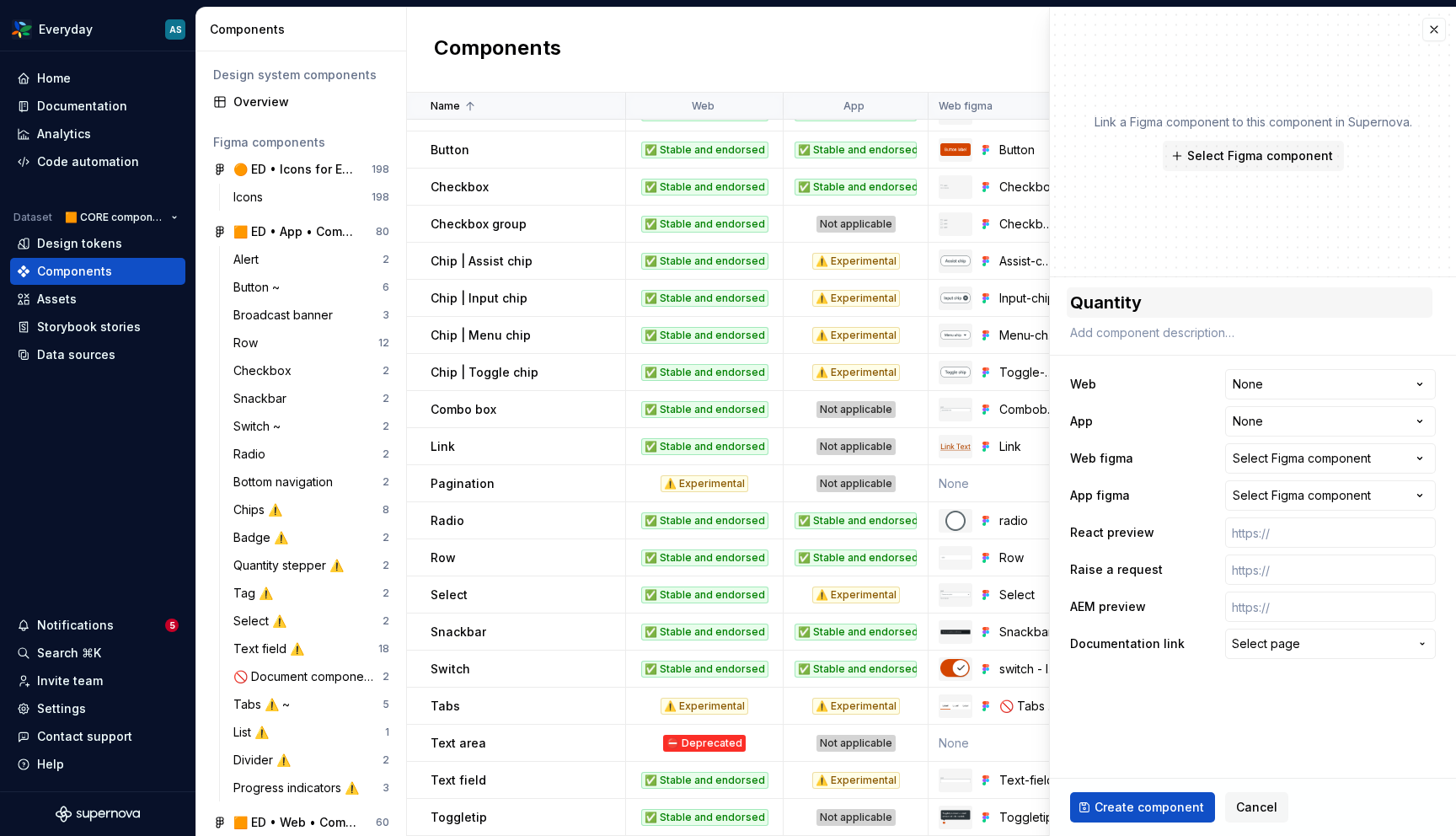
type textarea "Quantity"
type textarea "*"
type textarea "Quantity s"
type textarea "*"
type textarea "Quantity st"
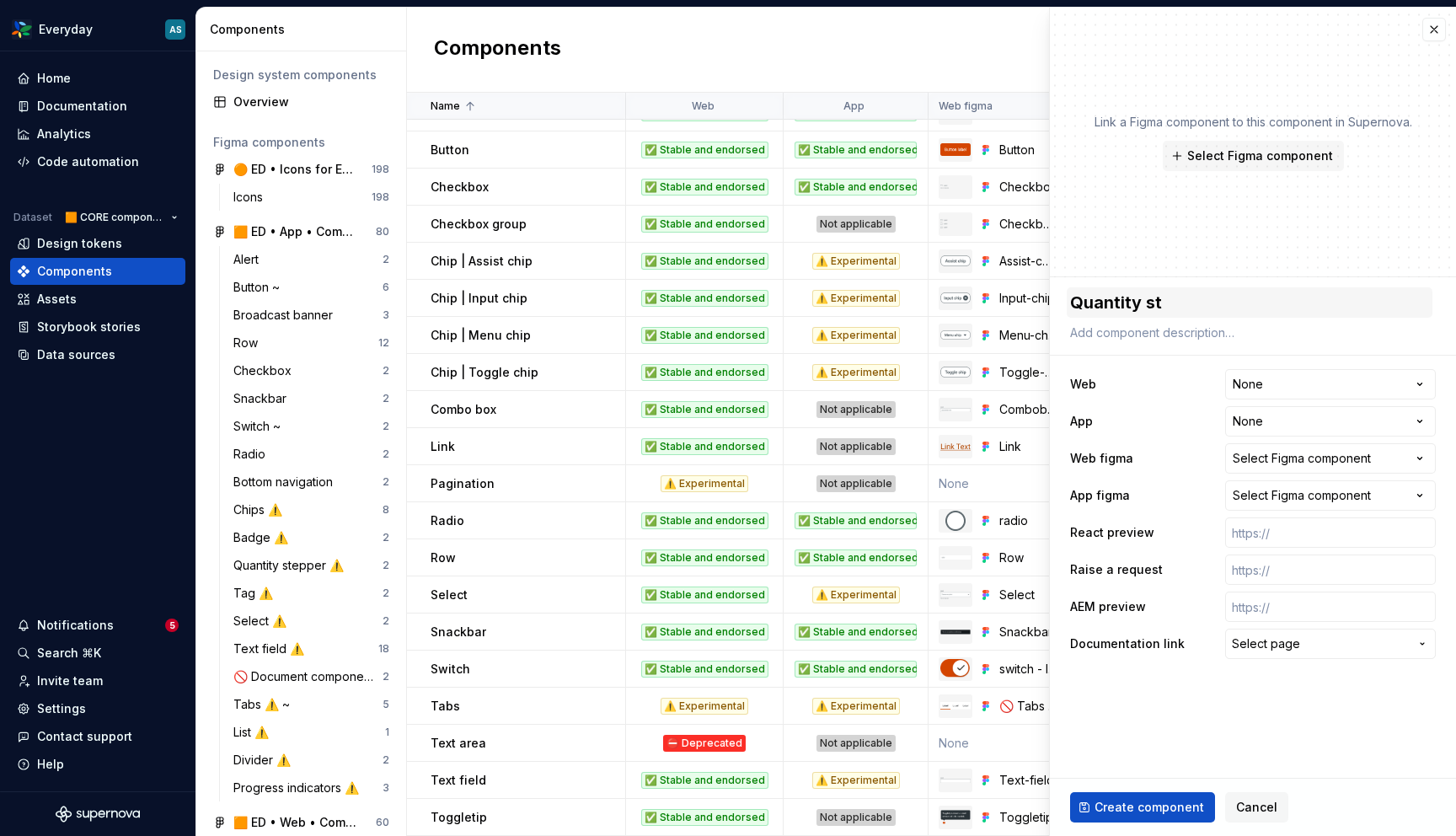
type textarea "*"
type textarea "Quantity ste"
type textarea "*"
type textarea "Quantity step"
type textarea "*"
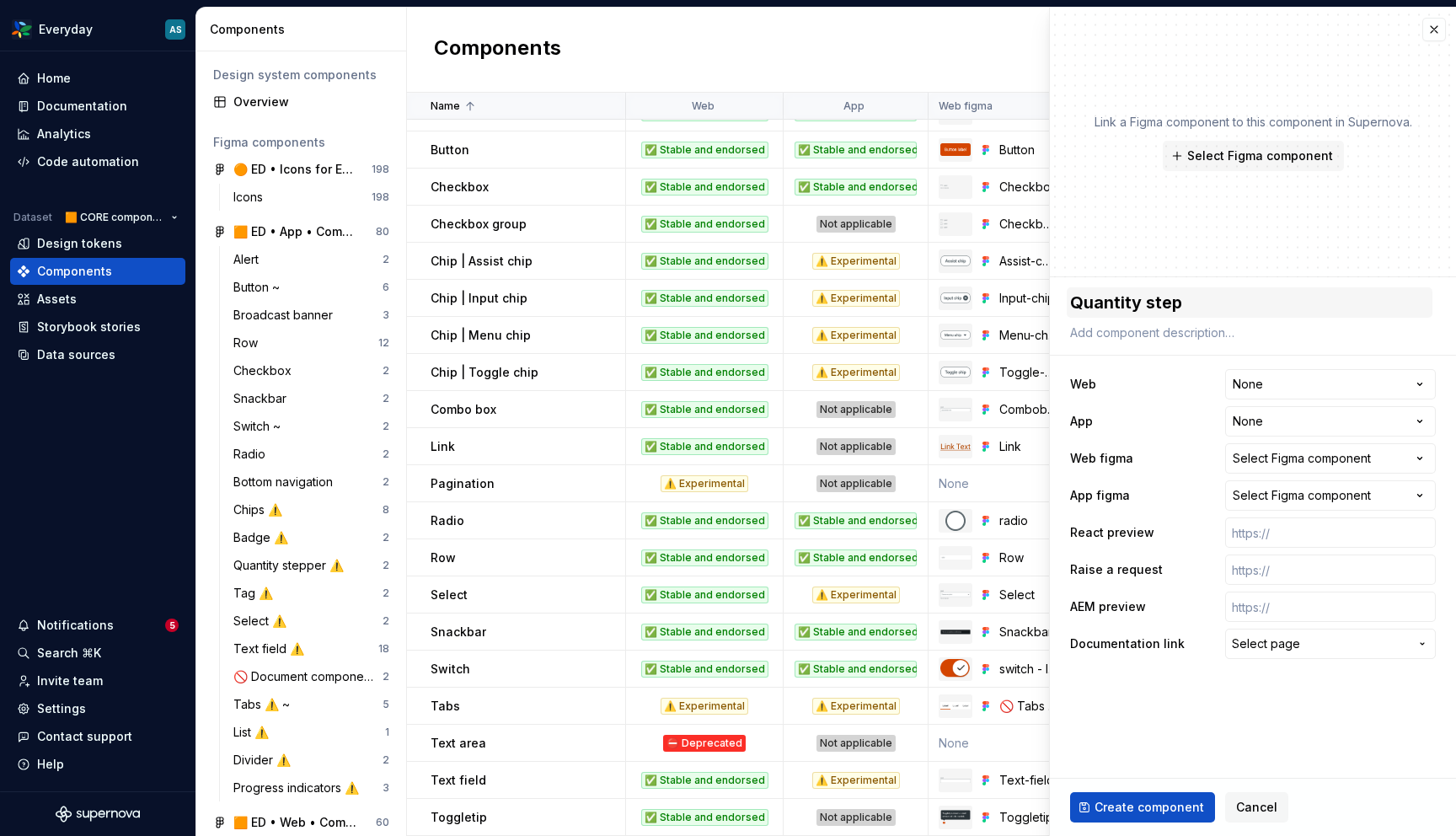
type textarea "Quantity stepp"
type textarea "*"
type textarea "Quantity steppe"
type textarea "*"
type textarea "Quantity stepper"
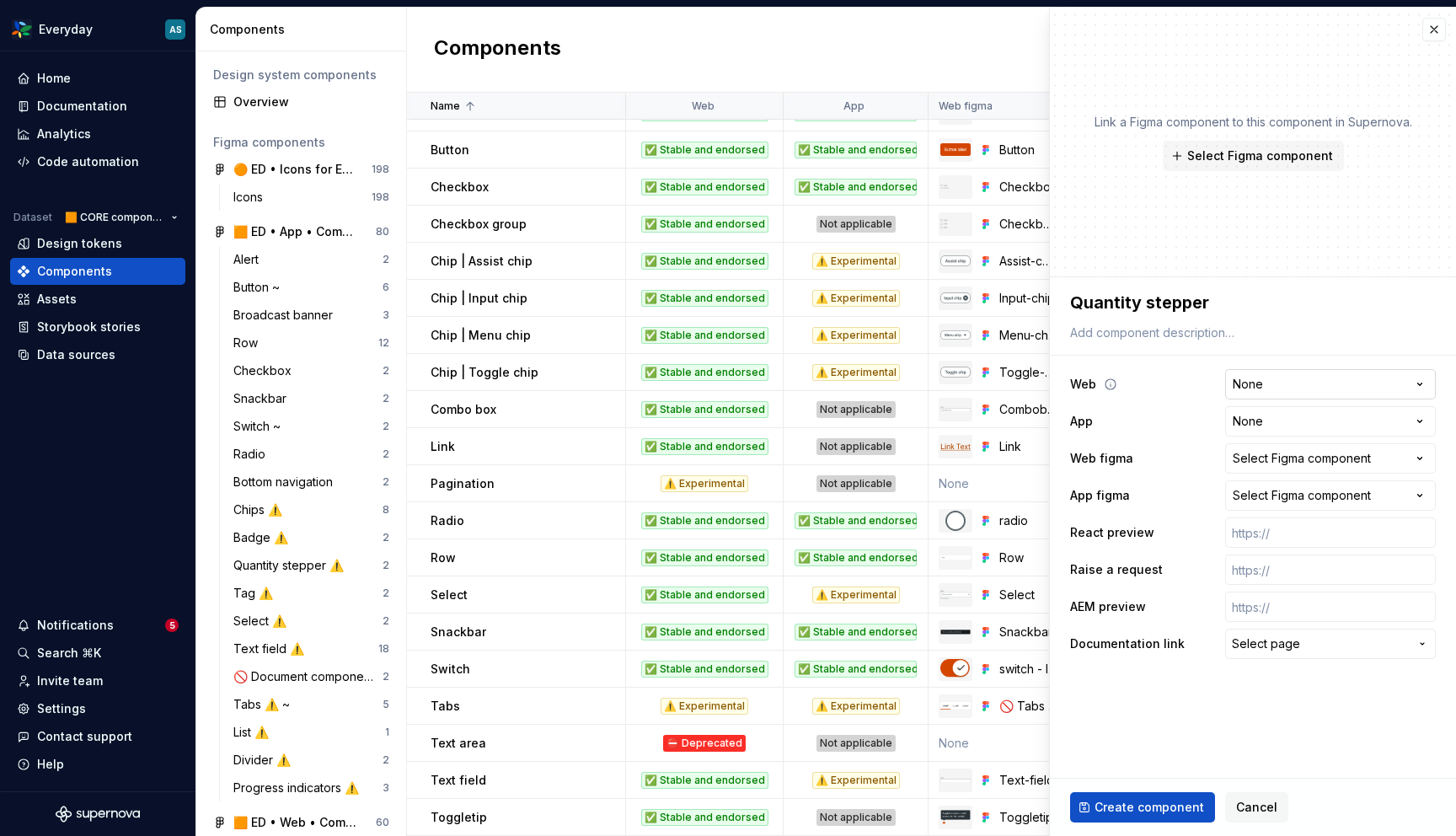
click at [1259, 393] on html "Everyday AS Home Documentation Analytics Code automation Dataset 🟧 CORE compone…" at bounding box center [728, 418] width 1456 height 836
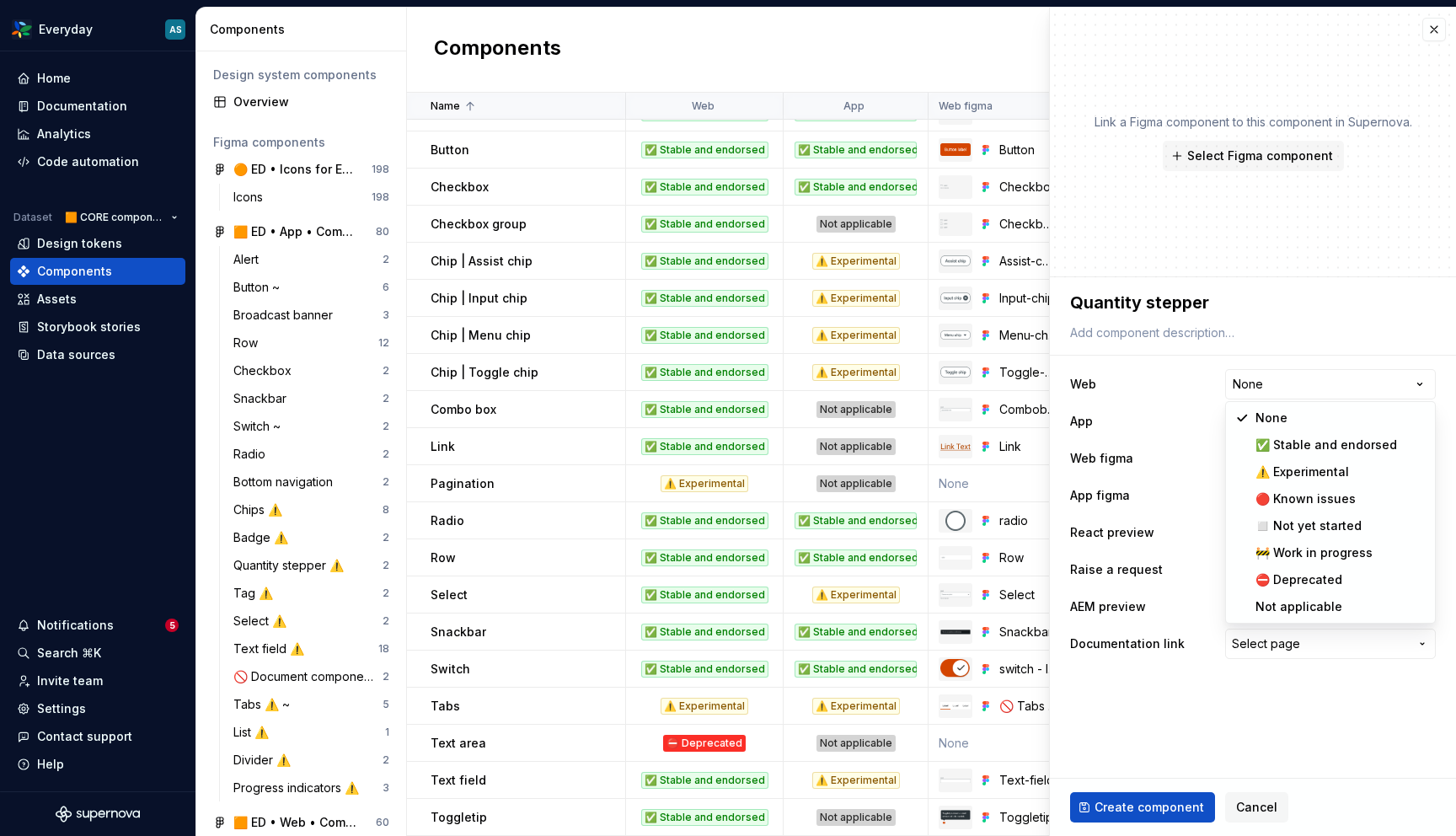
select select "**********"
type textarea "*"
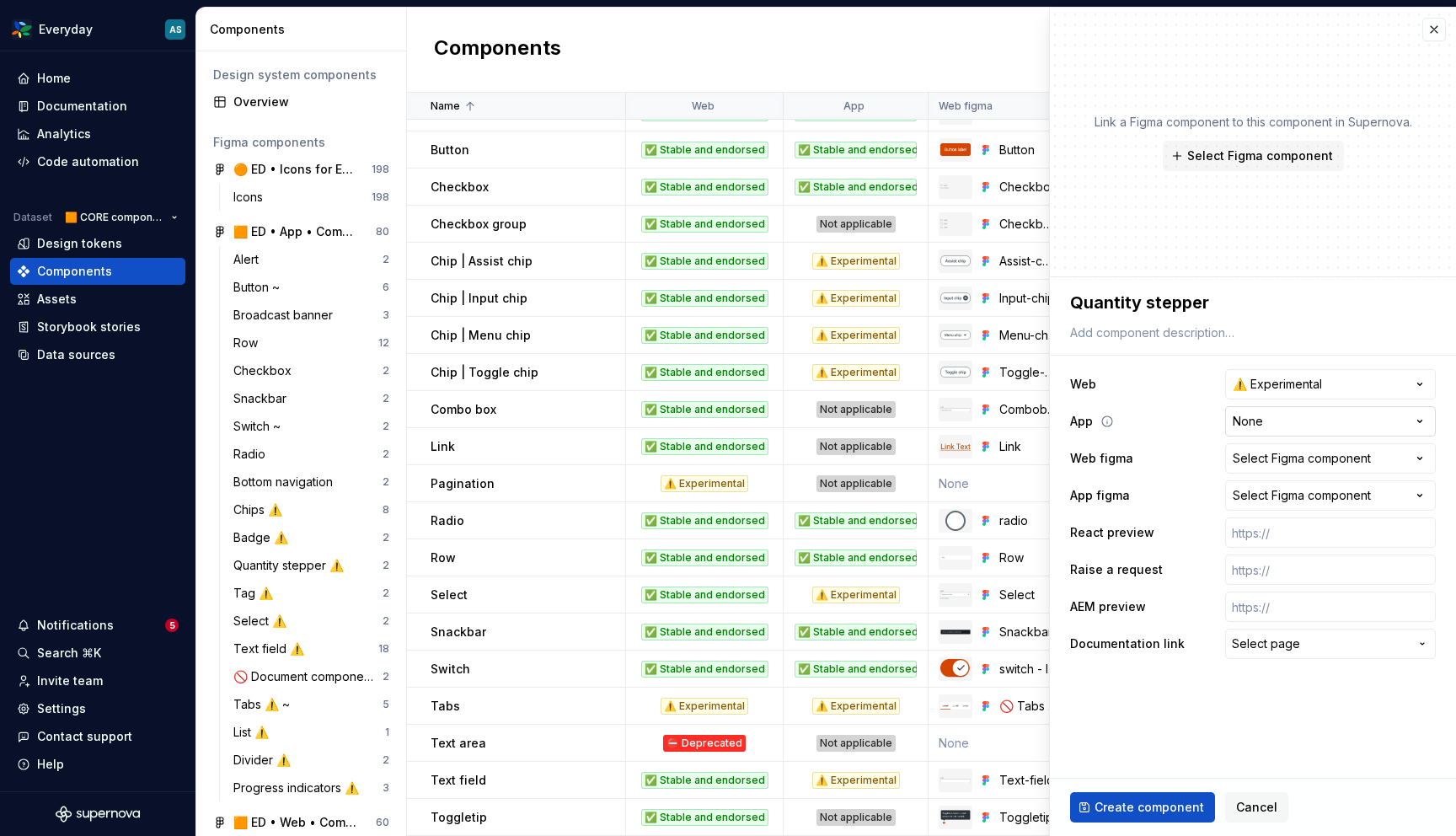
click at [1269, 426] on html "Everyday AS Home Documentation Analytics Code automation Dataset 🟧 CORE compone…" at bounding box center [728, 418] width 1456 height 836
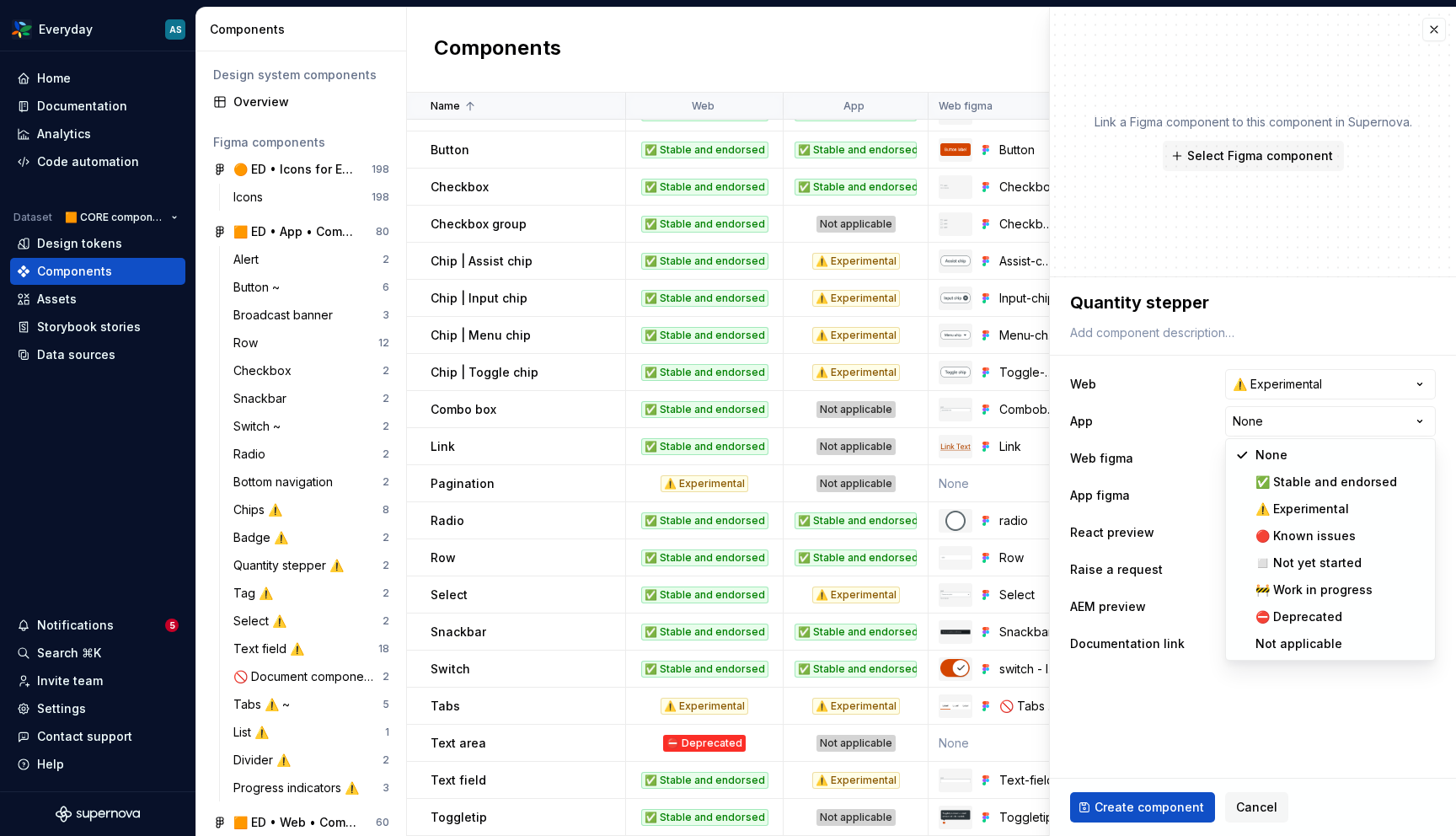
select select "**********"
type textarea "*"
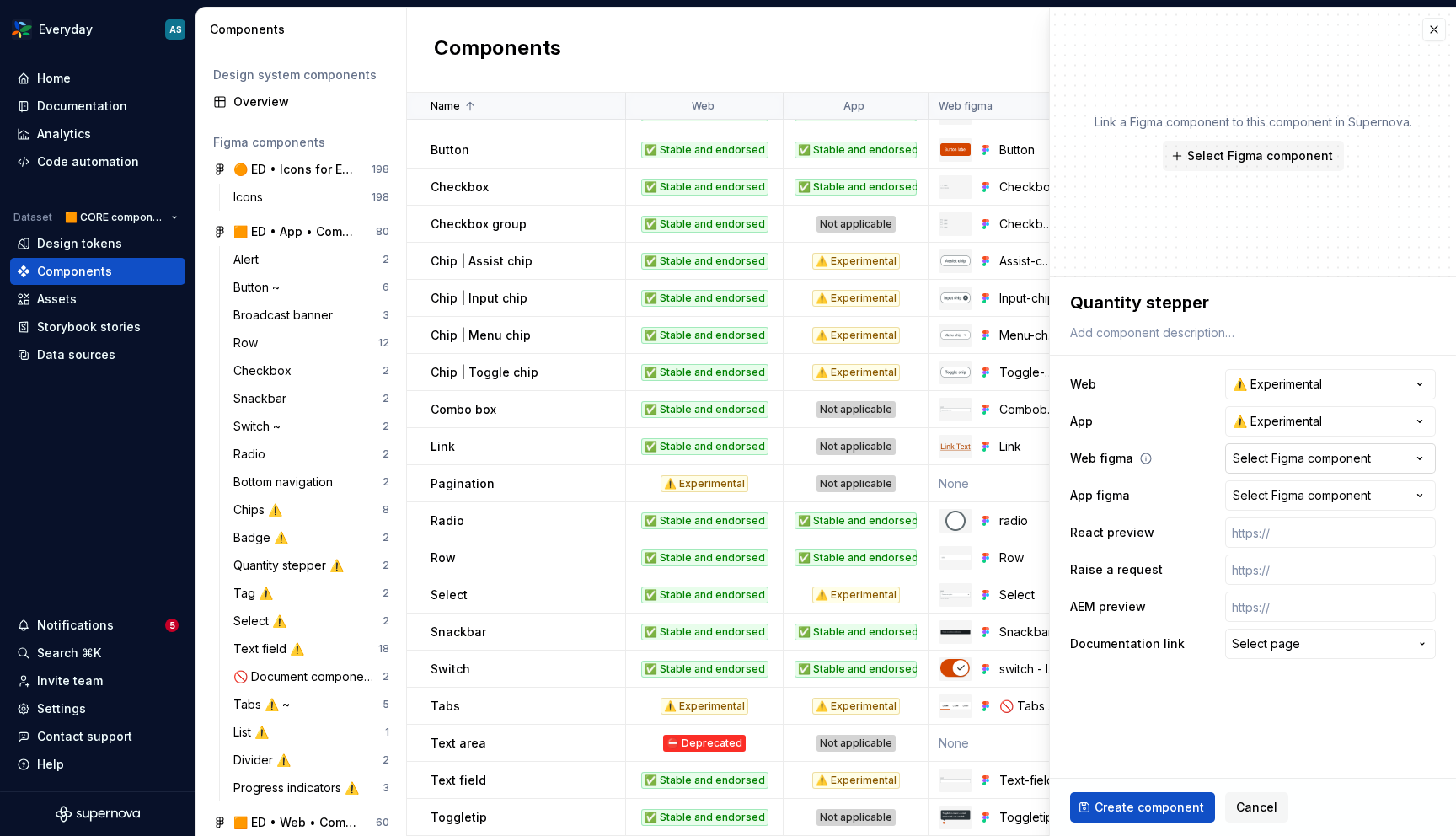
click at [1277, 460] on div "Select Figma component" at bounding box center [1302, 458] width 139 height 17
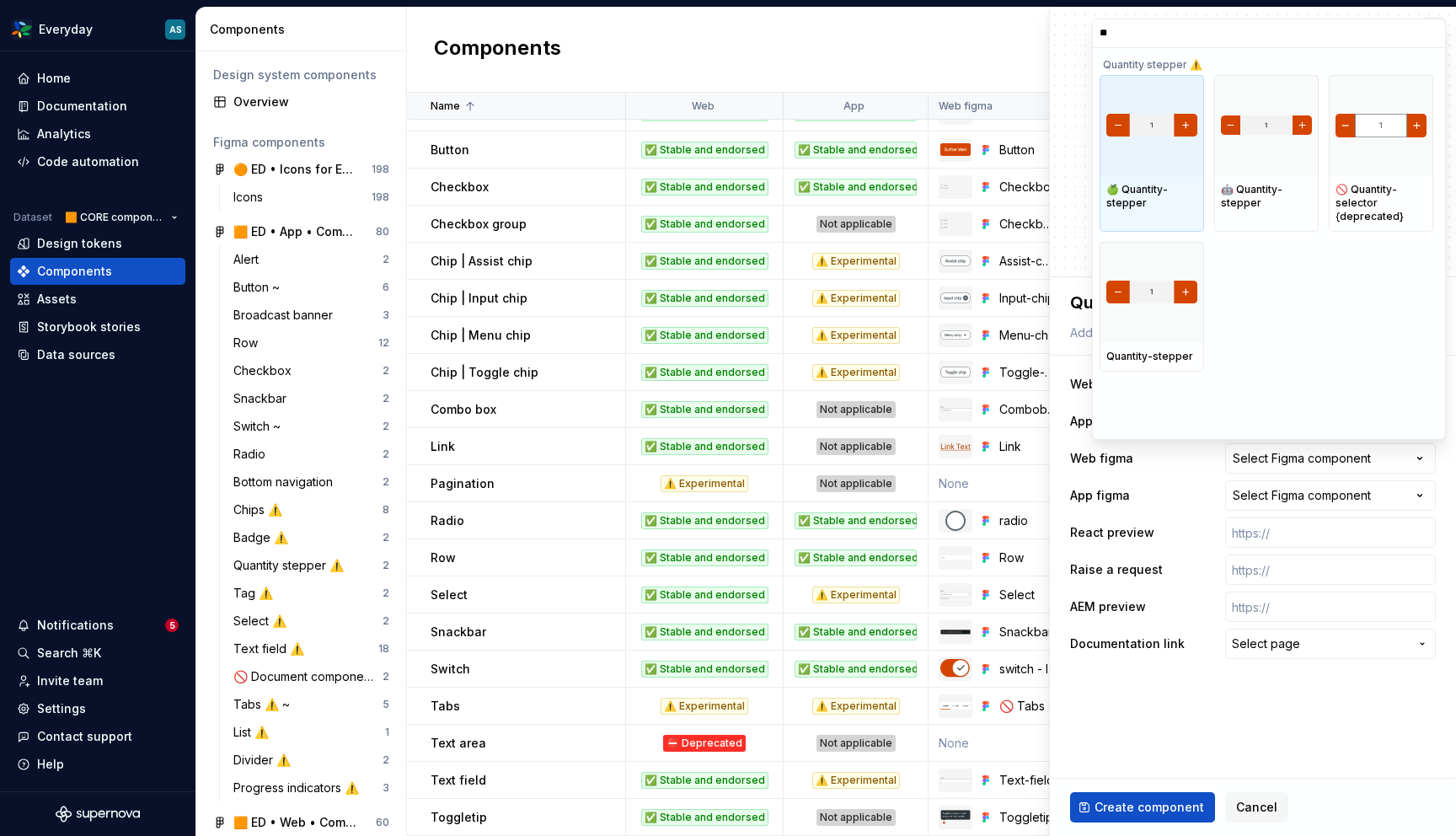
type input "***"
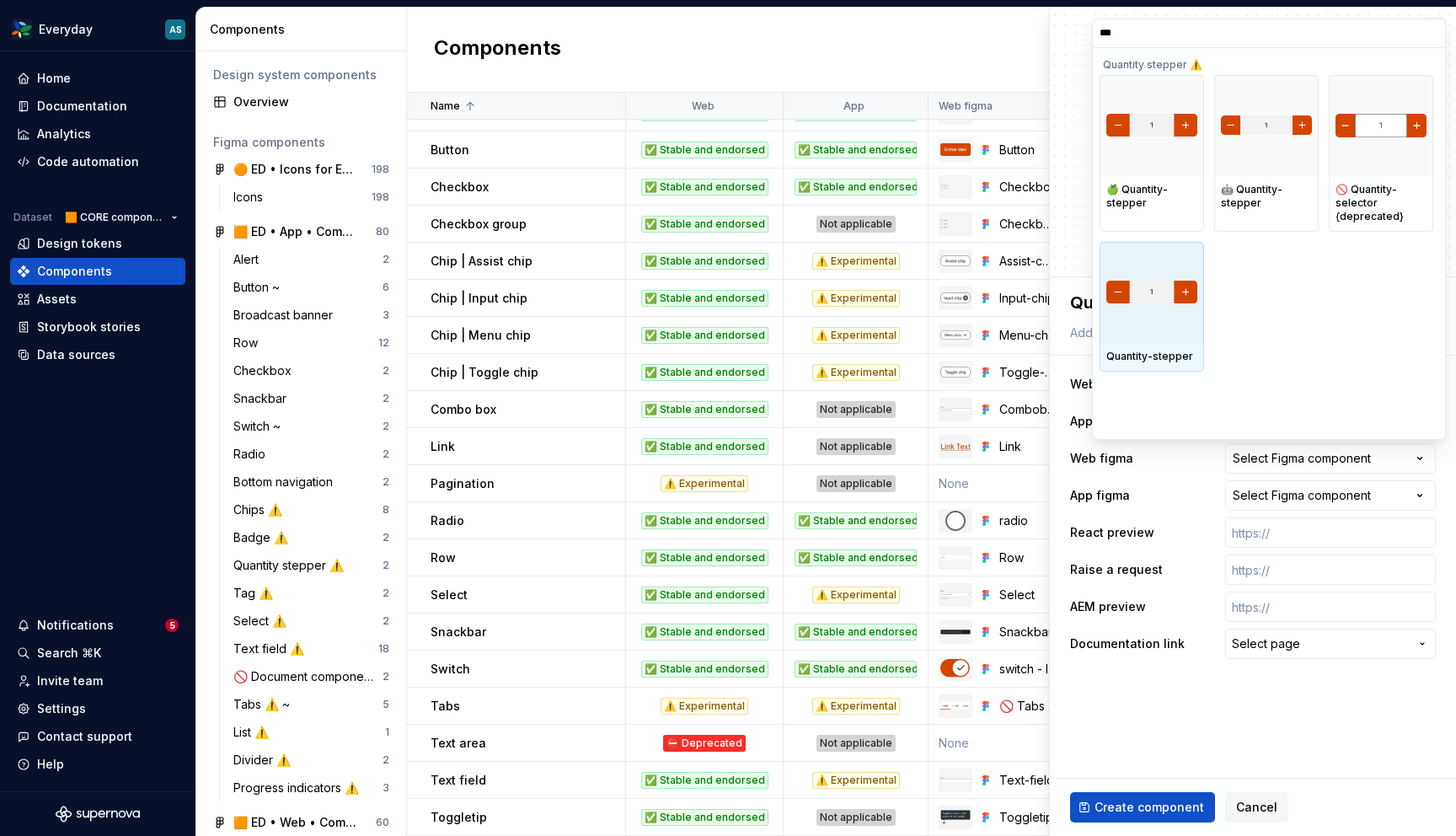
click at [1149, 340] on div at bounding box center [1152, 291] width 105 height 101
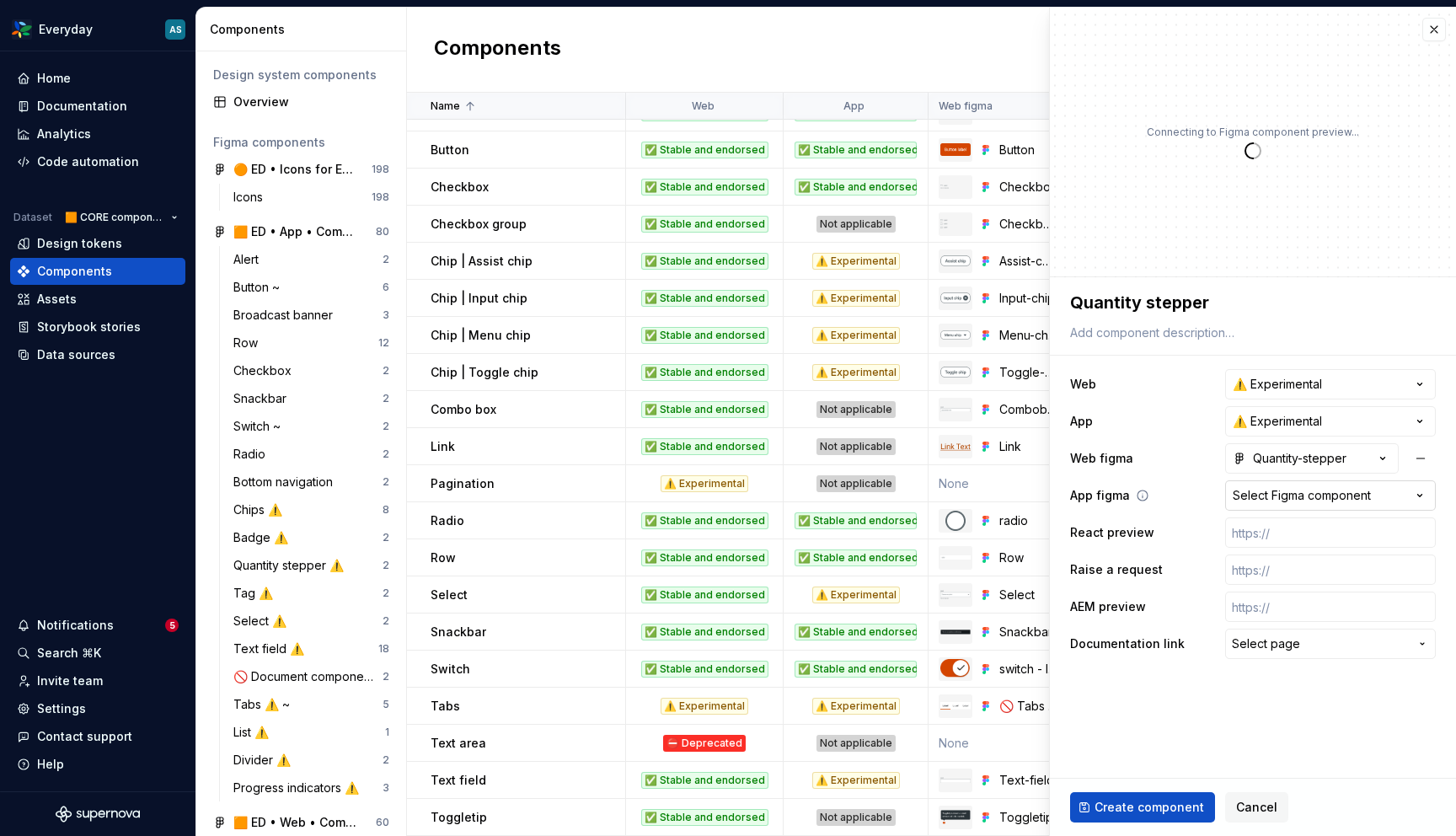
type textarea "*"
click at [1307, 492] on div "Select Figma component" at bounding box center [1302, 495] width 139 height 17
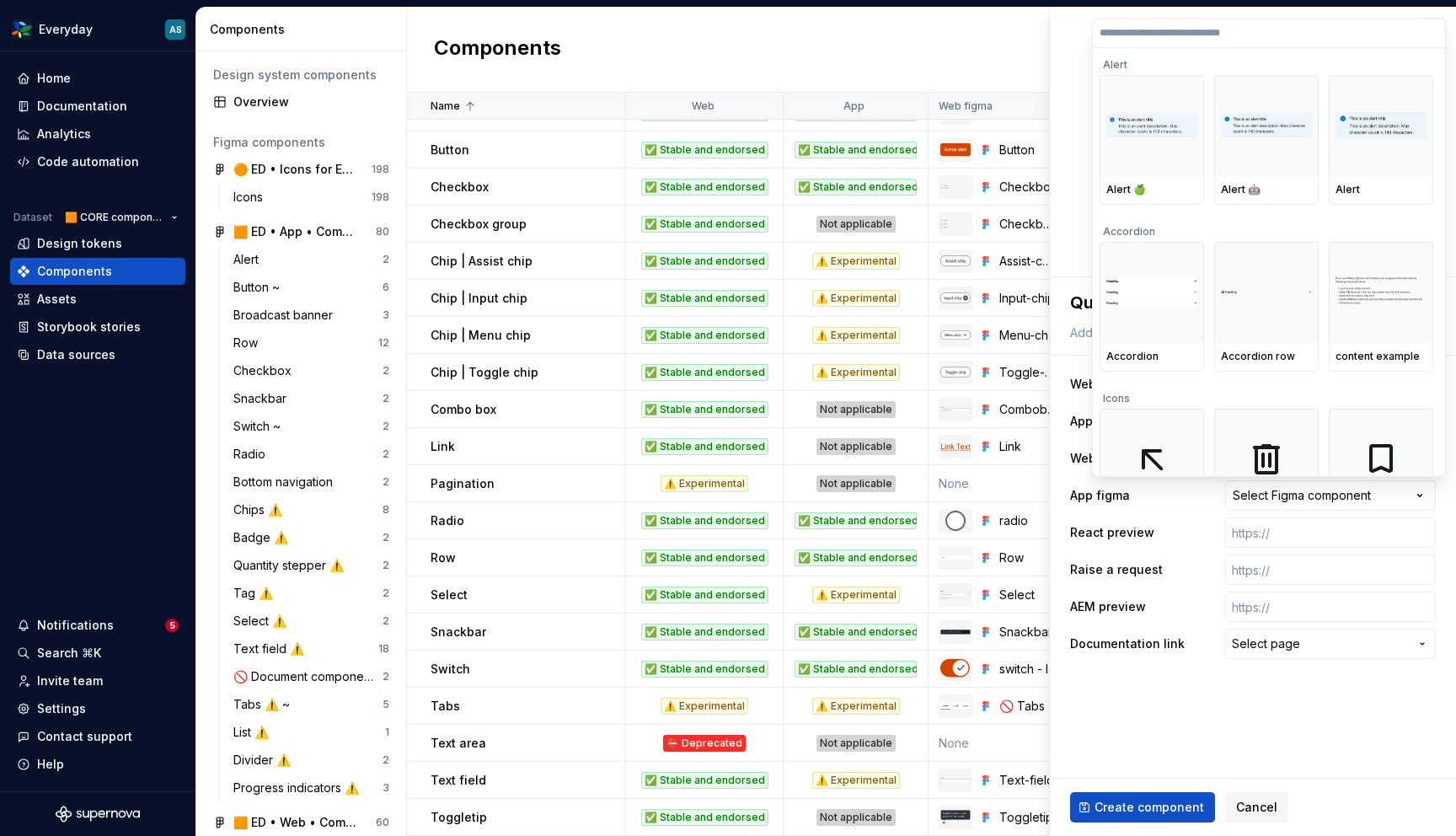
click at [1167, 36] on input "search" at bounding box center [1269, 32] width 352 height 13
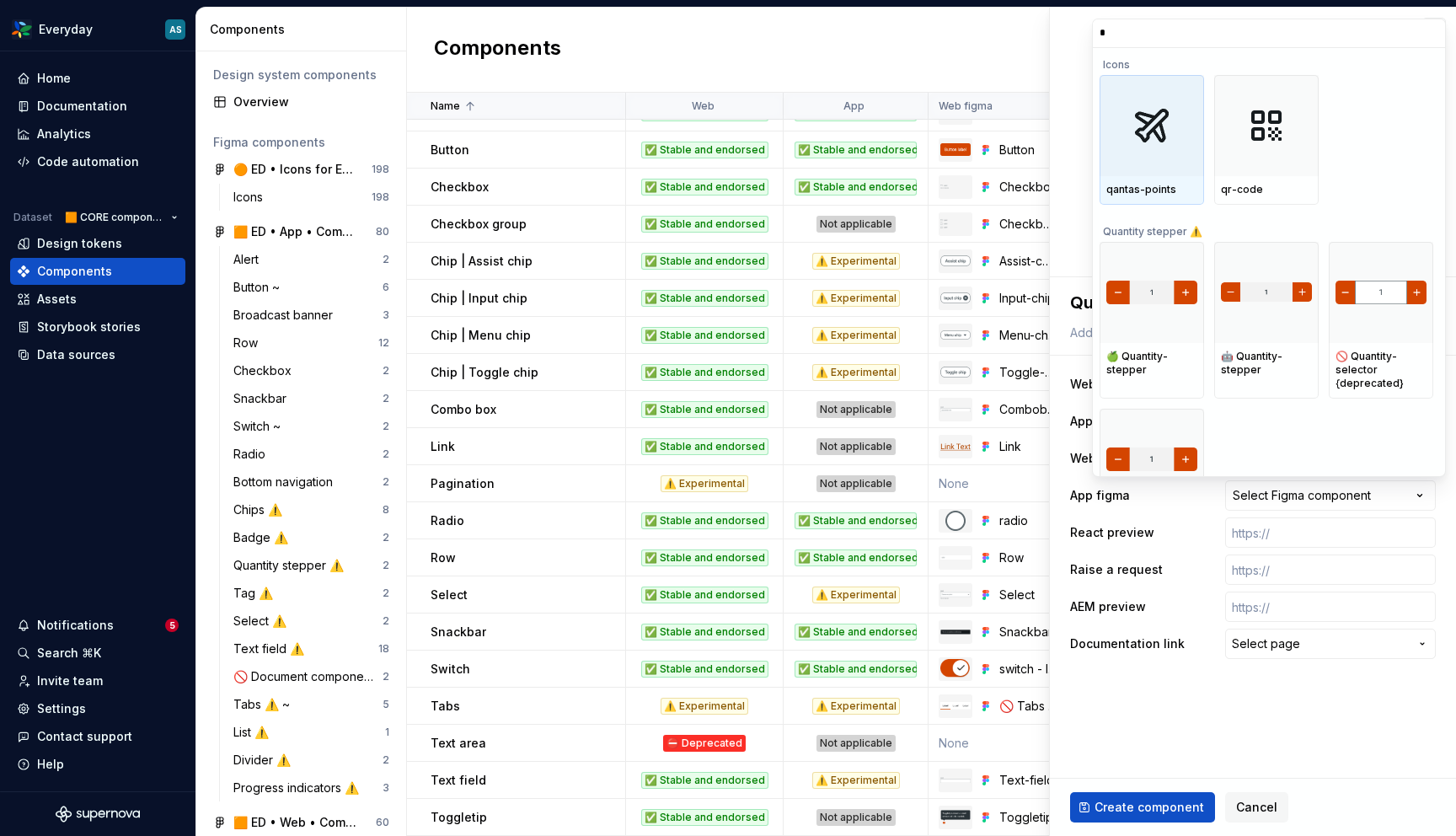
type input "**"
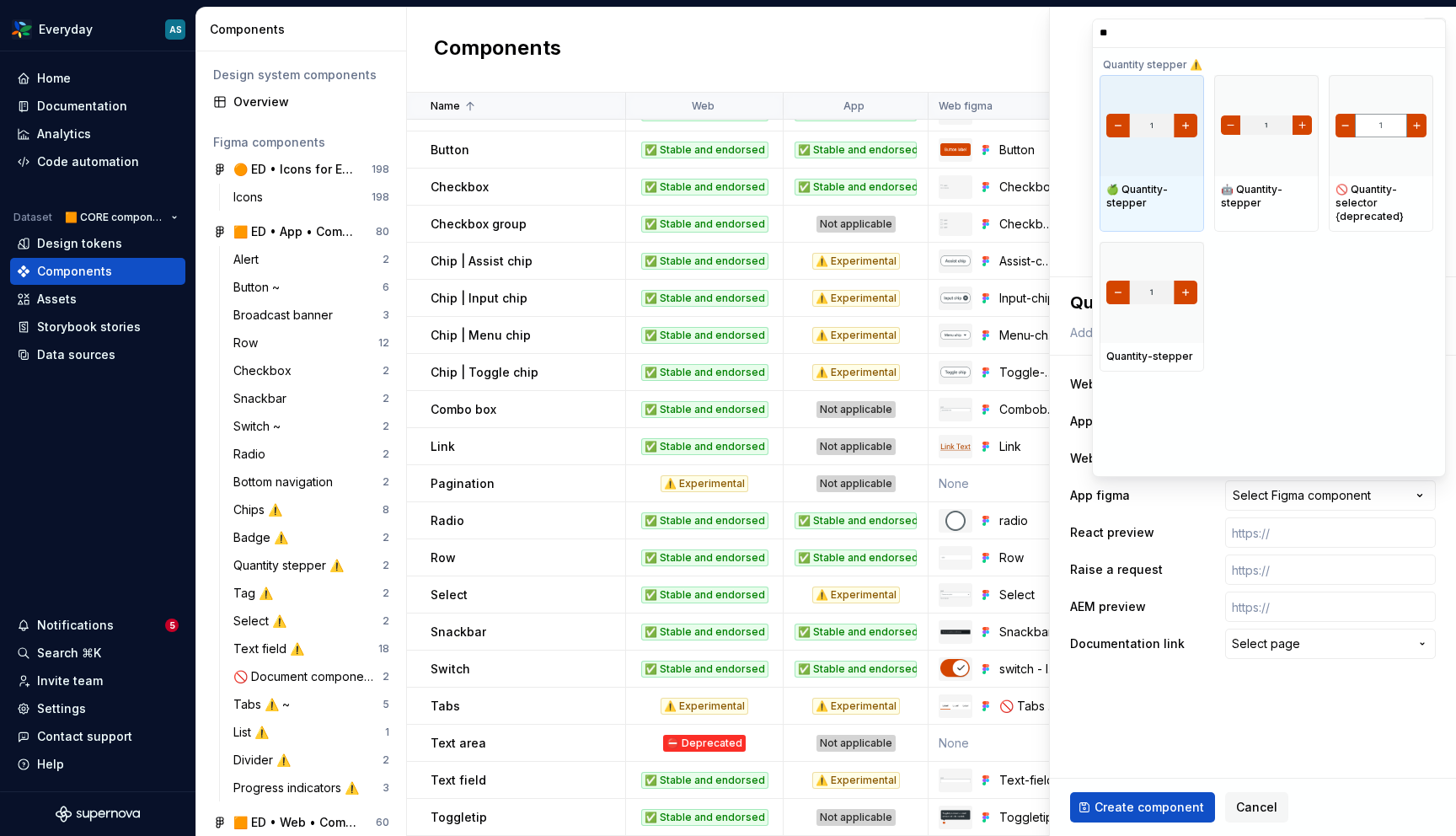
click at [1173, 152] on div at bounding box center [1152, 125] width 105 height 101
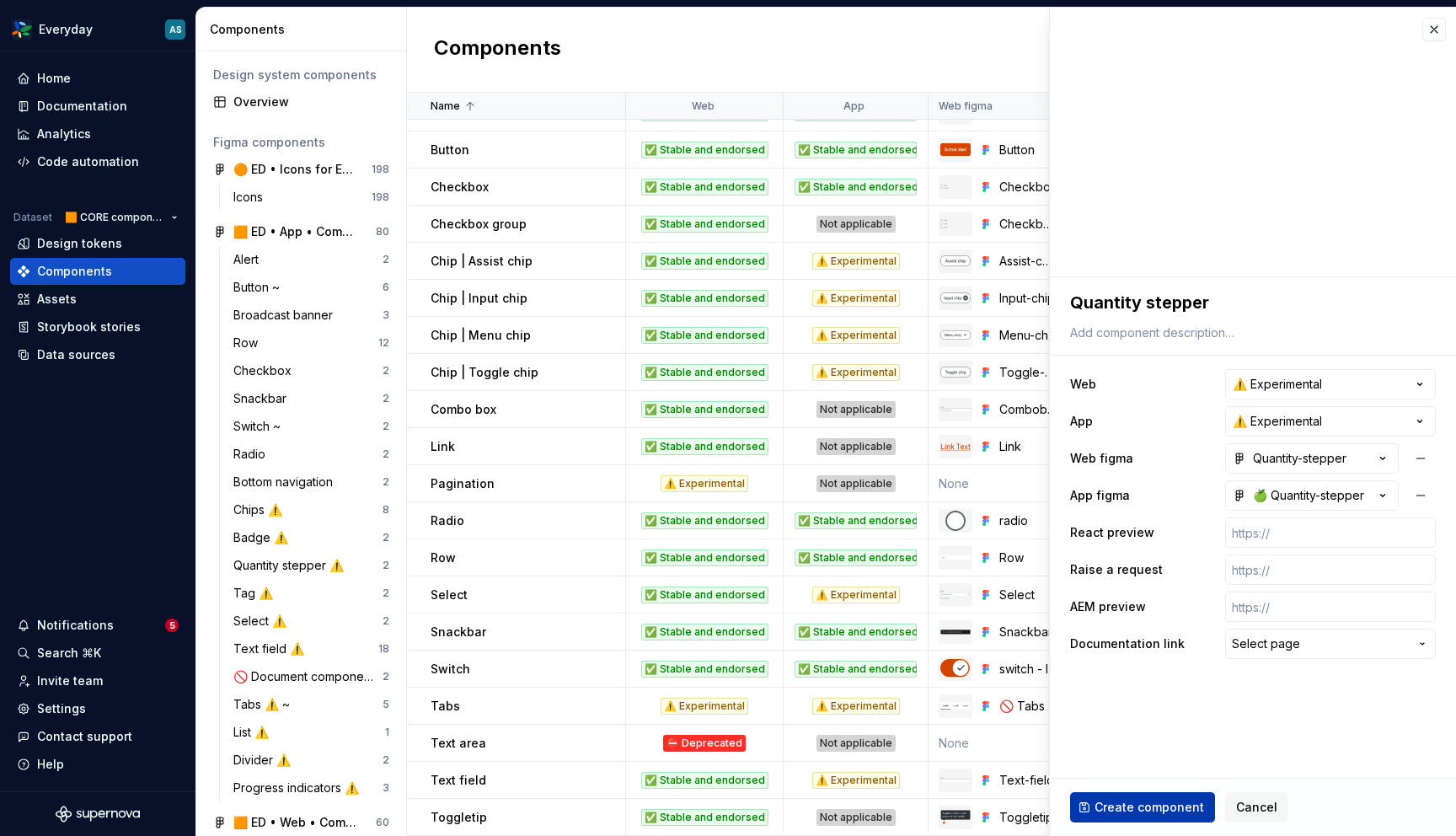
click at [1153, 809] on span "Create component" at bounding box center [1149, 806] width 110 height 17
click at [1147, 806] on span "Create component" at bounding box center [1149, 806] width 110 height 17
type textarea "*"
